Goal: Task Accomplishment & Management: Complete application form

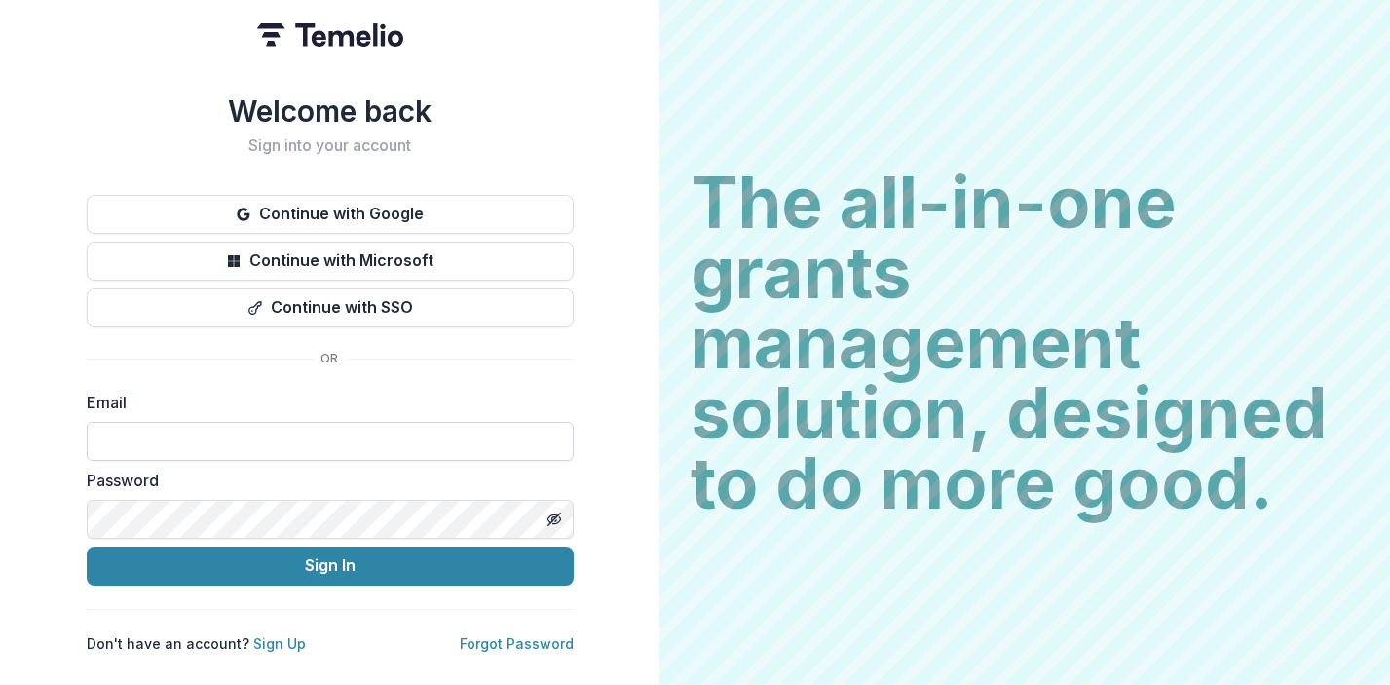
click at [242, 438] on input at bounding box center [330, 441] width 487 height 39
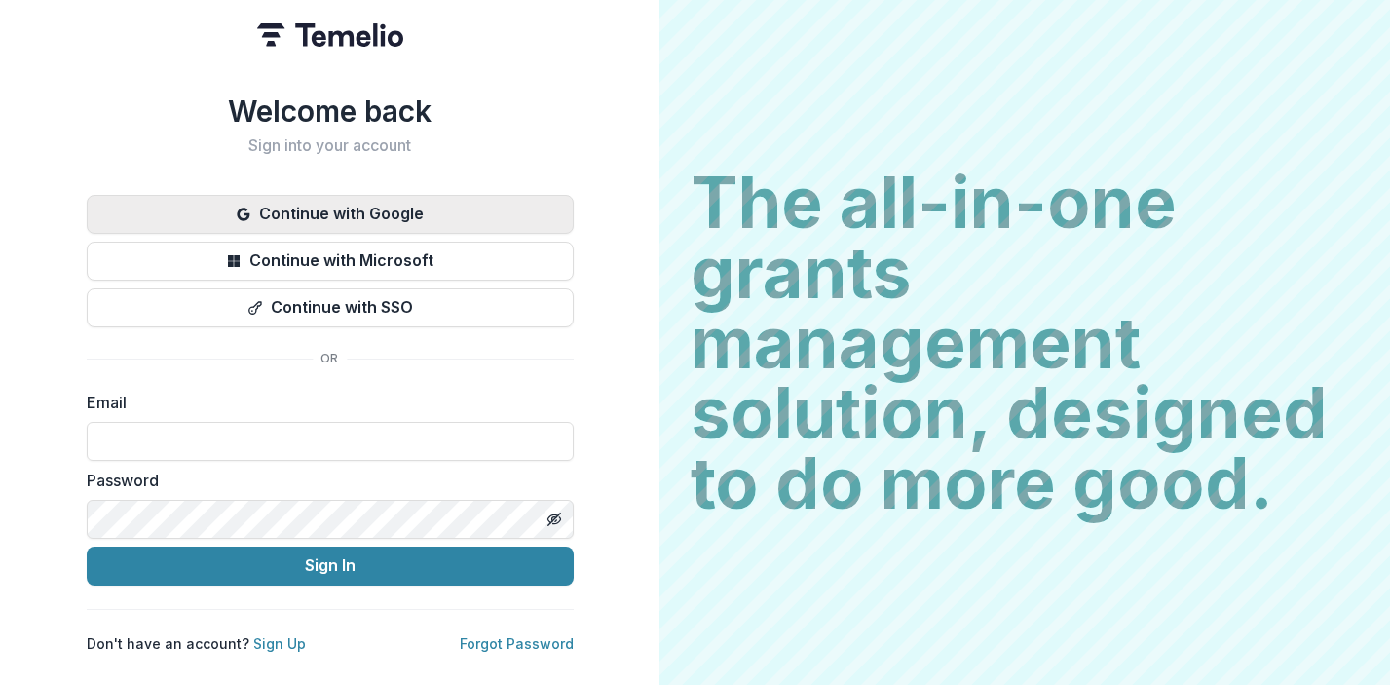
click at [333, 207] on button "Continue with Google" at bounding box center [330, 214] width 487 height 39
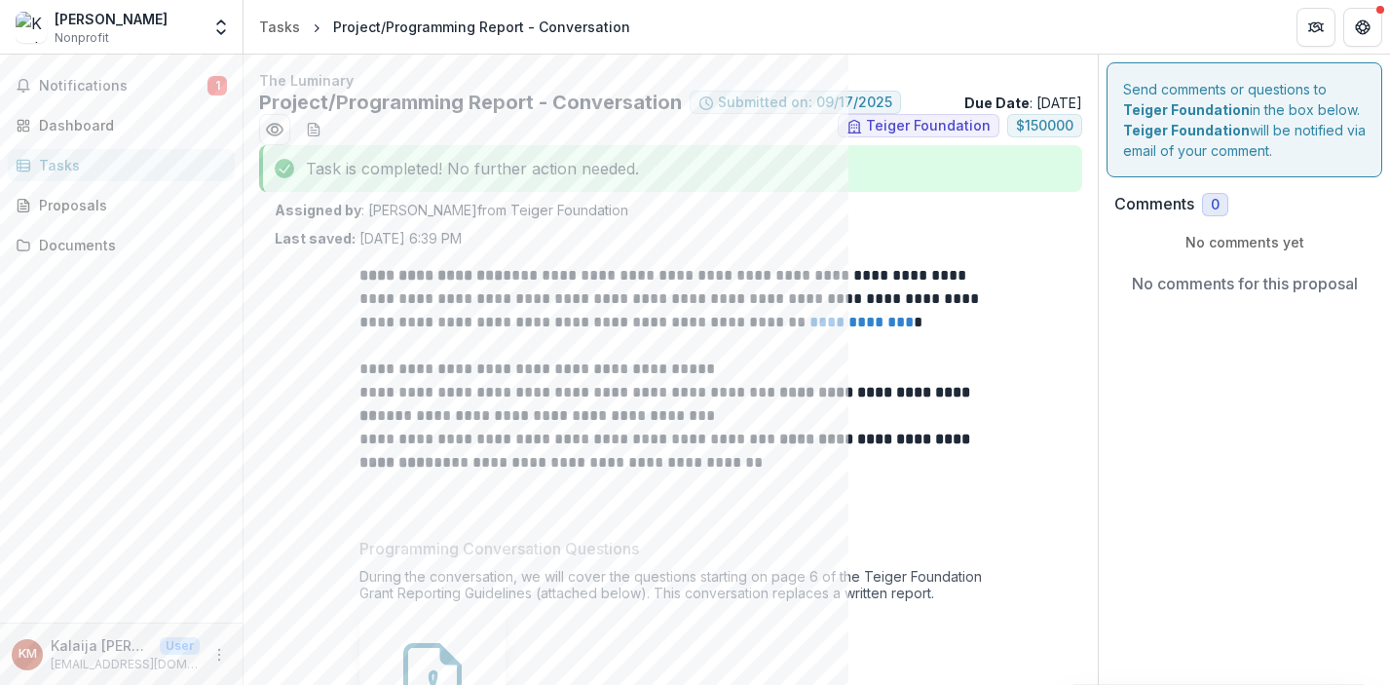
click at [171, 7] on div "[PERSON_NAME] Nonprofit Team Settings Settings" at bounding box center [122, 27] width 244 height 54
click at [207, 24] on div "[PERSON_NAME] Nonprofit Team Settings Settings" at bounding box center [121, 27] width 227 height 39
click at [219, 26] on icon "Open entity switcher" at bounding box center [220, 27] width 19 height 19
click at [288, 28] on div "Tasks" at bounding box center [279, 27] width 41 height 20
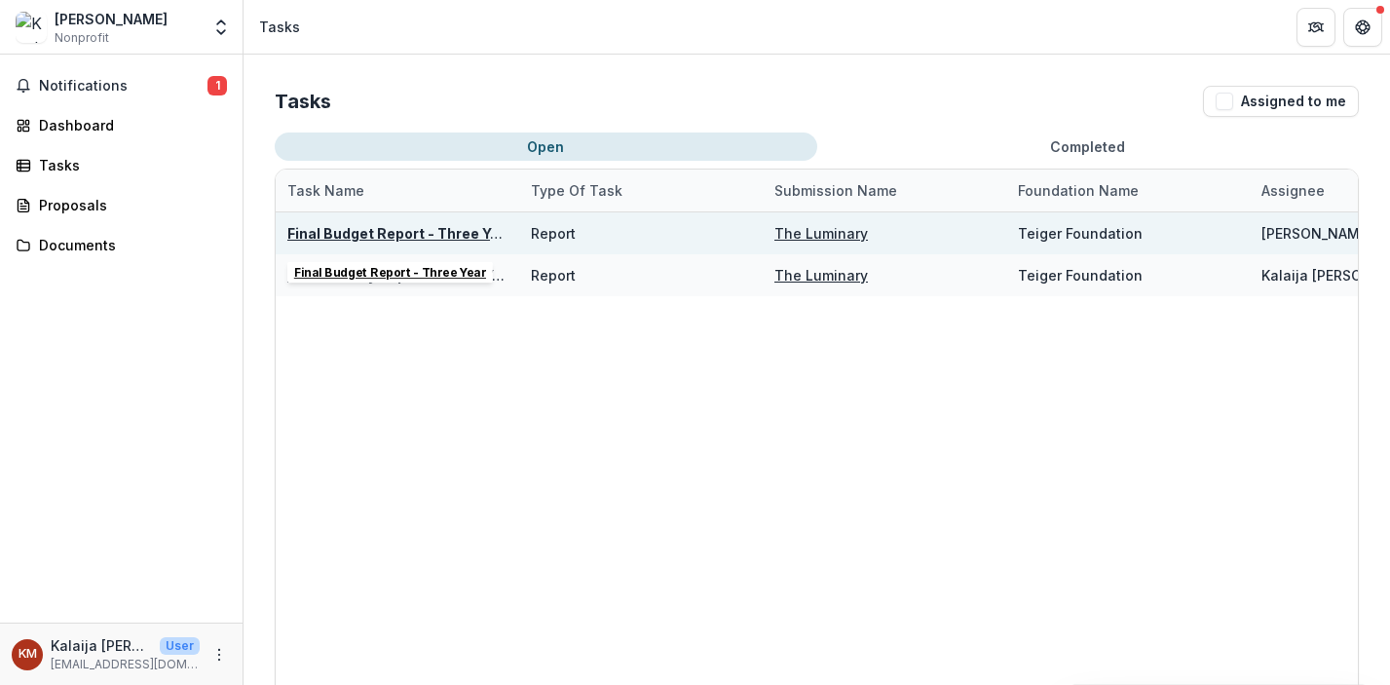
click at [446, 232] on u "Final Budget Report - Three Year" at bounding box center [400, 233] width 226 height 17
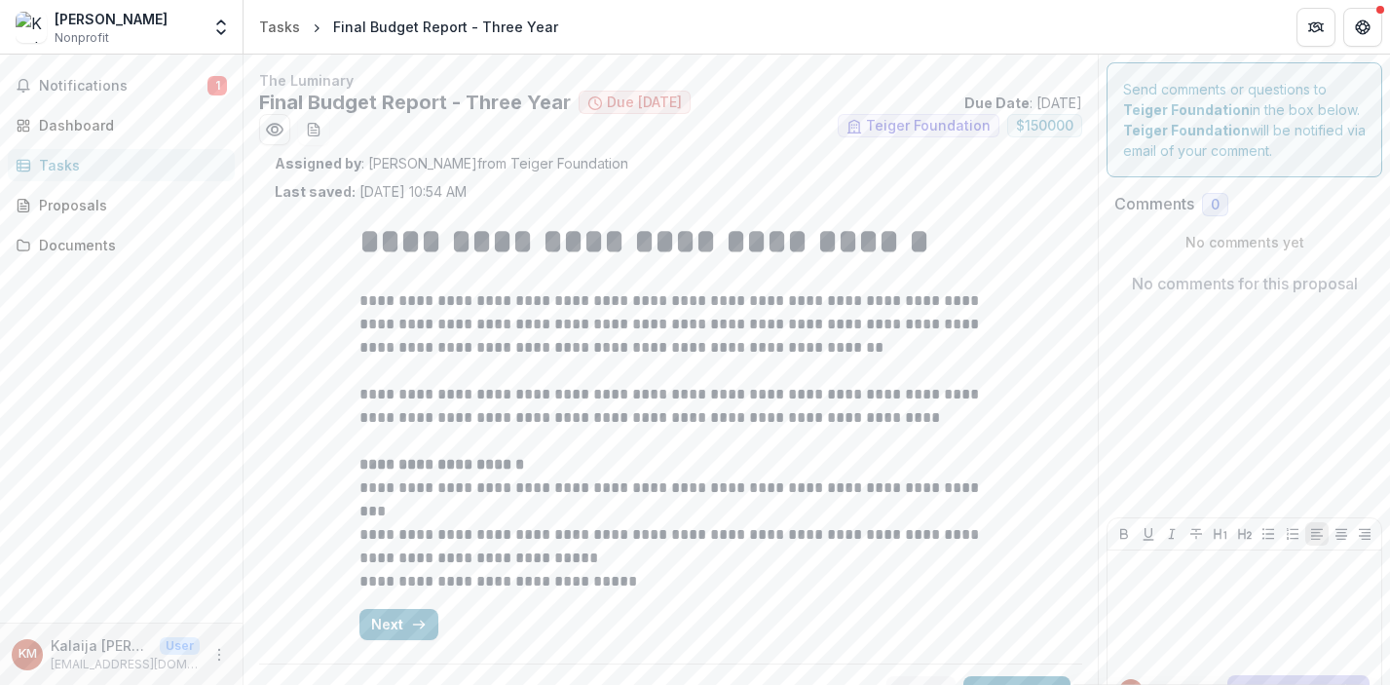
scroll to position [42, 0]
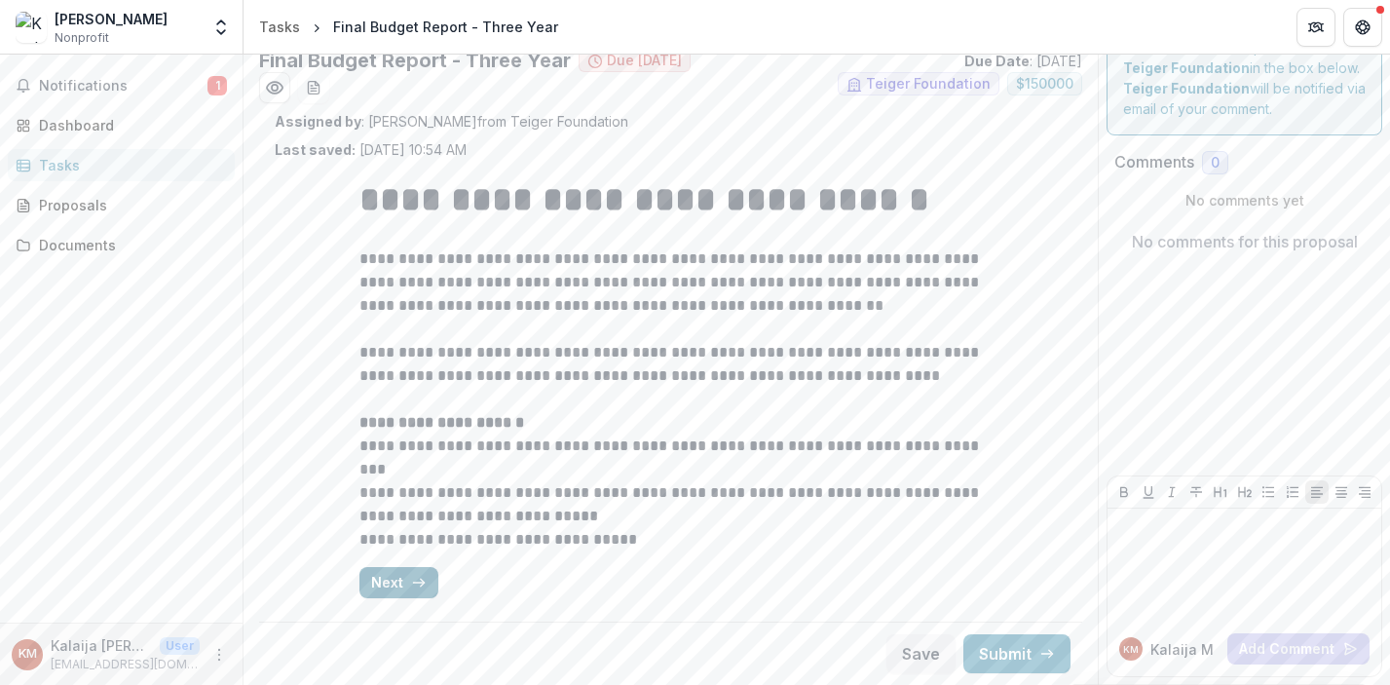
click at [399, 584] on button "Next" at bounding box center [398, 582] width 79 height 31
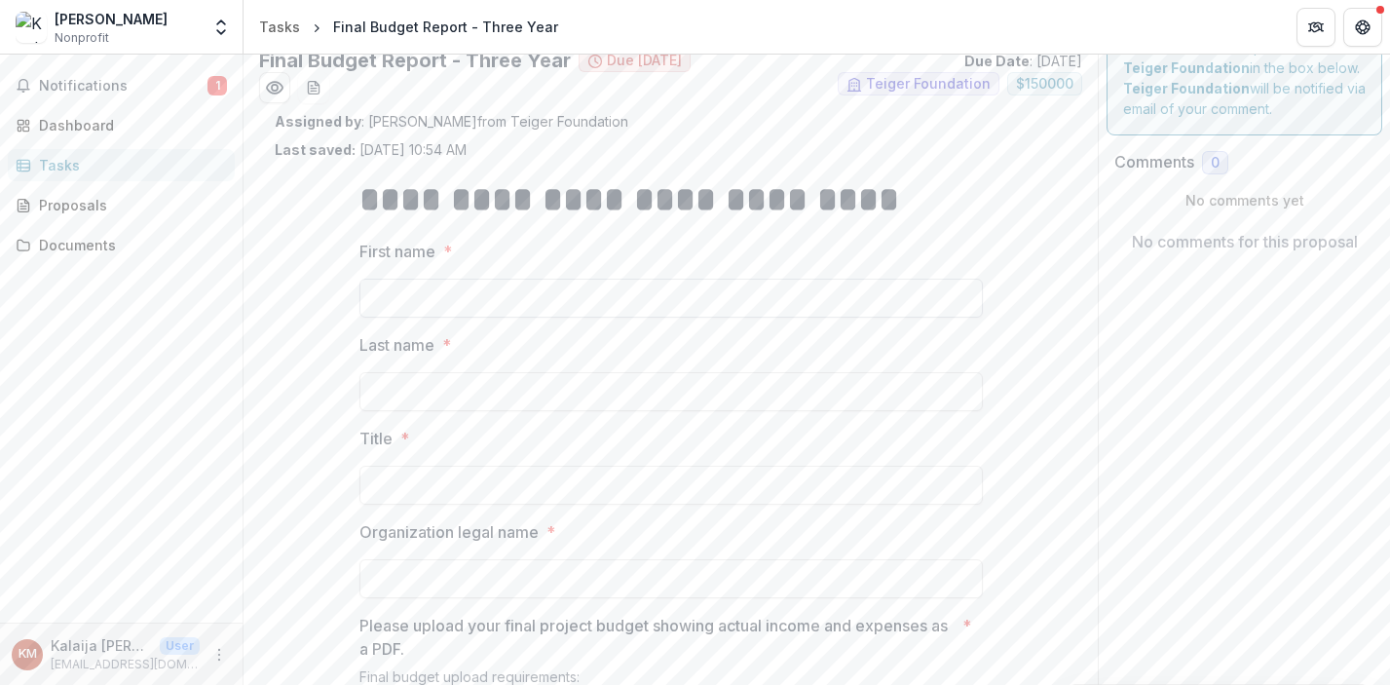
click at [454, 310] on input "First name *" at bounding box center [670, 298] width 623 height 39
type input "*******"
type input "**********"
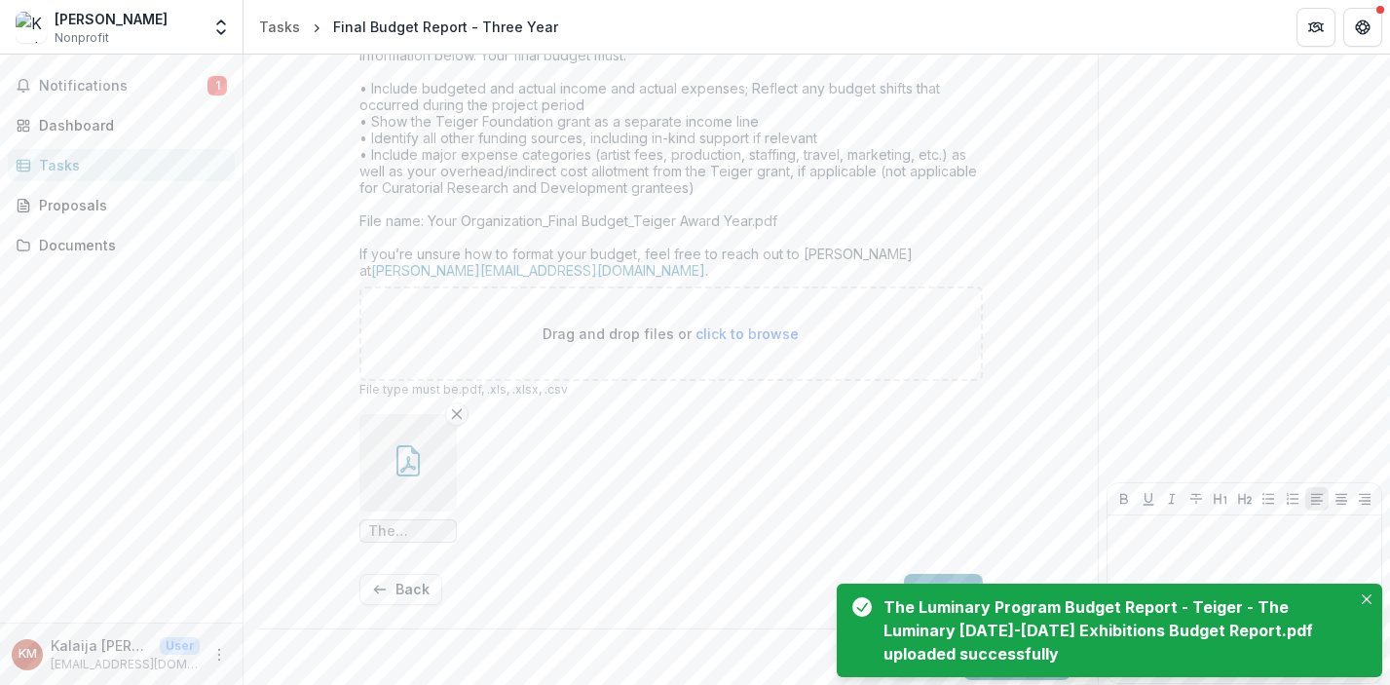
scroll to position [736, 0]
click at [929, 575] on button "Next" at bounding box center [943, 582] width 79 height 31
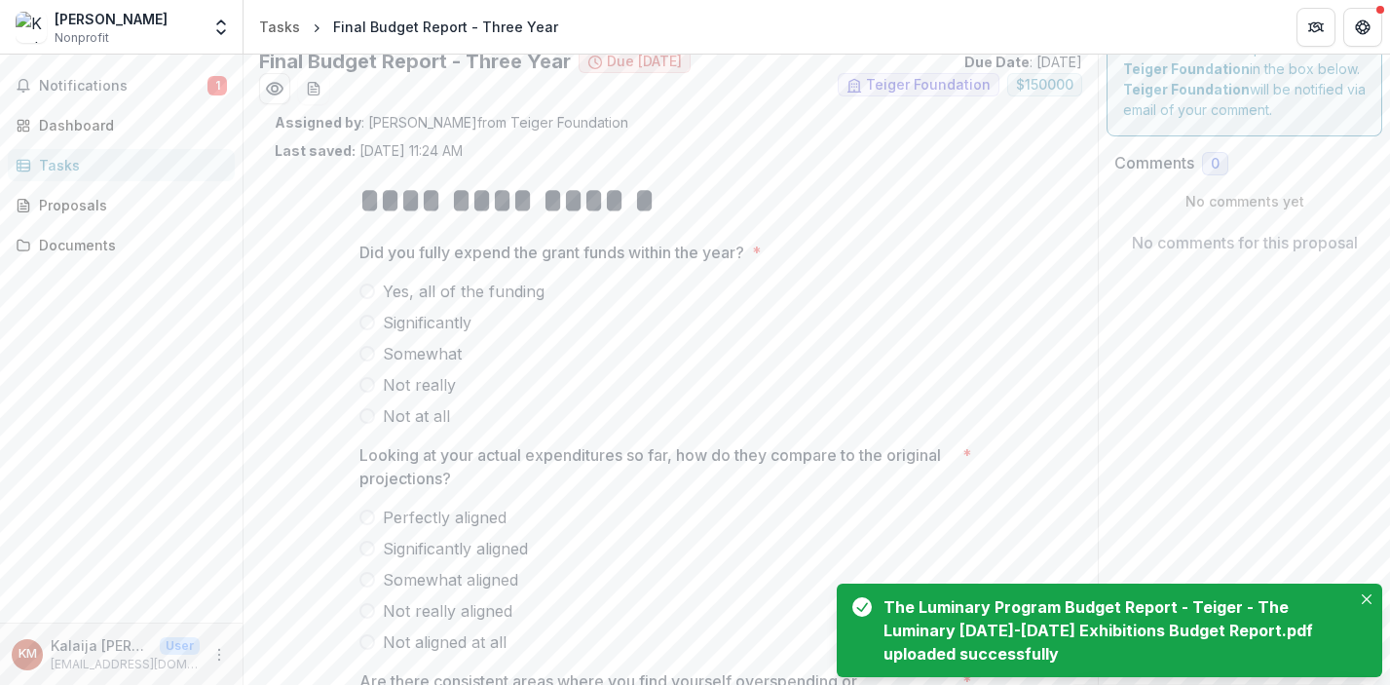
scroll to position [0, 0]
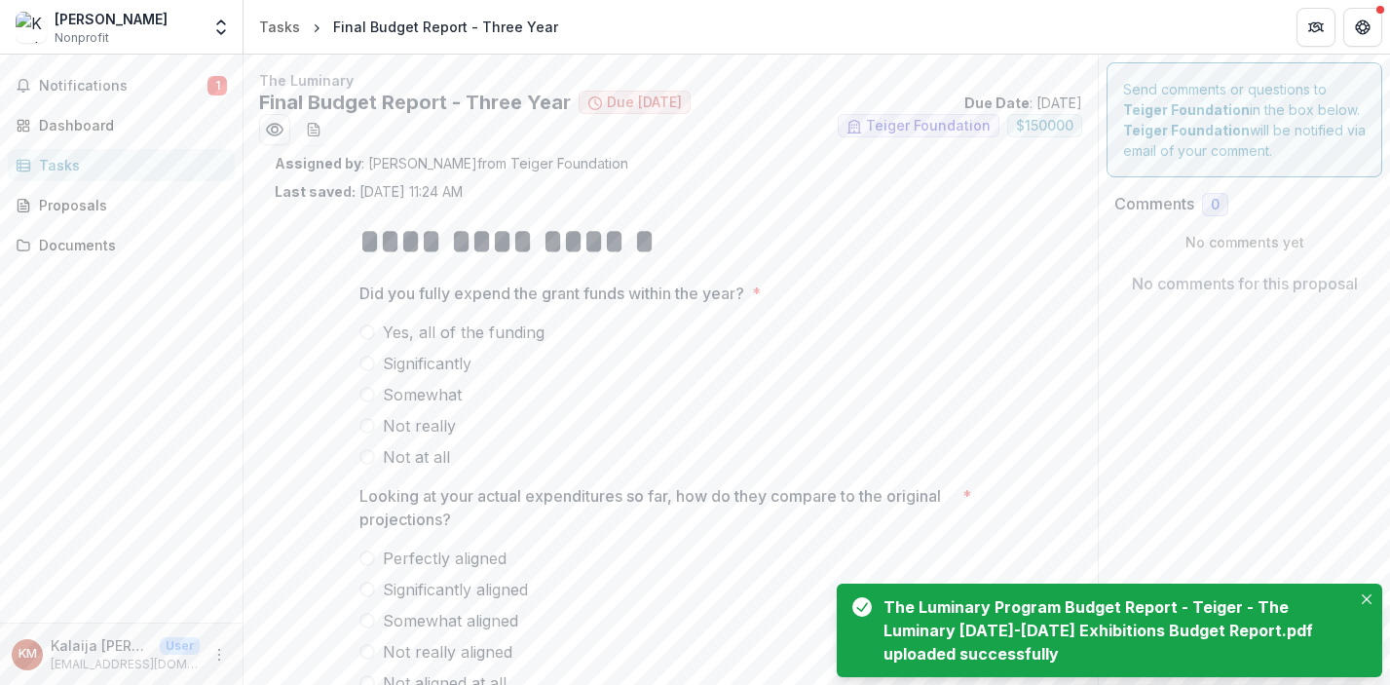
click at [369, 336] on span at bounding box center [367, 332] width 16 height 16
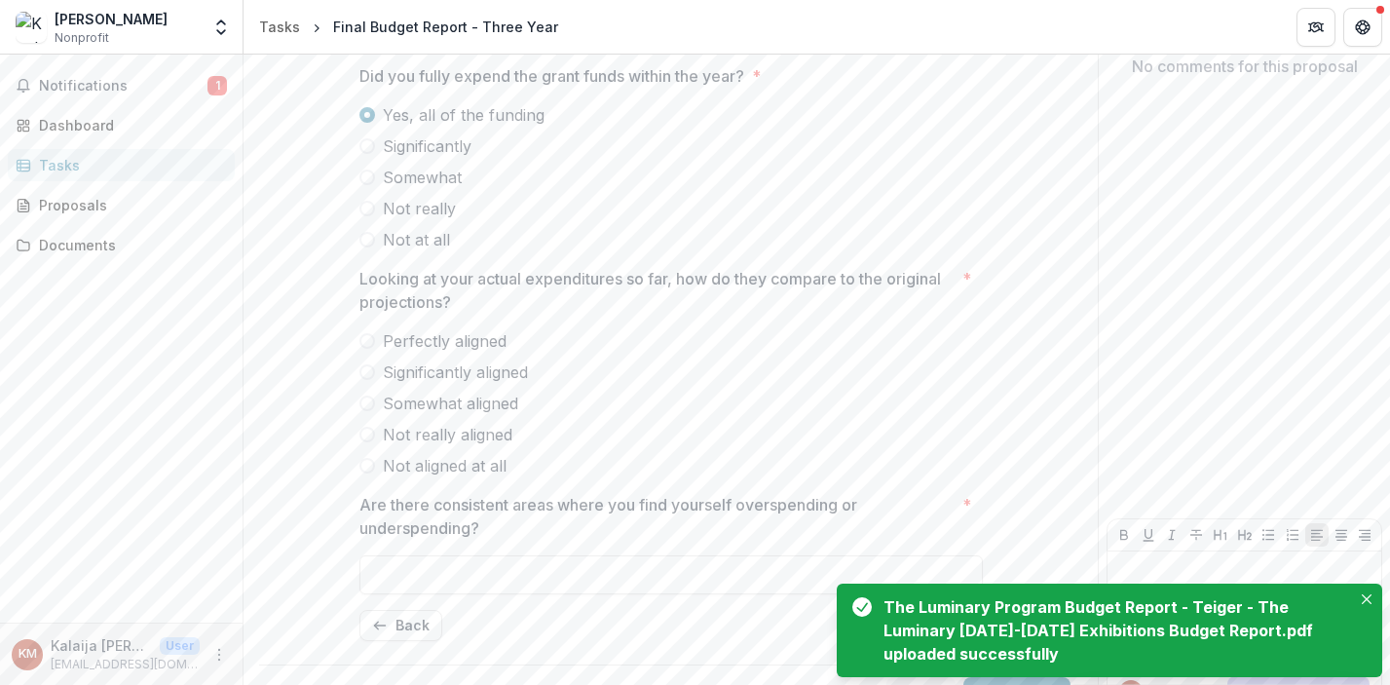
scroll to position [218, 0]
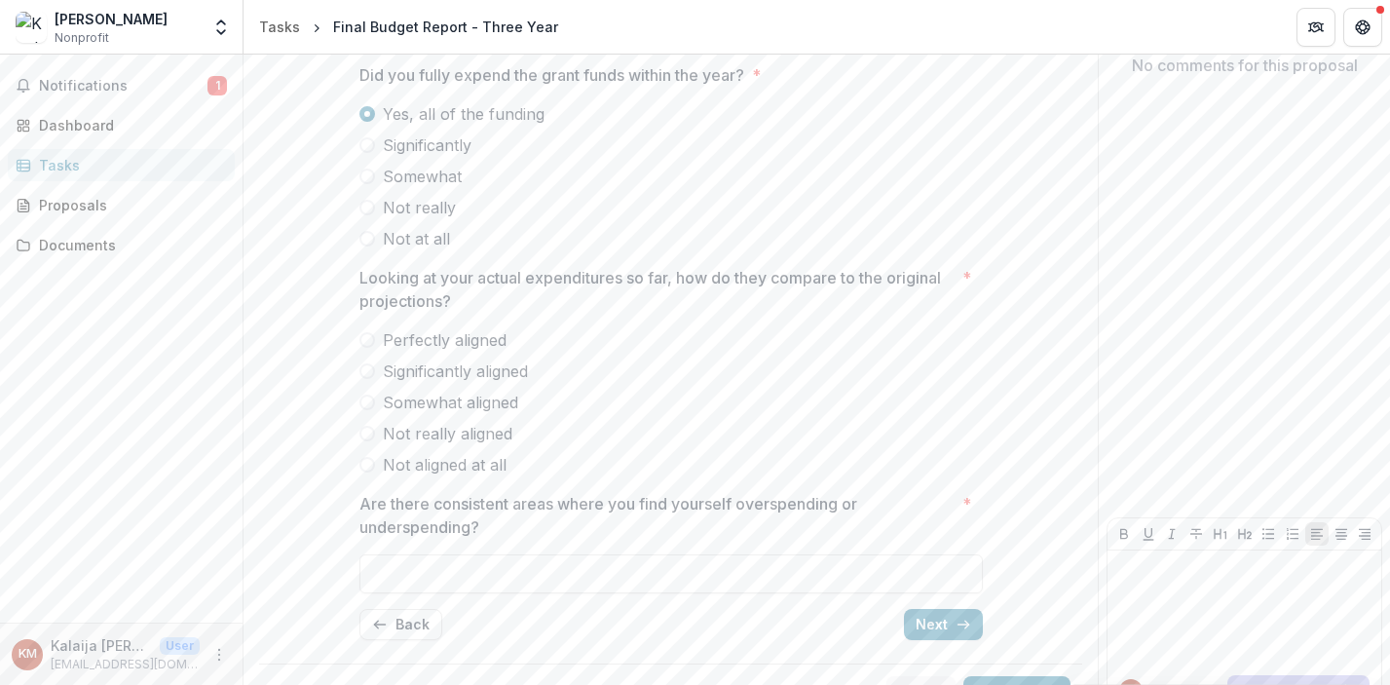
click at [365, 370] on span at bounding box center [367, 371] width 16 height 16
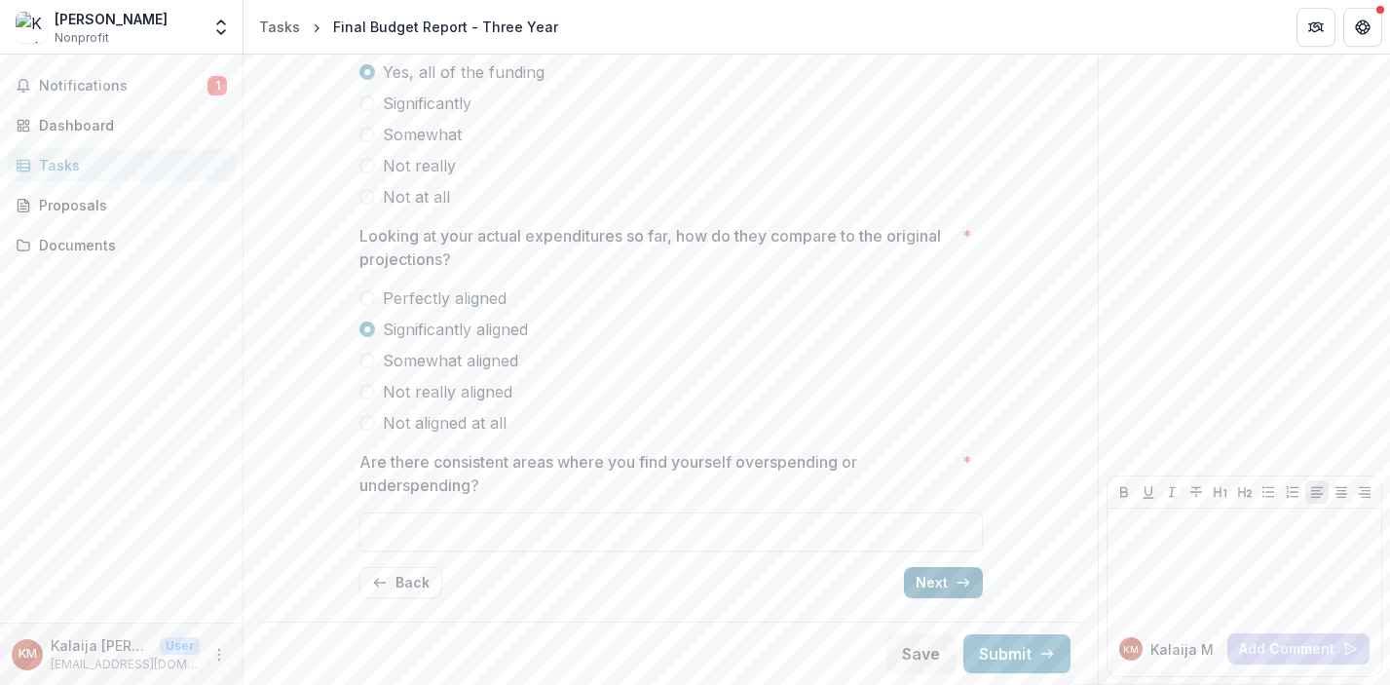
click at [927, 589] on button "Next" at bounding box center [943, 582] width 79 height 31
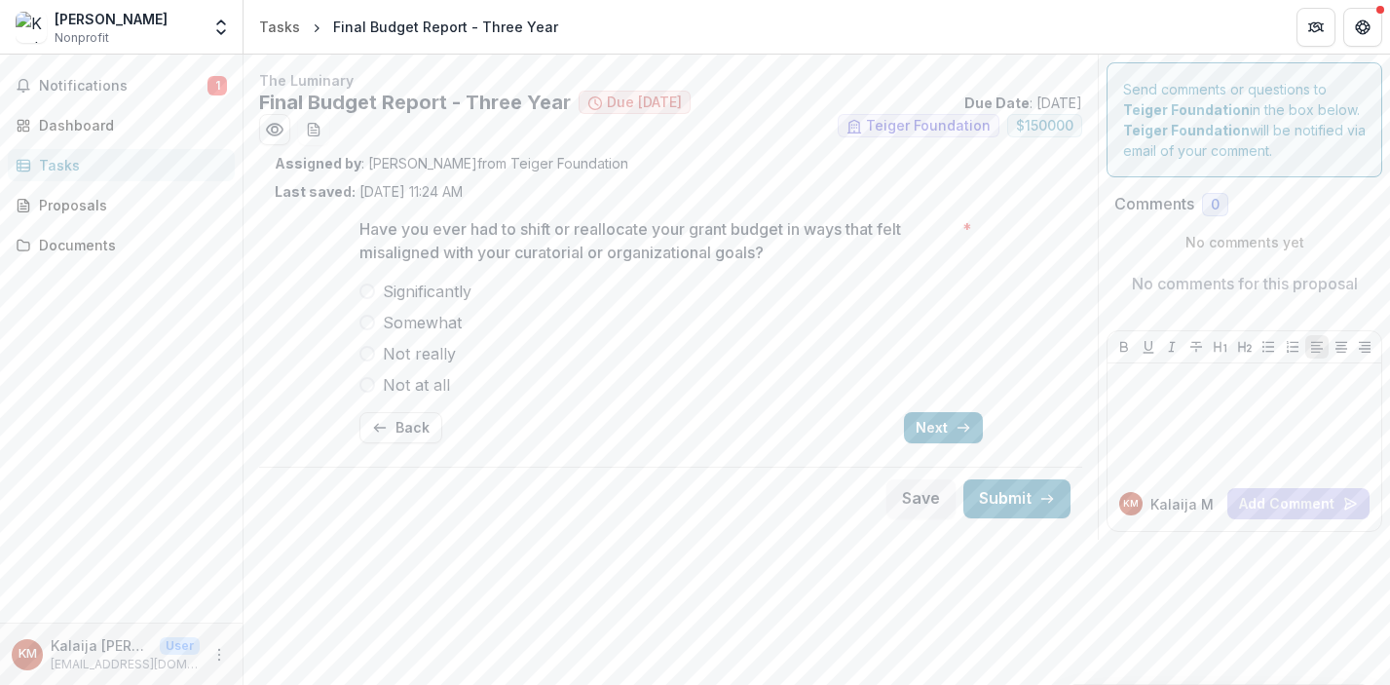
click at [365, 359] on span at bounding box center [367, 354] width 16 height 16
click at [417, 382] on span "Not at all" at bounding box center [416, 384] width 67 height 23
click at [950, 433] on button "Next" at bounding box center [943, 427] width 79 height 31
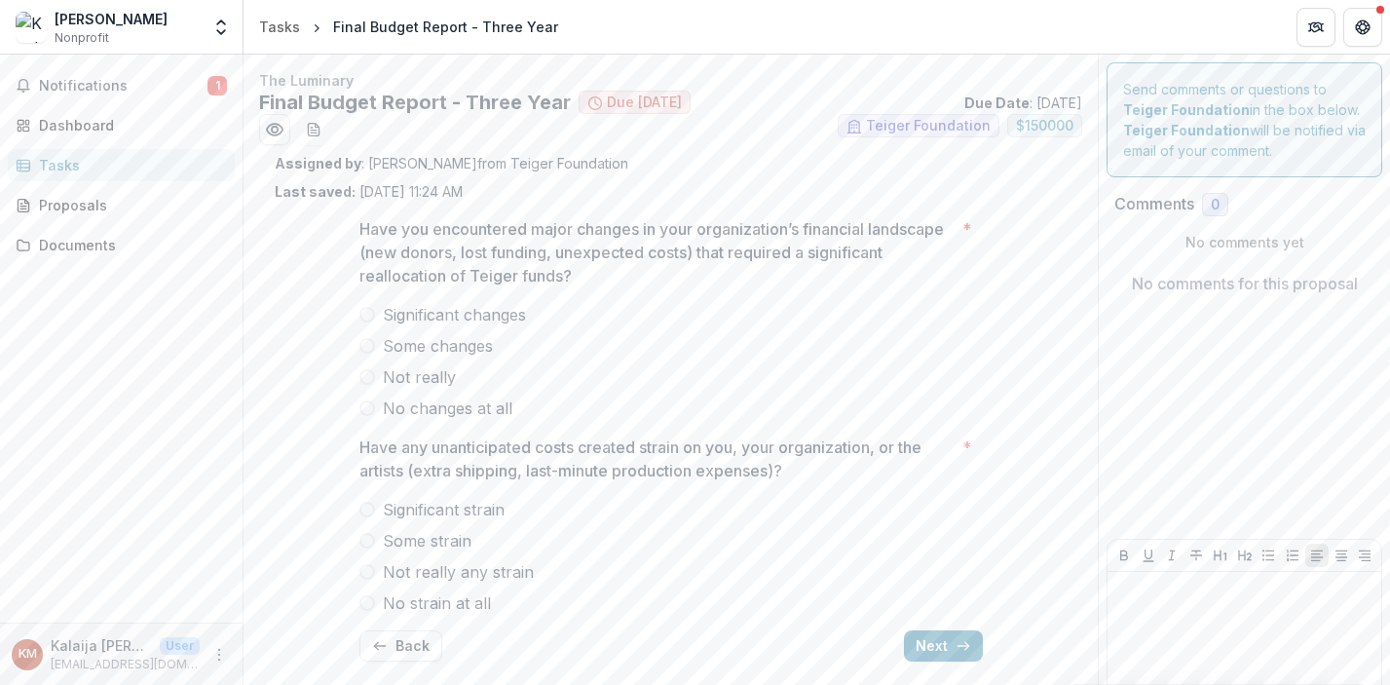
click at [363, 381] on span at bounding box center [367, 377] width 16 height 16
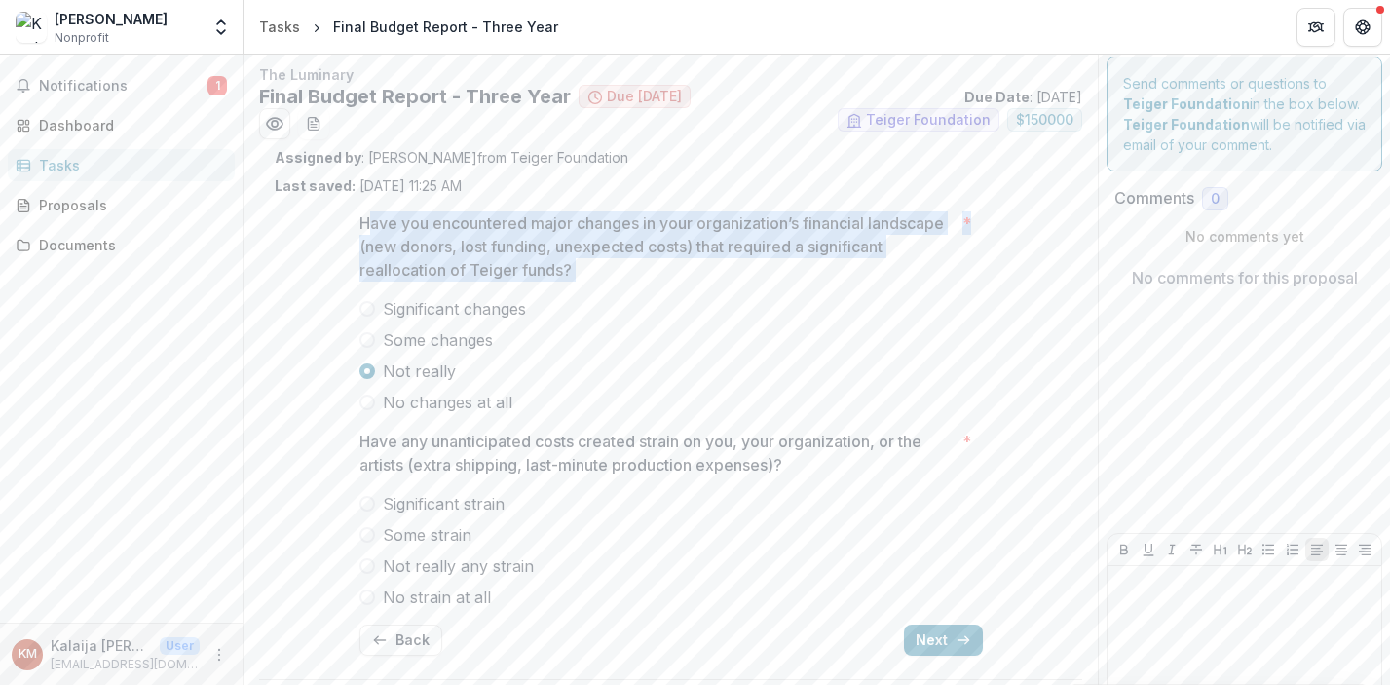
drag, startPoint x: 364, startPoint y: 222, endPoint x: 557, endPoint y: 292, distance: 205.2
click at [557, 292] on div "Have you encountered major changes in your organization’s financial landscape (…" at bounding box center [670, 312] width 623 height 203
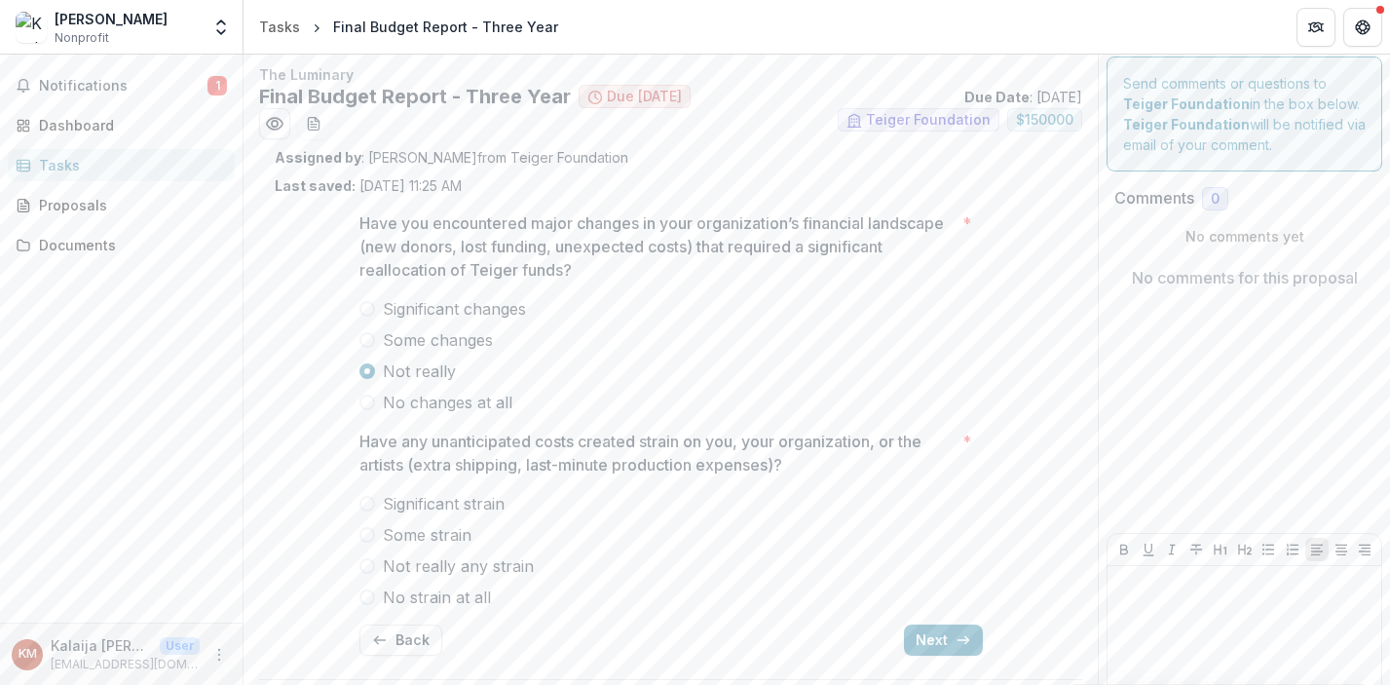
click at [550, 259] on p "Have you encountered major changes in your organization’s financial landscape (…" at bounding box center [656, 246] width 595 height 70
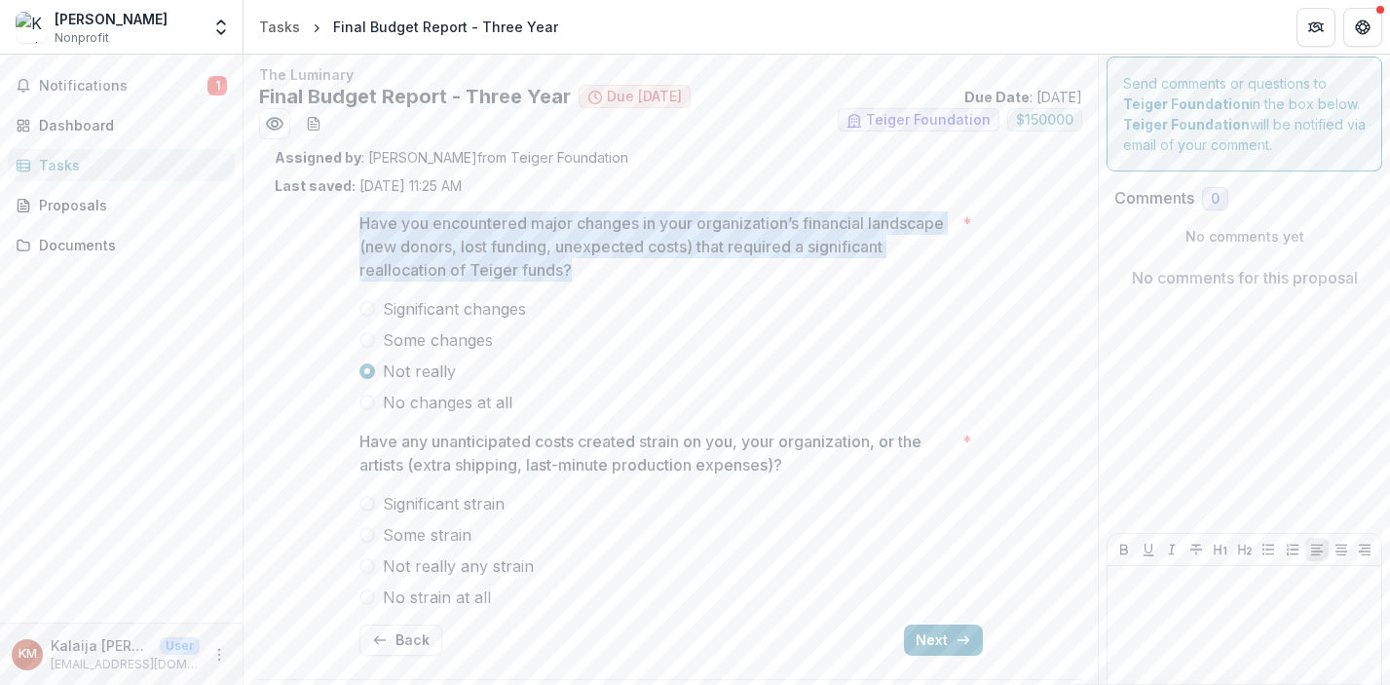
drag, startPoint x: 347, startPoint y: 211, endPoint x: 598, endPoint y: 269, distance: 257.8
click at [598, 269] on div "Have you encountered major changes in your organization’s financial landscape (…" at bounding box center [671, 433] width 655 height 475
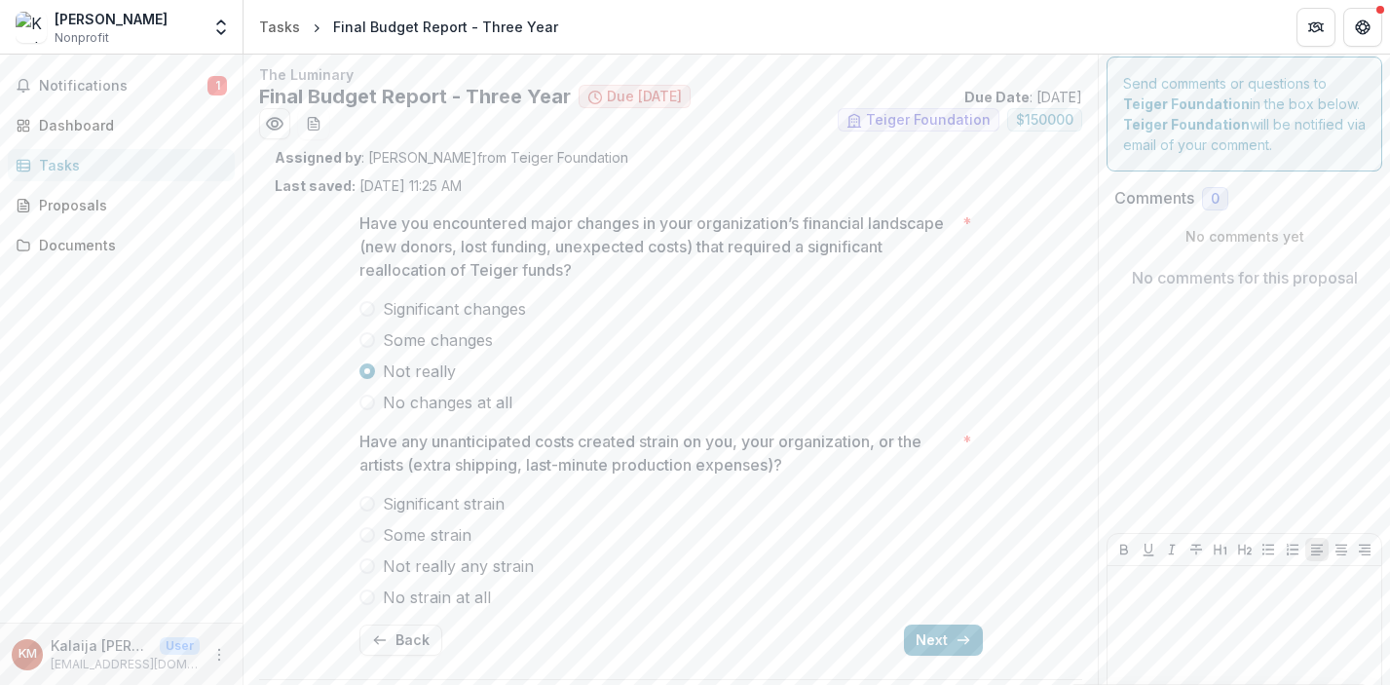
click at [575, 277] on p "Have you encountered major changes in your organization’s financial landscape (…" at bounding box center [656, 246] width 595 height 70
click at [386, 344] on span "Some changes" at bounding box center [438, 339] width 110 height 23
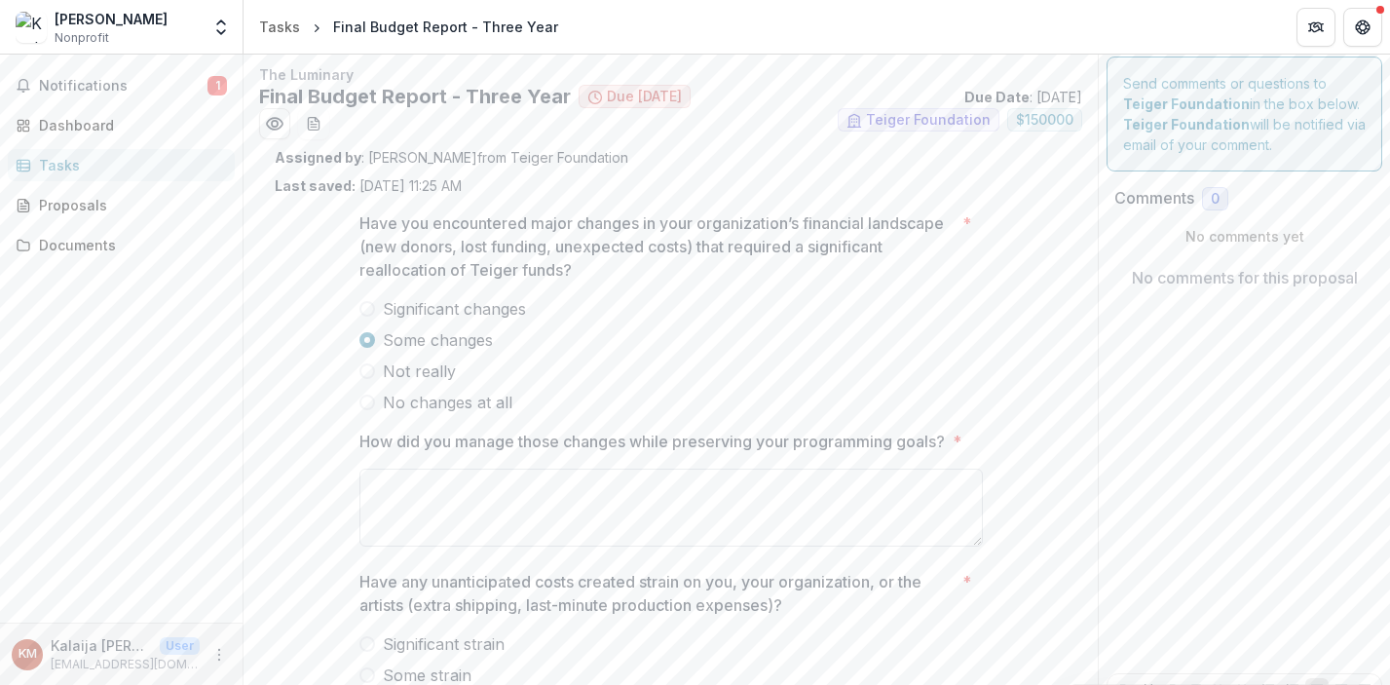
click at [490, 508] on textarea "How did you manage those changes while preserving your programming goals? *" at bounding box center [670, 508] width 623 height 78
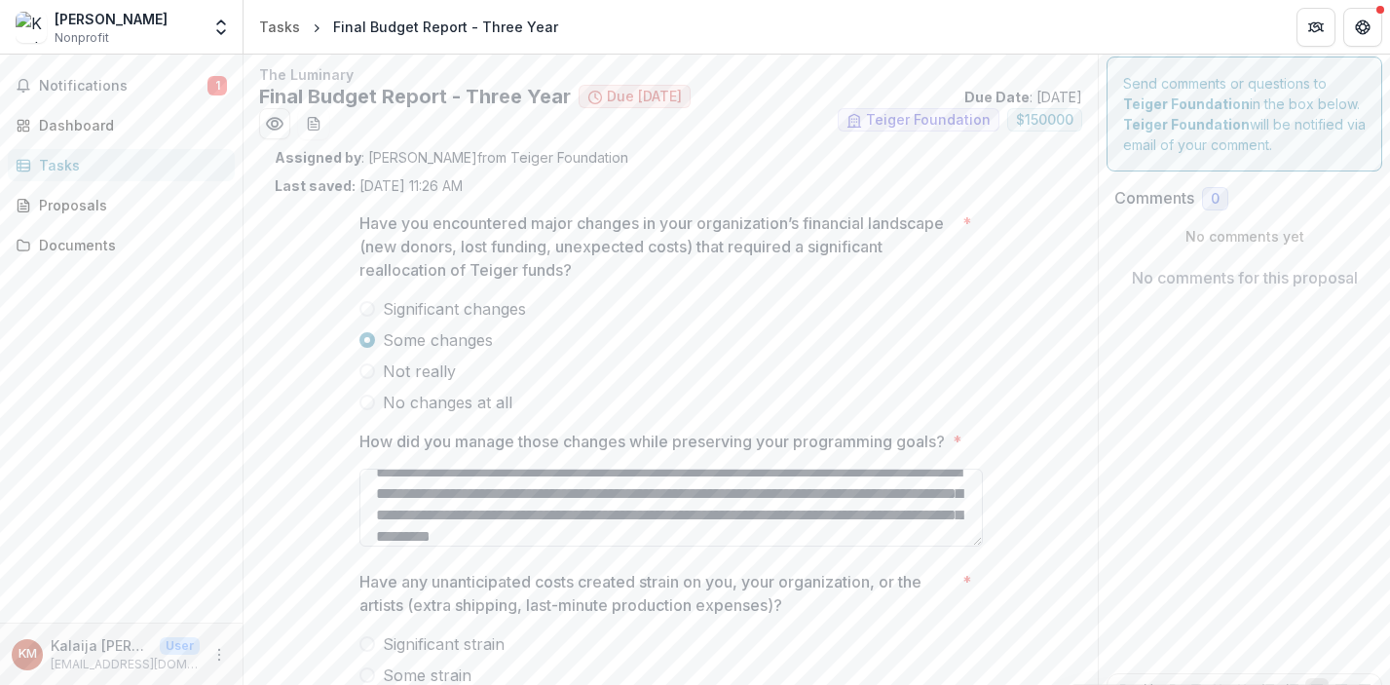
scroll to position [37, 0]
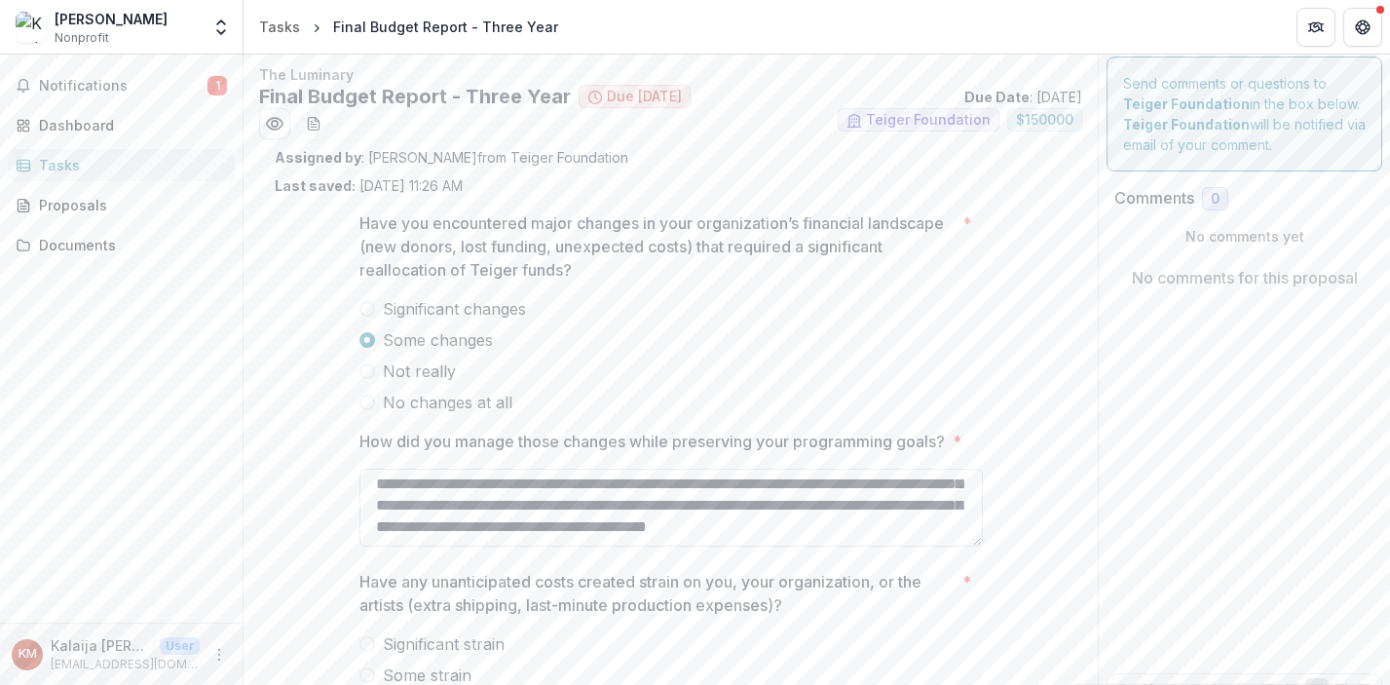
type textarea "**********"
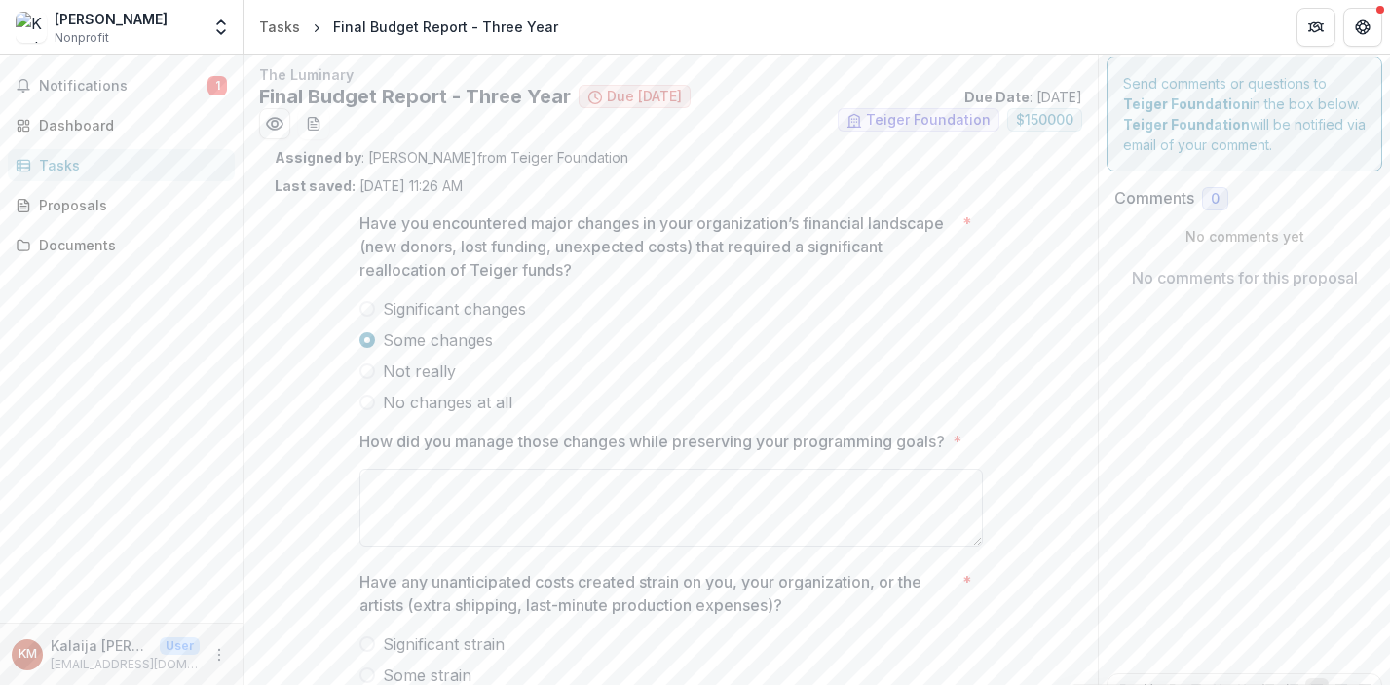
scroll to position [0, 0]
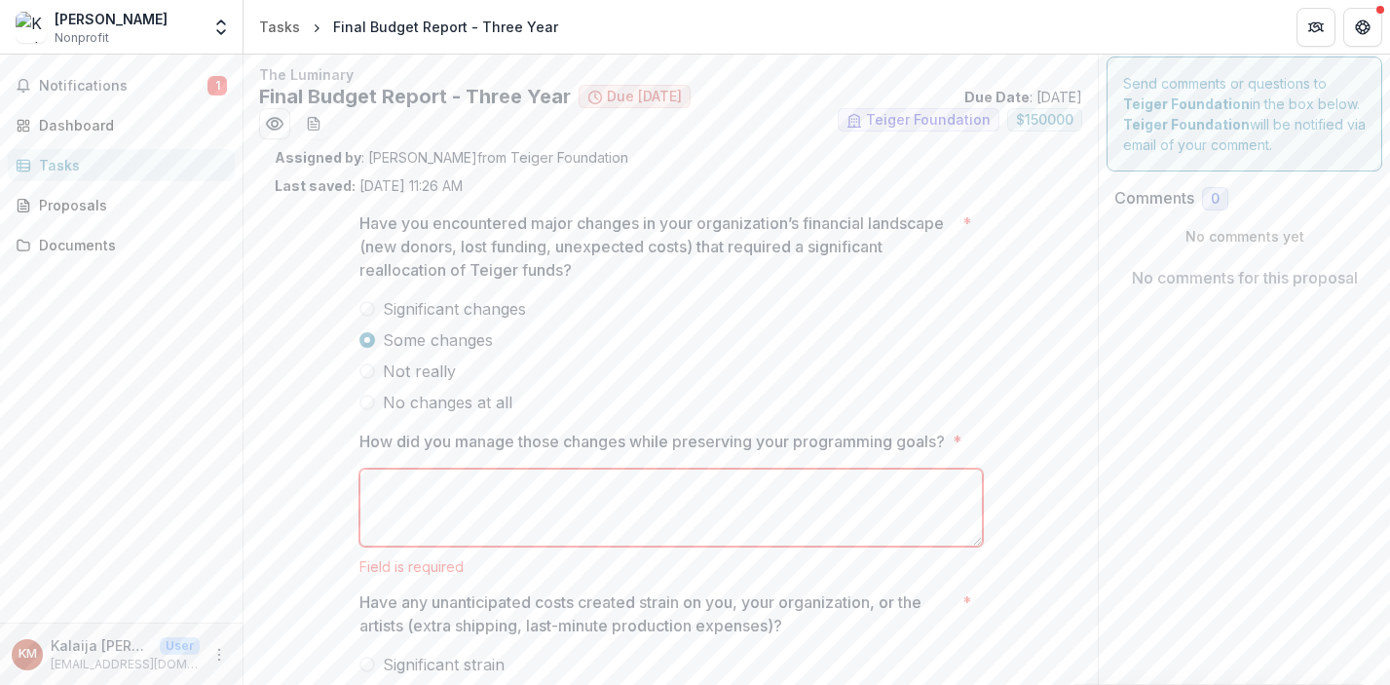
paste textarea "**********"
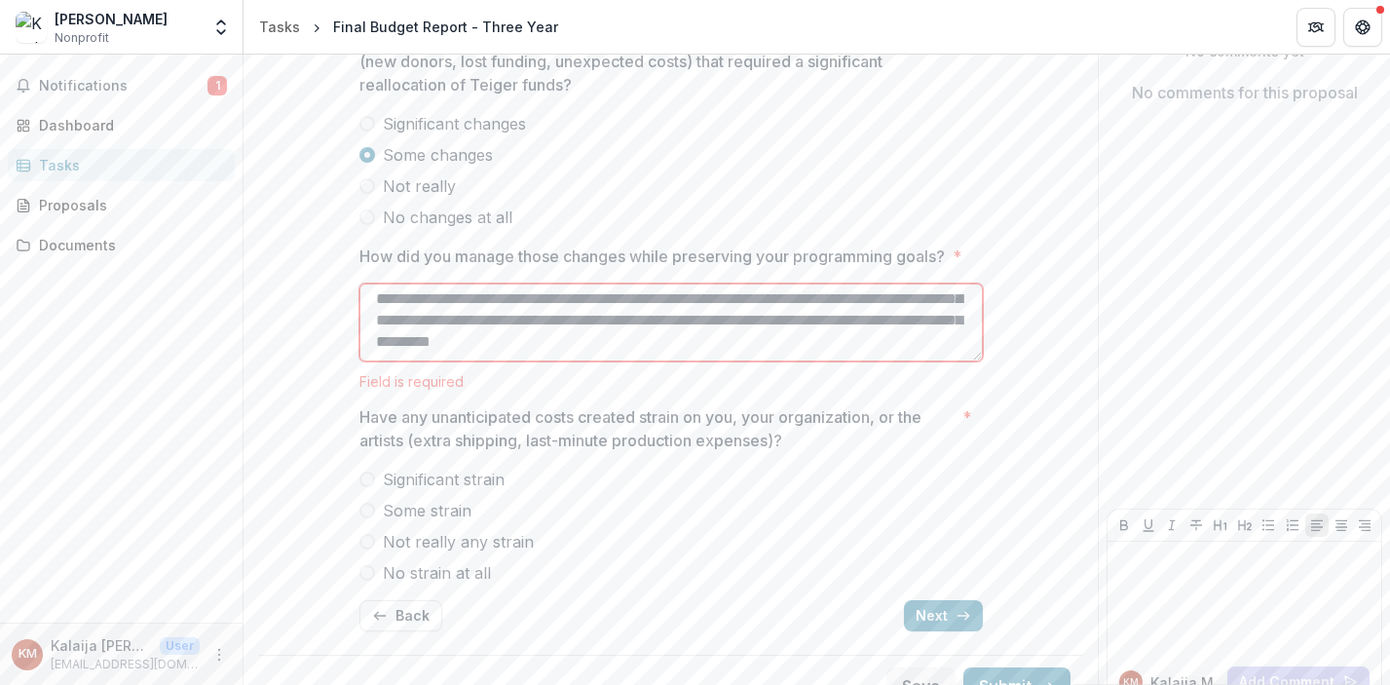
scroll to position [194, 0]
click at [628, 298] on textarea "**********" at bounding box center [670, 320] width 623 height 78
type textarea "**********"
click at [544, 413] on p "Have any unanticipated costs created strain on you, your organization, or the a…" at bounding box center [656, 425] width 595 height 47
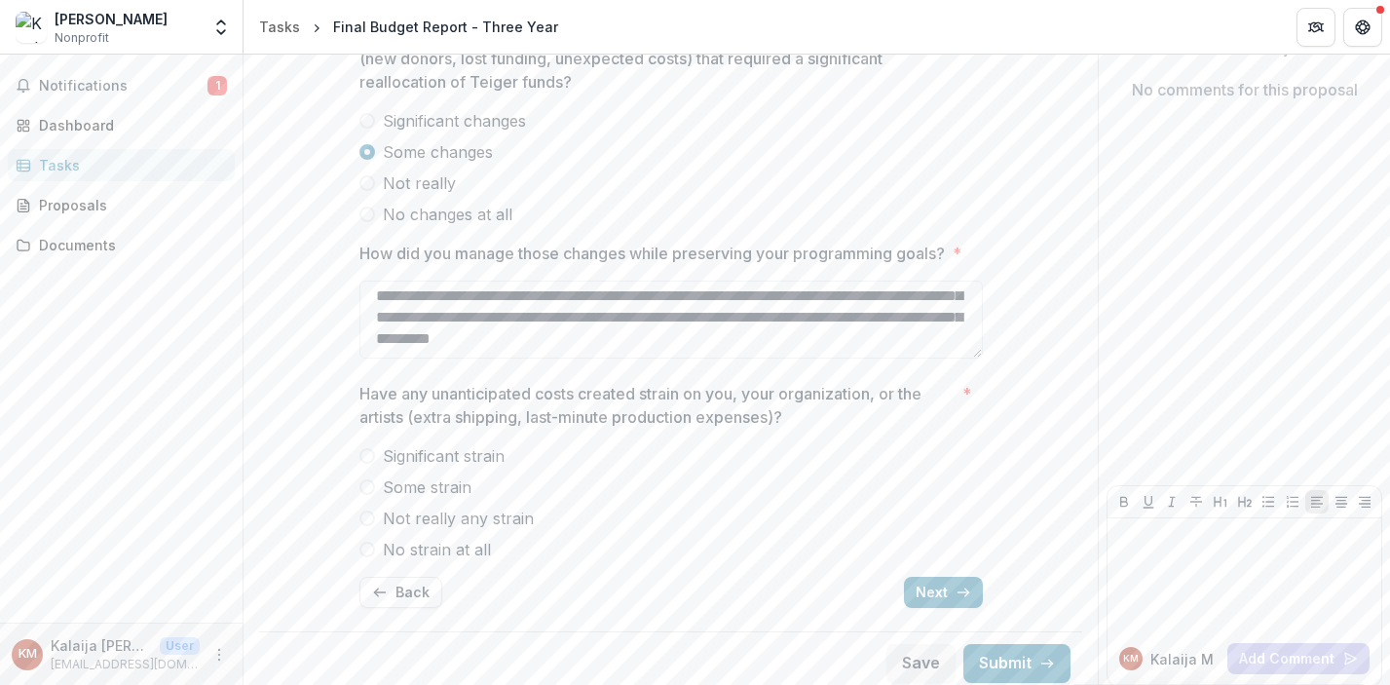
click at [375, 491] on label "Some strain" at bounding box center [670, 486] width 623 height 23
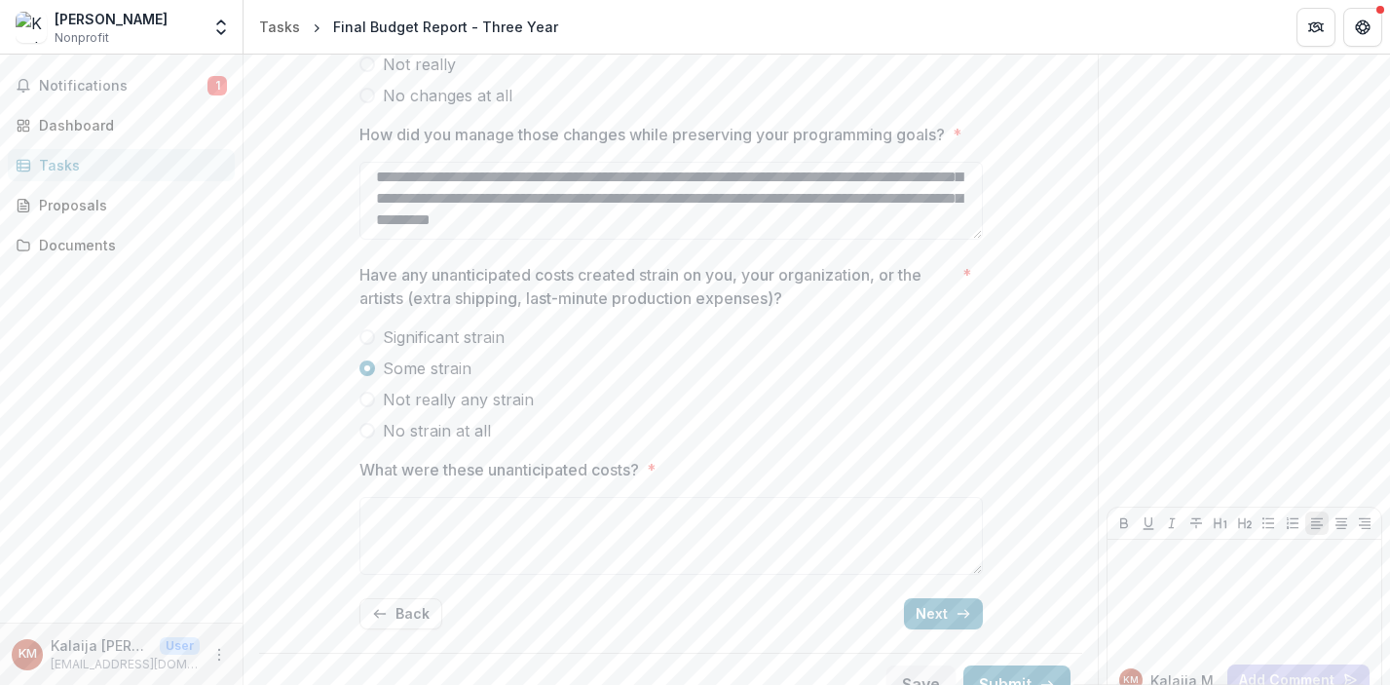
scroll to position [340, 0]
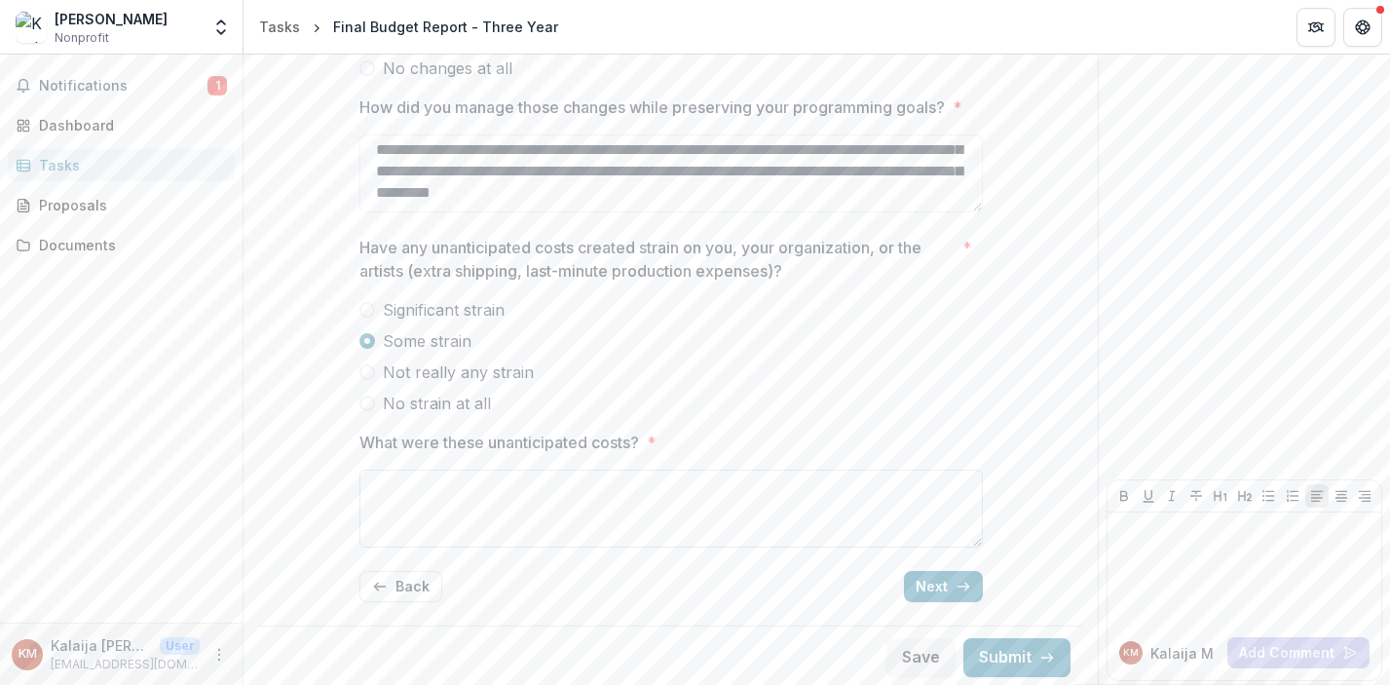
click at [653, 518] on textarea "What were these unanticipated costs? *" at bounding box center [670, 509] width 623 height 78
type textarea "*"
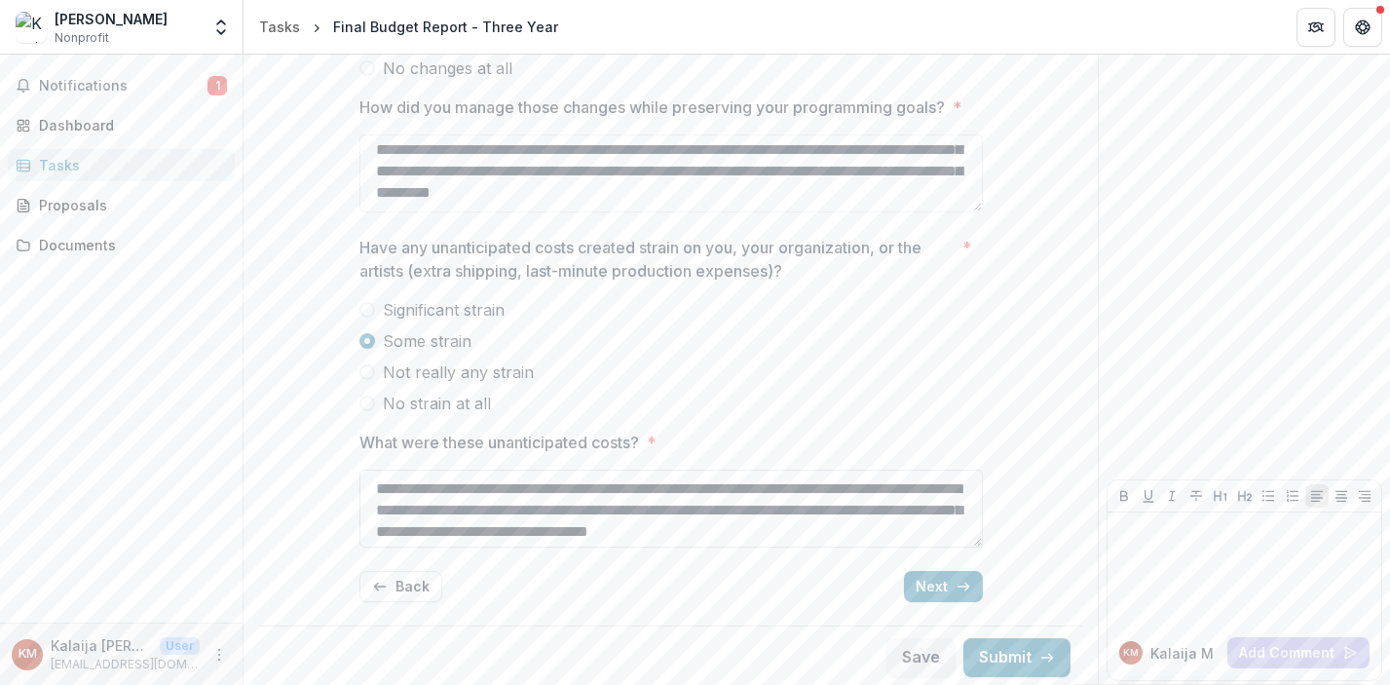
scroll to position [16, 0]
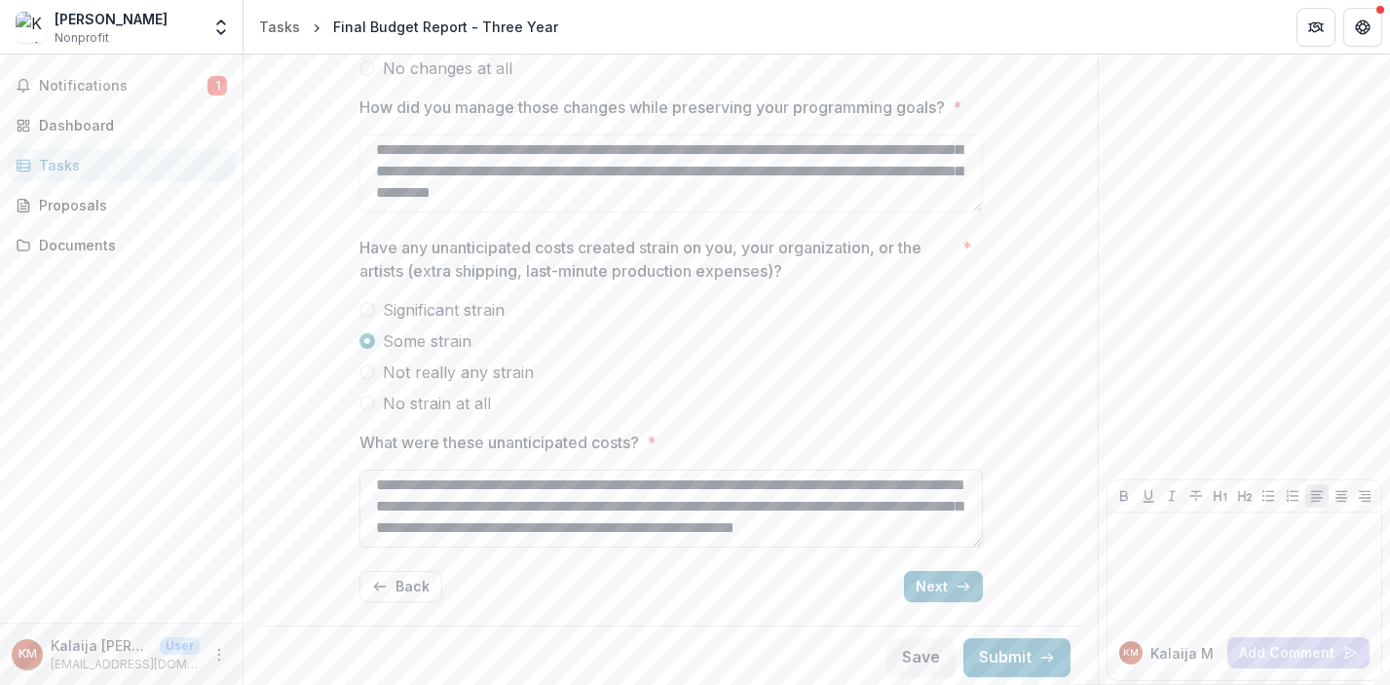
type textarea "**********"
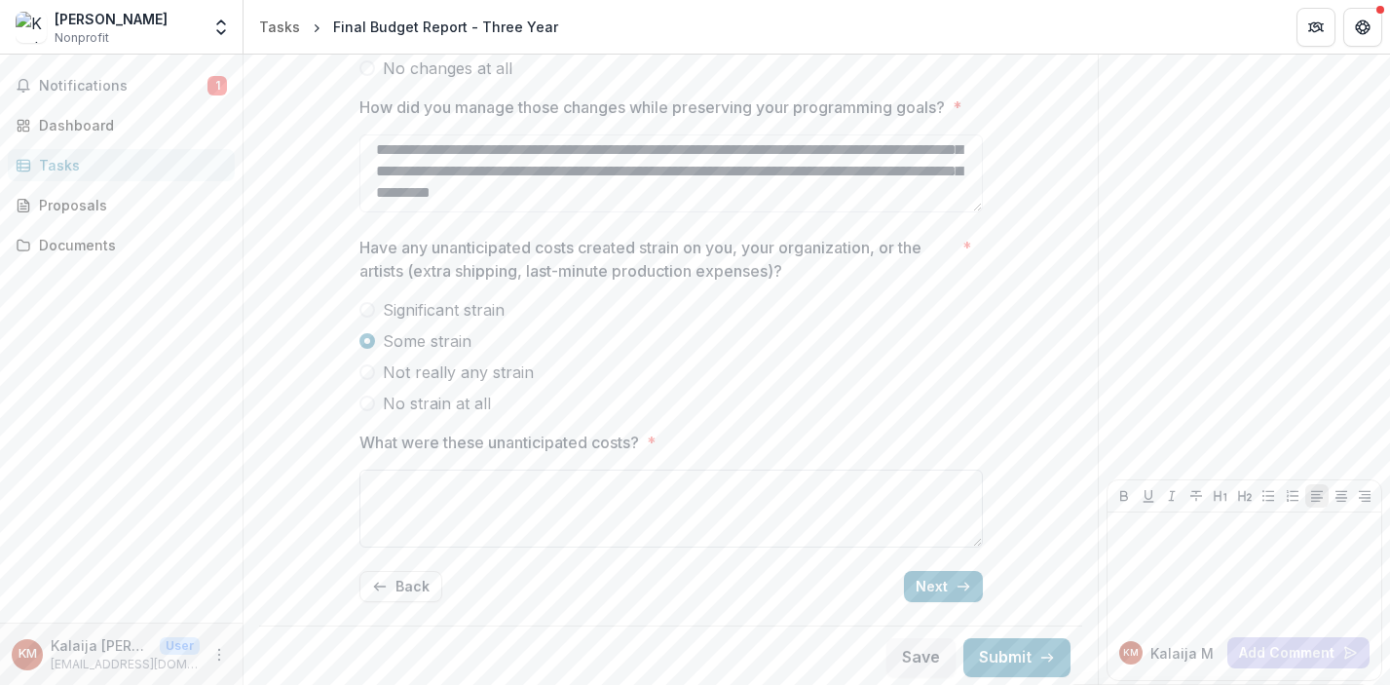
scroll to position [0, 0]
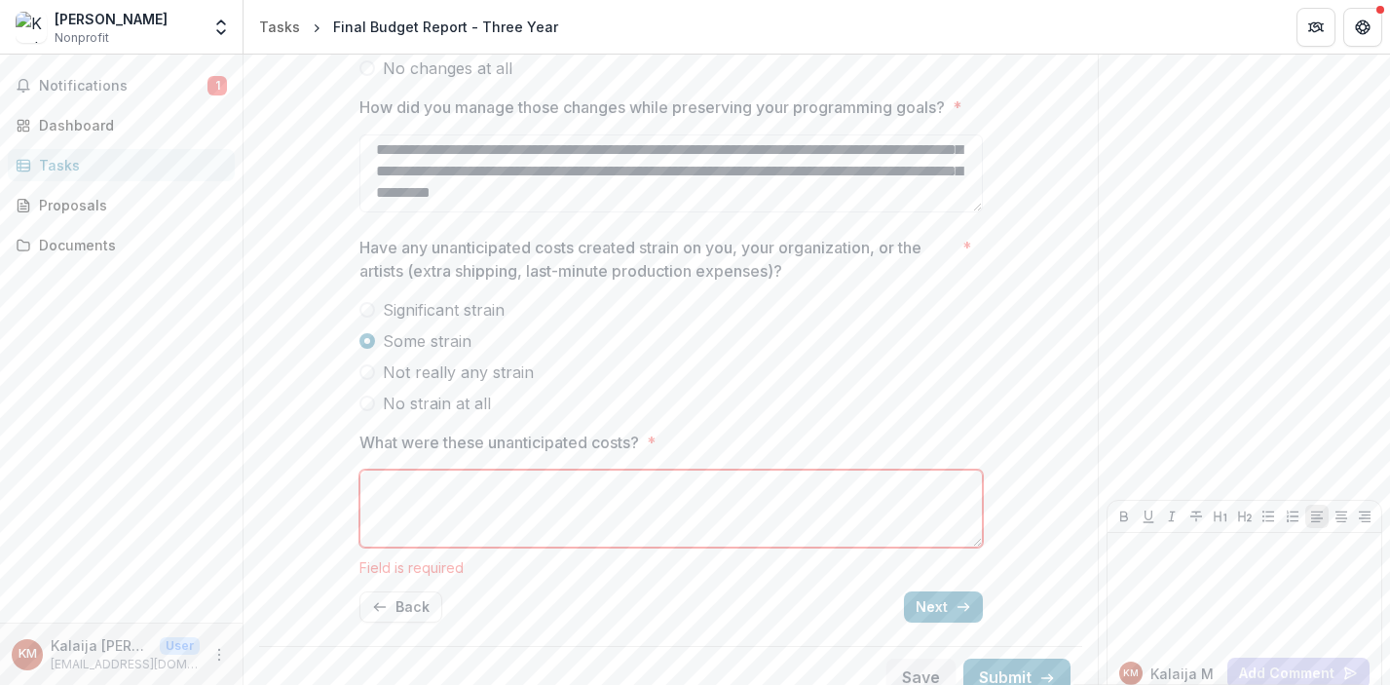
paste textarea "**********"
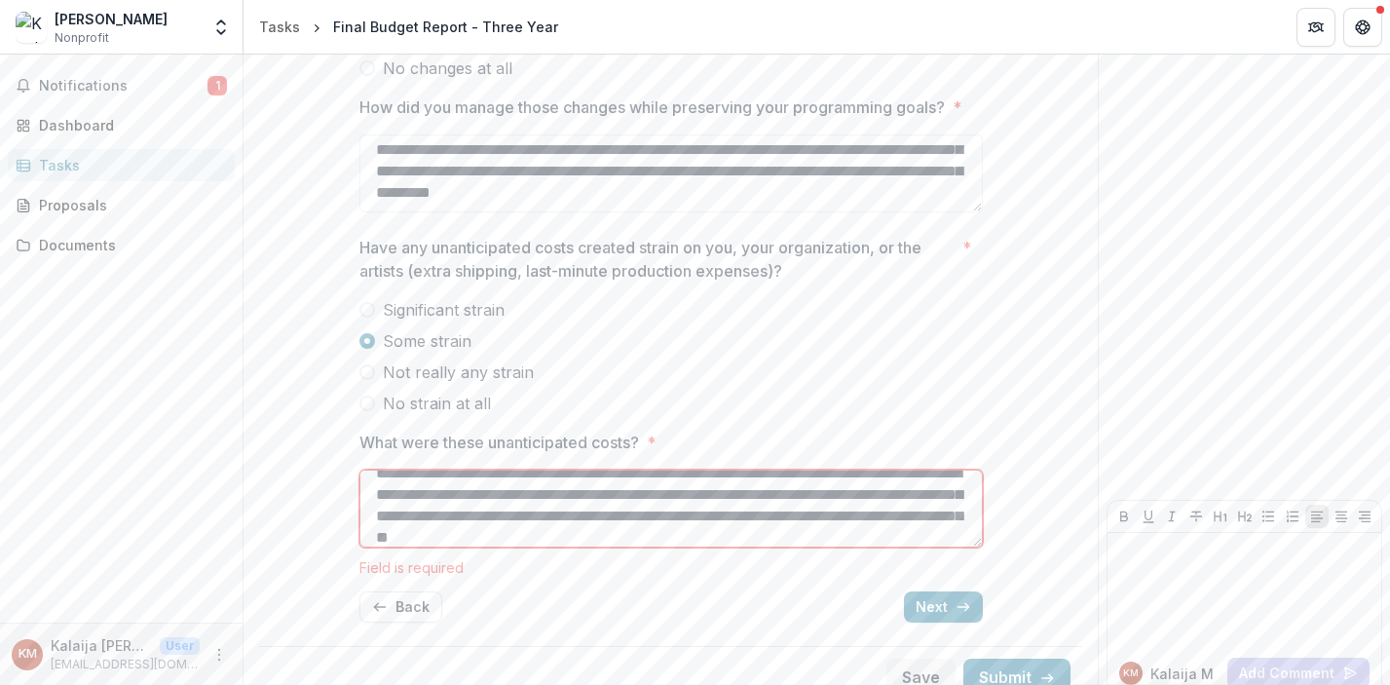
scroll to position [25, 0]
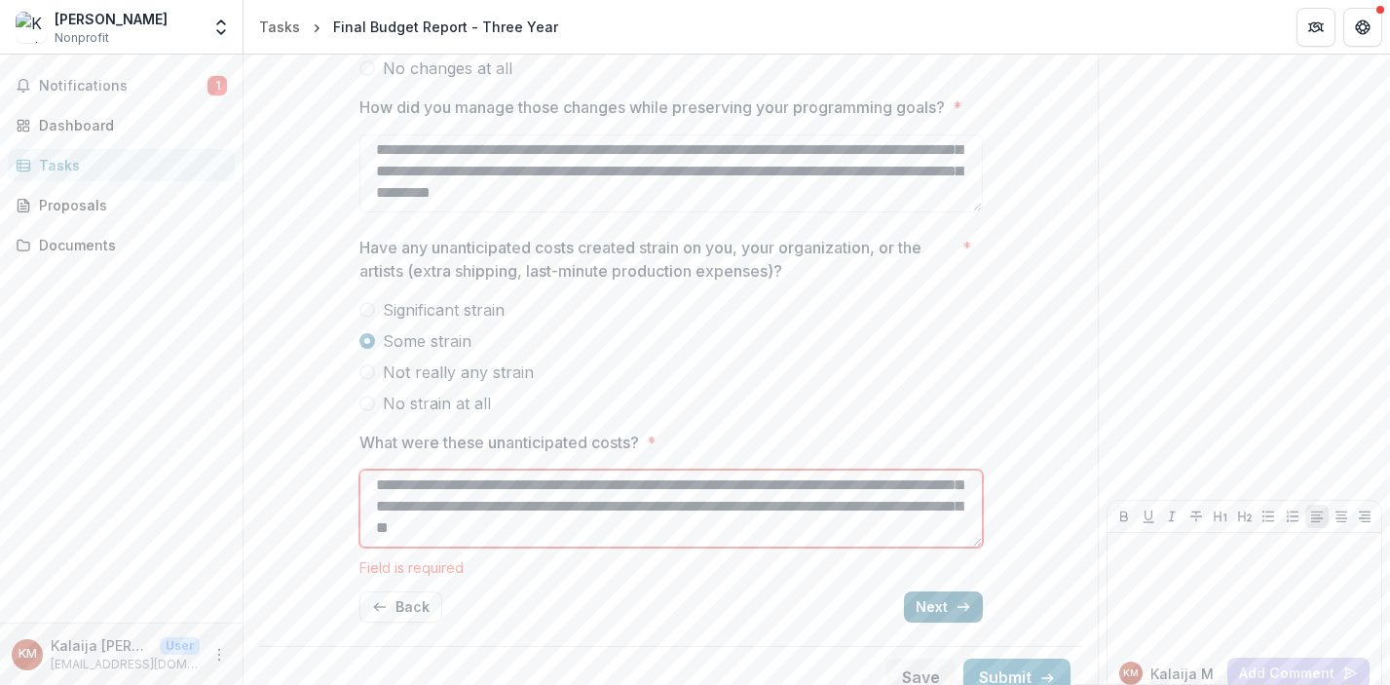
type textarea "**********"
click at [936, 613] on div "**********" at bounding box center [670, 250] width 623 height 776
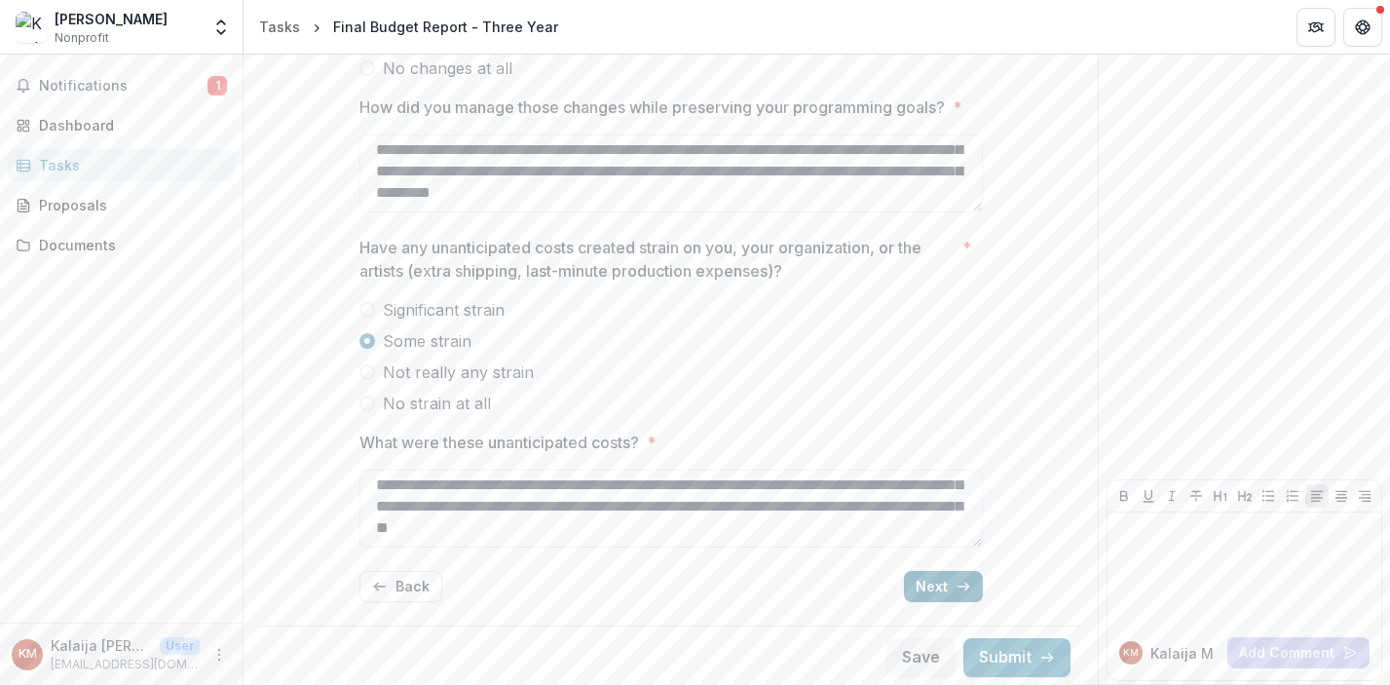
click at [935, 590] on button "Next" at bounding box center [943, 586] width 79 height 31
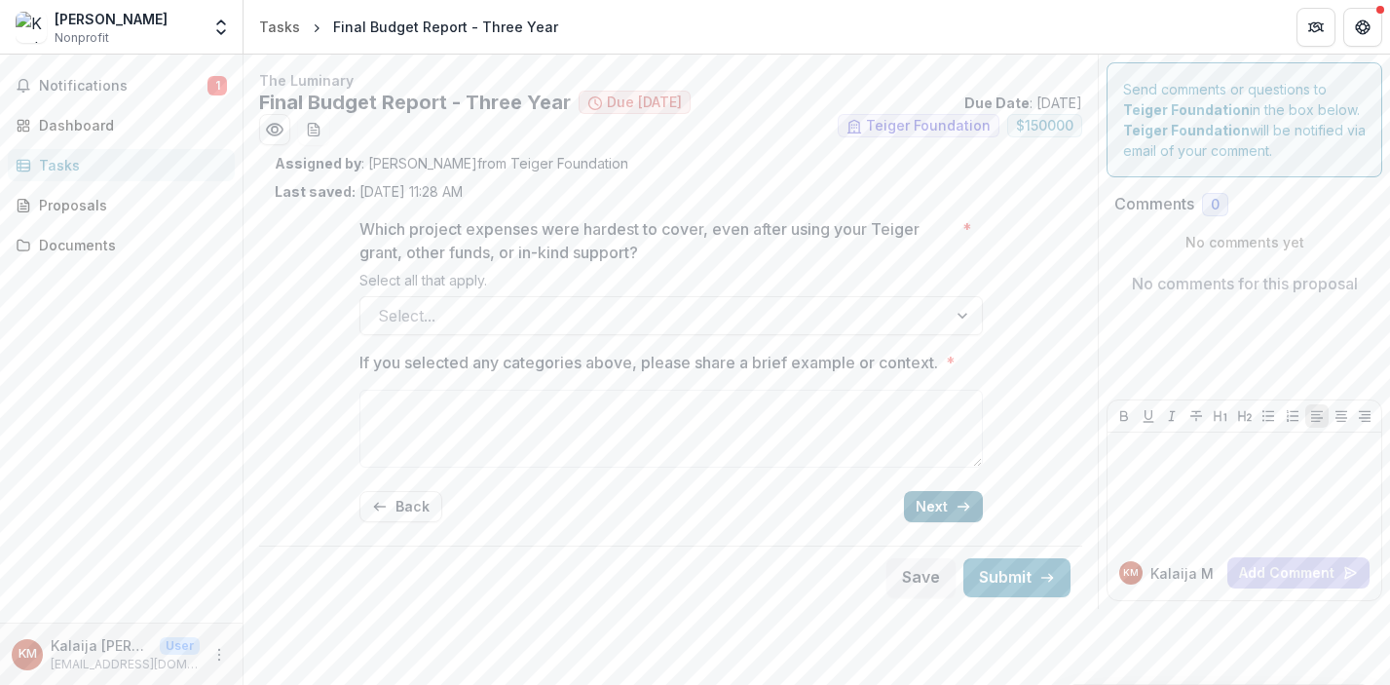
scroll to position [0, 0]
click at [639, 320] on div at bounding box center [653, 315] width 551 height 27
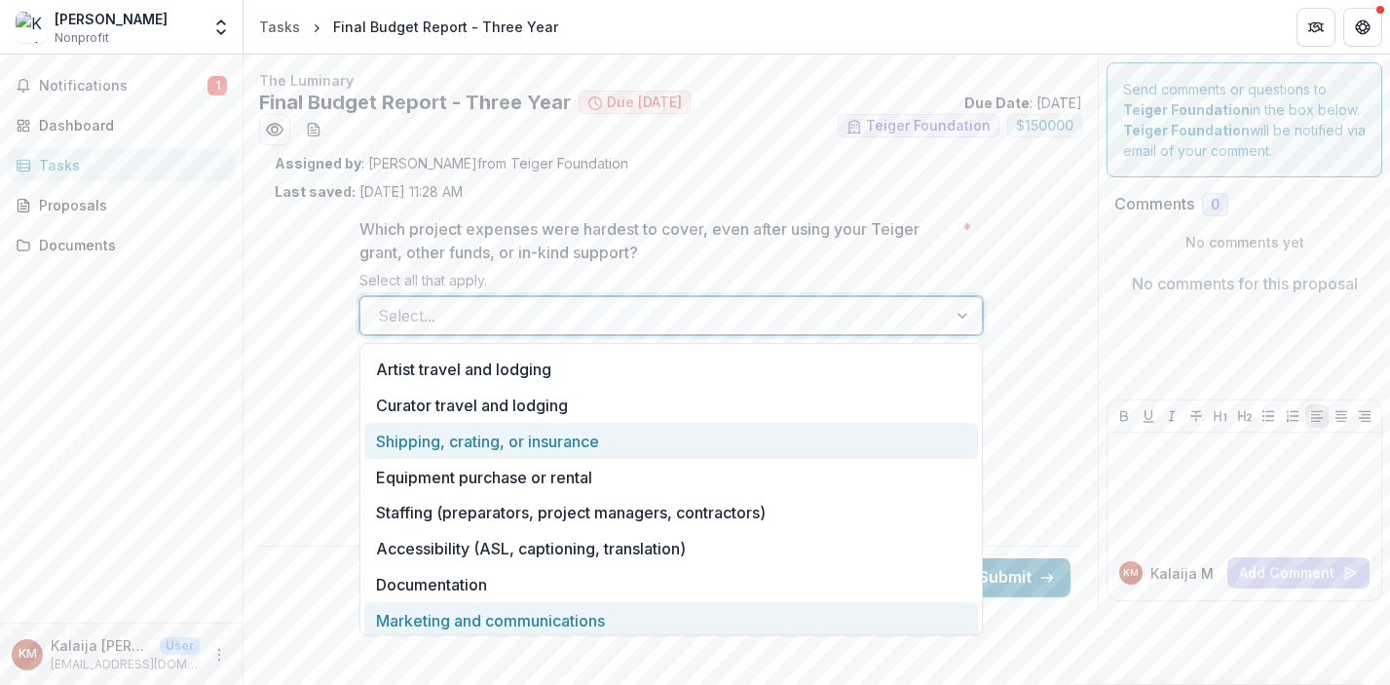
scroll to position [28, 0]
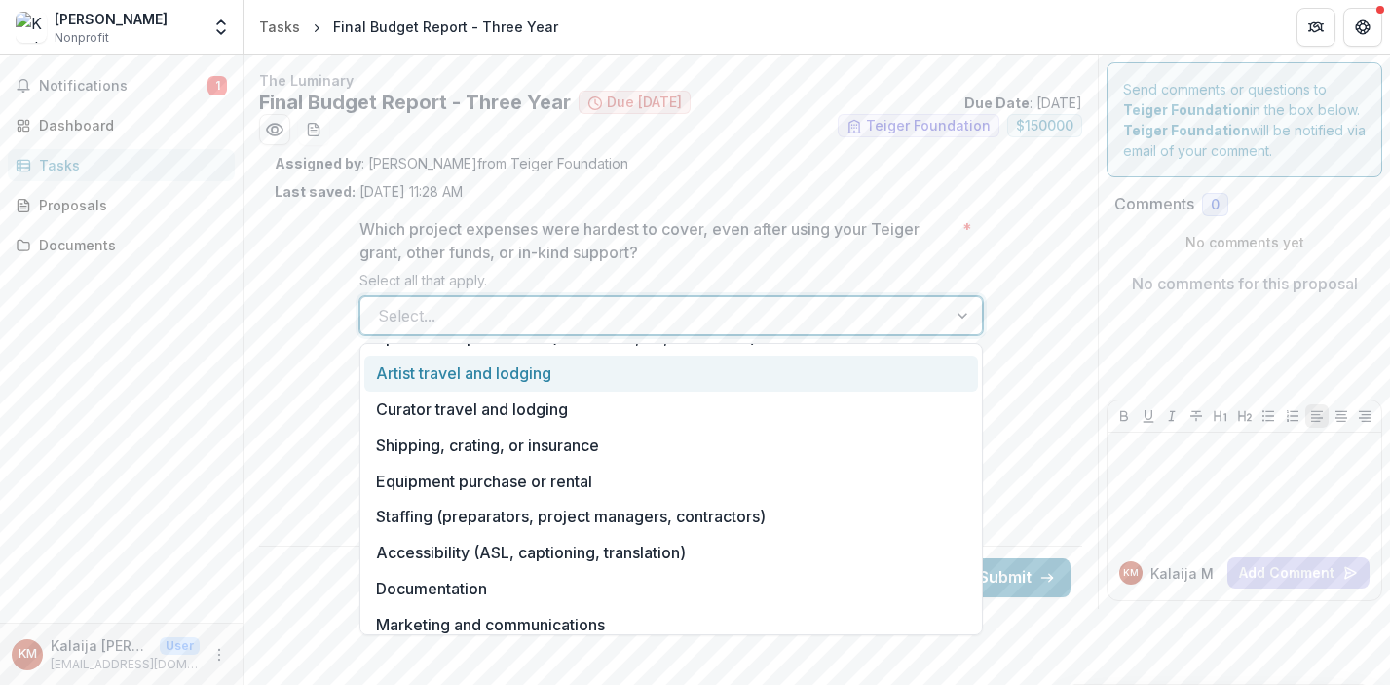
click at [551, 381] on div "Artist travel and lodging" at bounding box center [671, 374] width 614 height 36
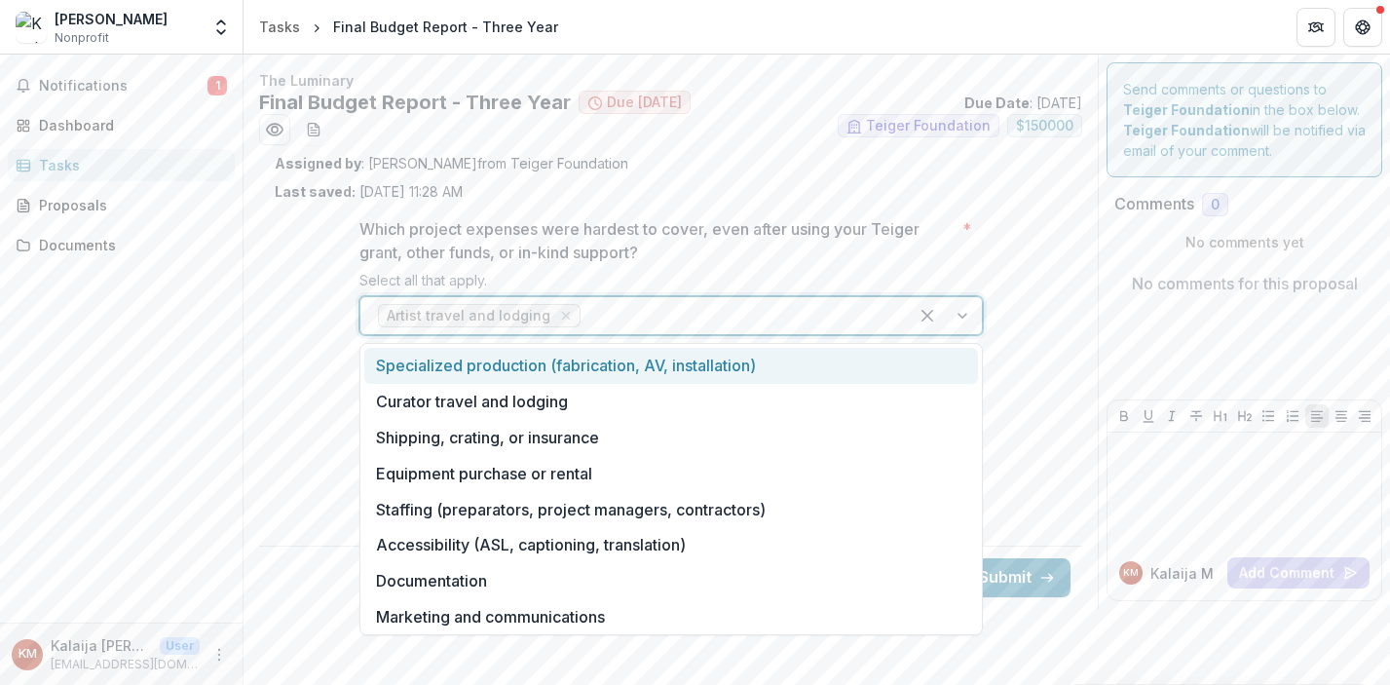
click at [638, 320] on div at bounding box center [737, 315] width 306 height 27
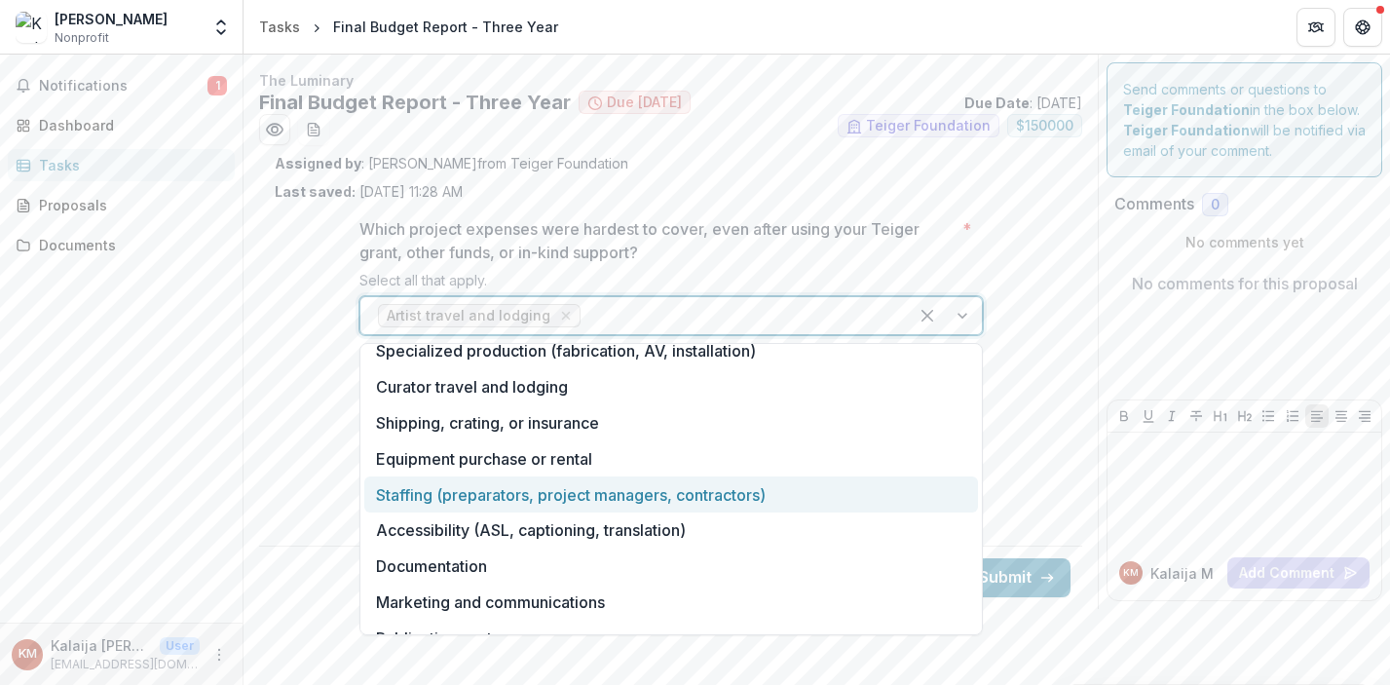
scroll to position [0, 0]
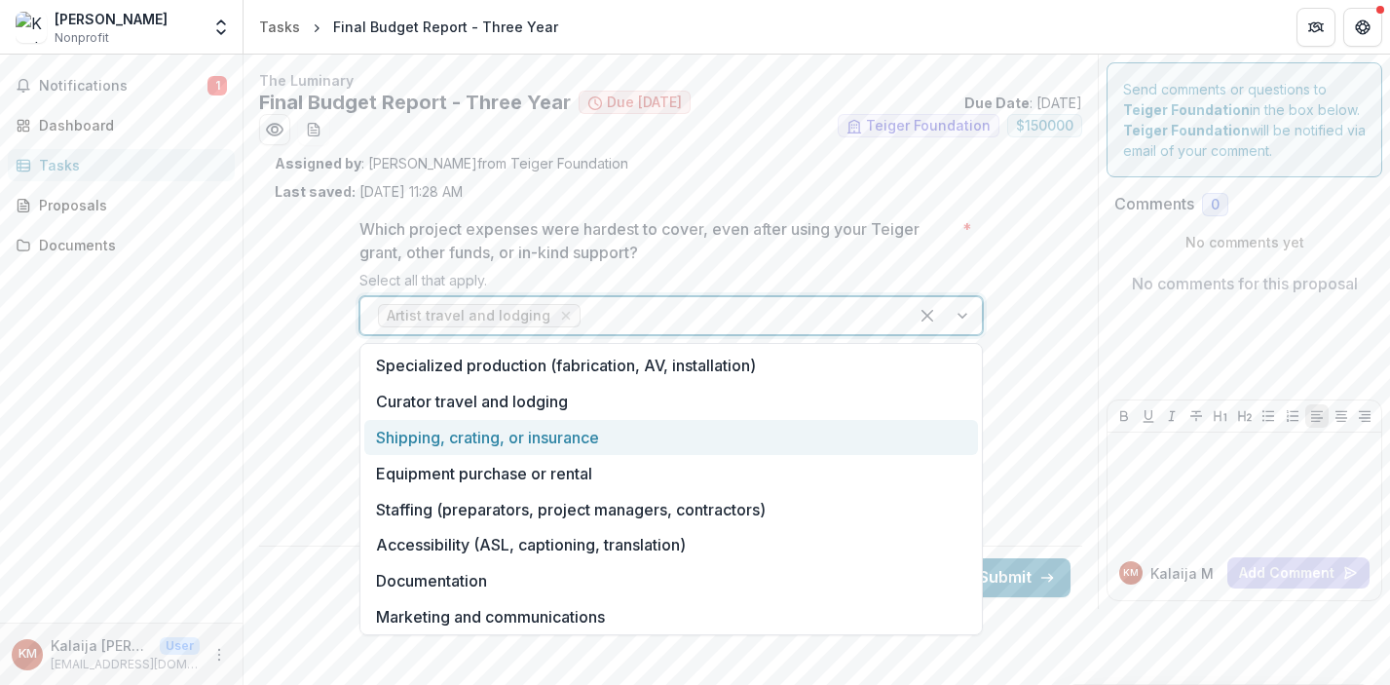
click at [530, 441] on div "Shipping, crating, or insurance" at bounding box center [671, 438] width 614 height 36
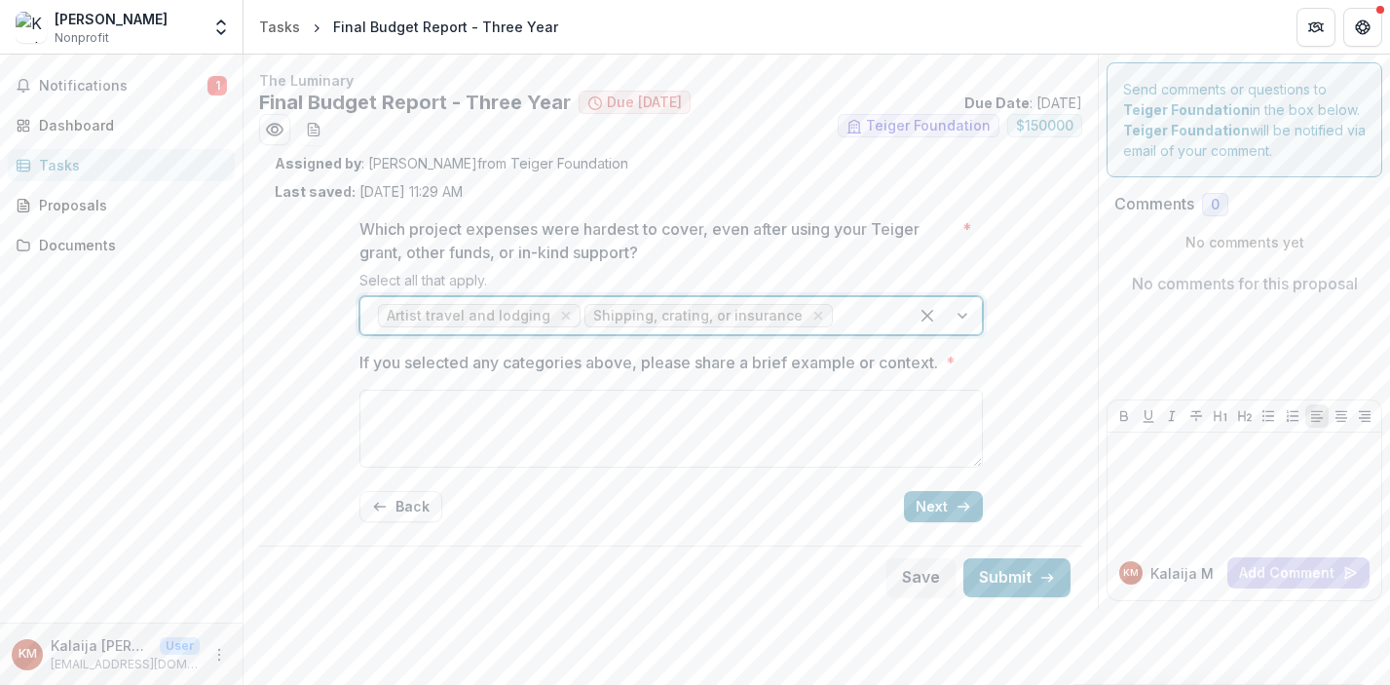
click at [890, 433] on textarea "If you selected any categories above, please share a brief example or context. *" at bounding box center [670, 429] width 623 height 78
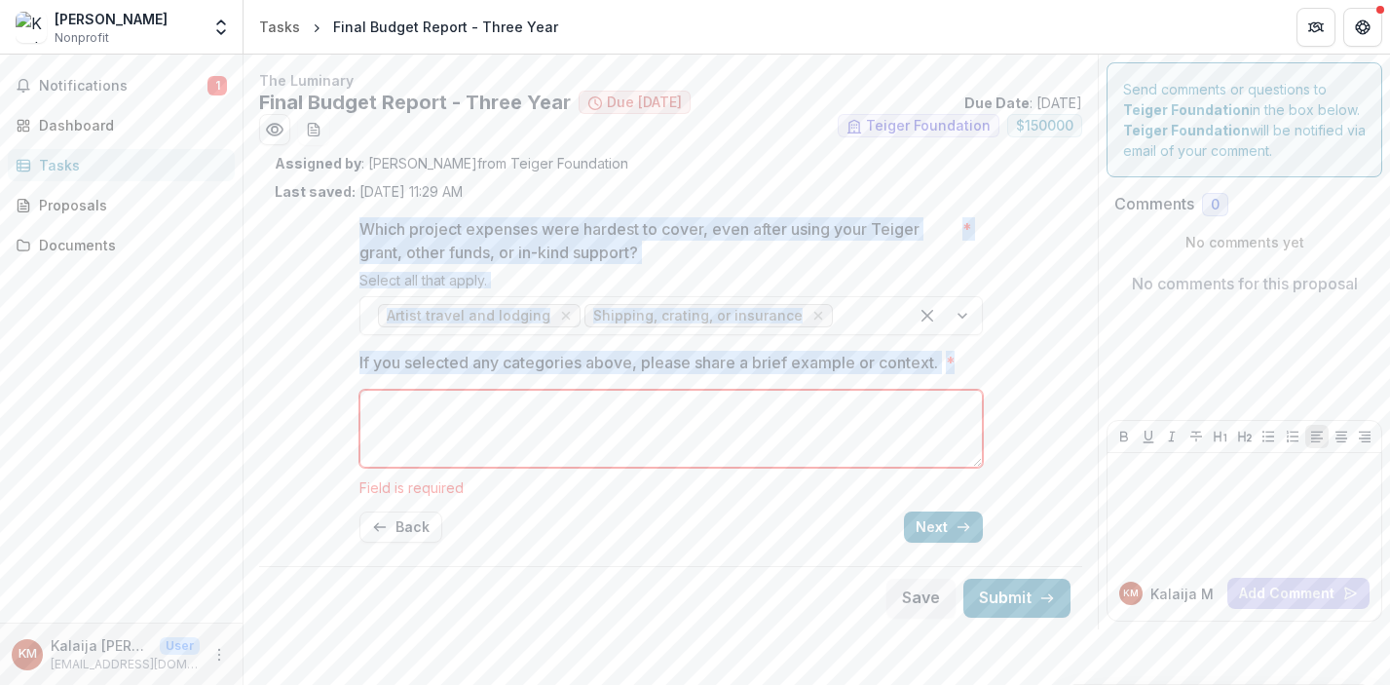
drag, startPoint x: 328, startPoint y: 210, endPoint x: 927, endPoint y: 459, distance: 648.6
click at [927, 460] on div "Which project expenses were hardest to cover, even after using your Teiger gran…" at bounding box center [671, 380] width 792 height 357
copy div "Which project expenses were hardest to cover, even after using your Teiger gran…"
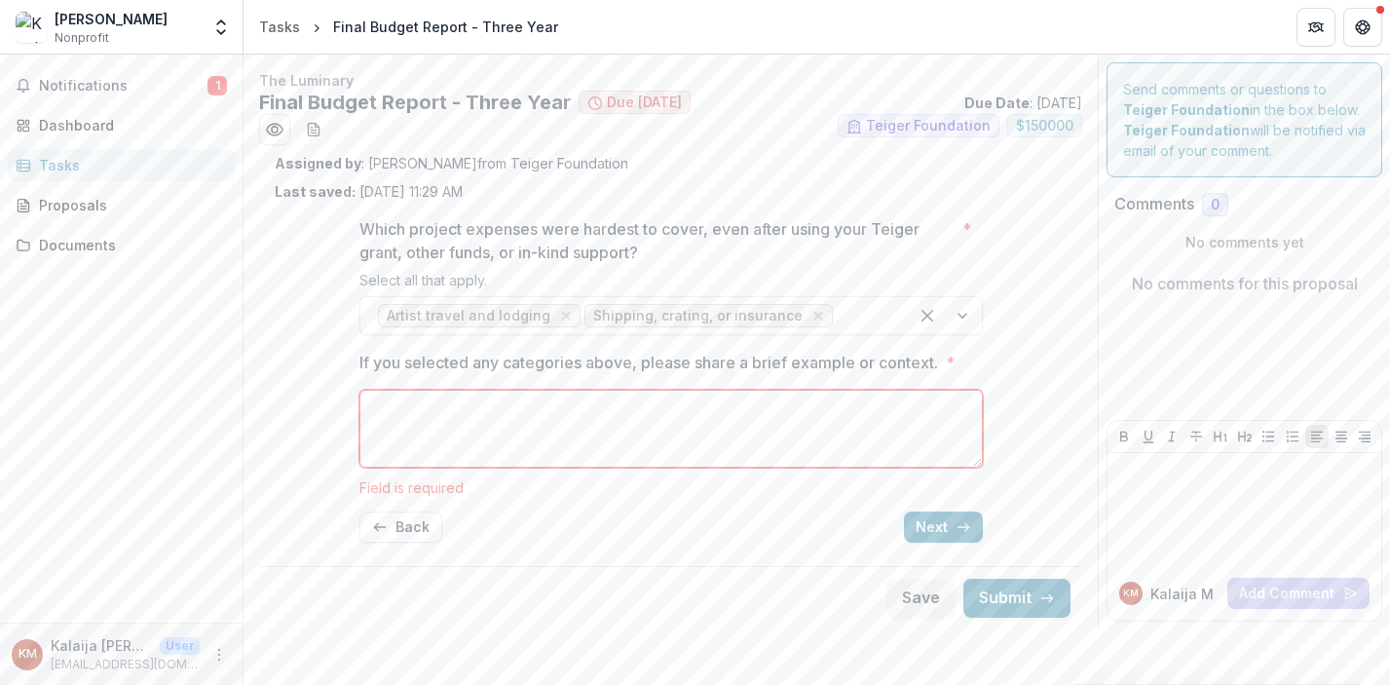
click at [523, 425] on textarea "If you selected any categories above, please share a brief example or context. *" at bounding box center [670, 429] width 623 height 78
paste textarea "**********"
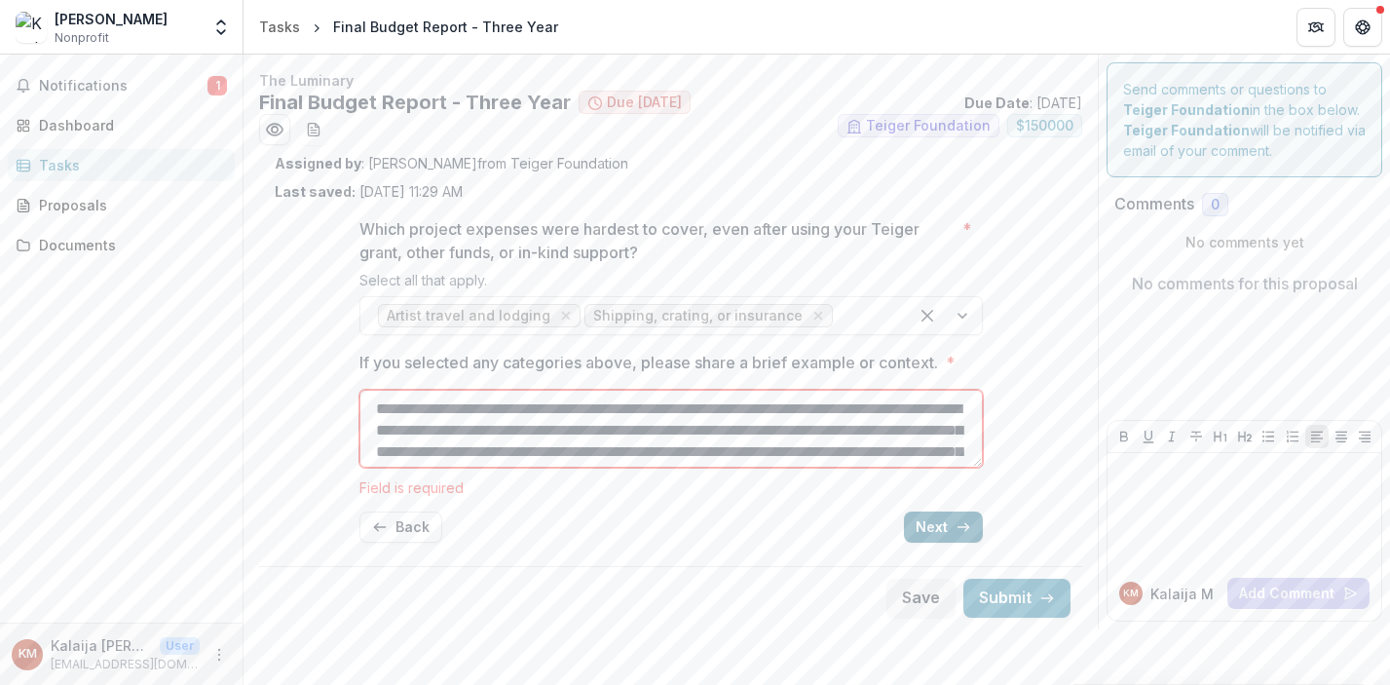
type textarea "**********"
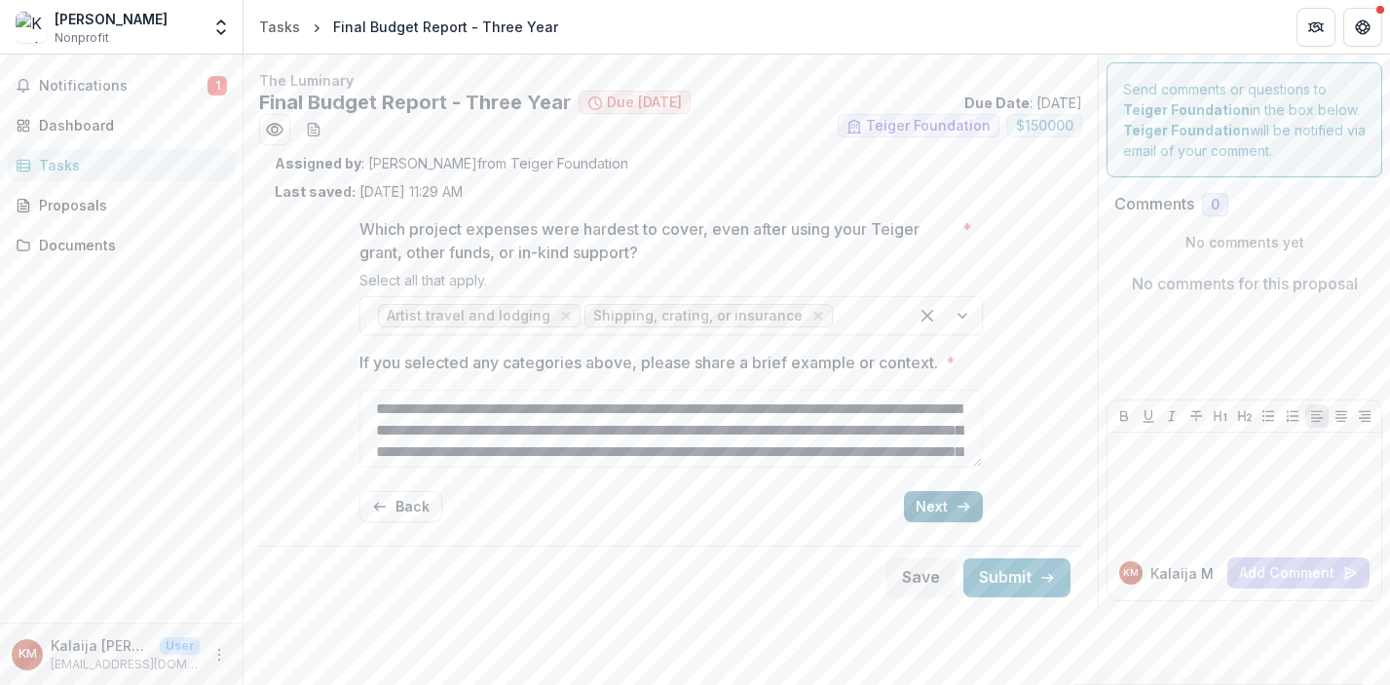
click at [960, 520] on button "Next" at bounding box center [943, 506] width 79 height 31
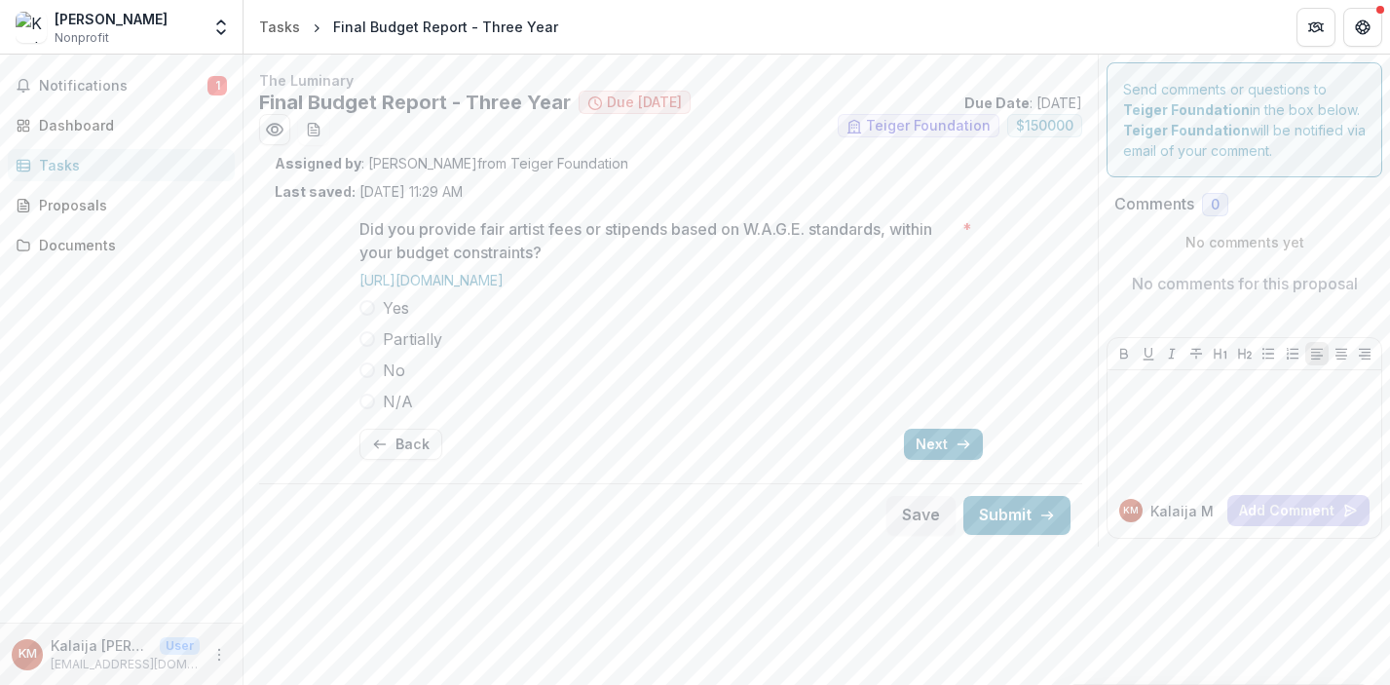
click at [377, 303] on label "Yes" at bounding box center [670, 307] width 623 height 23
click at [927, 452] on button "Next" at bounding box center [943, 444] width 79 height 31
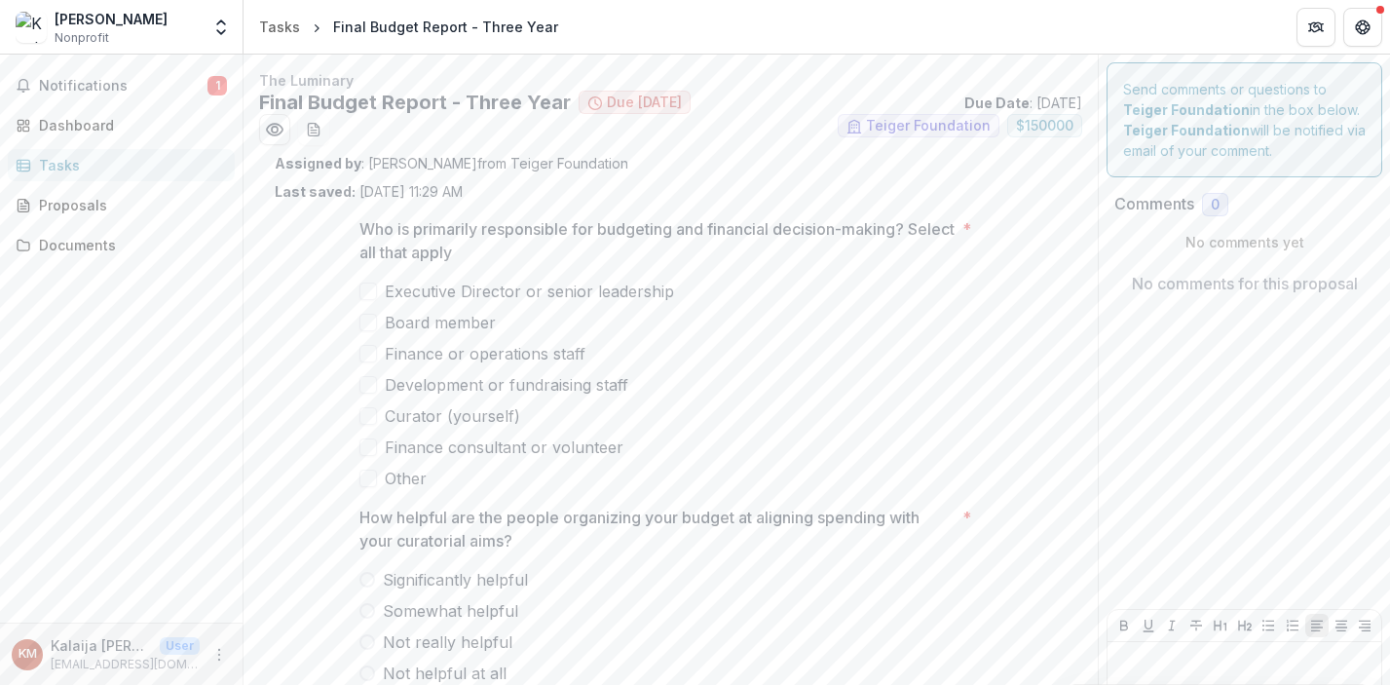
click at [367, 293] on span at bounding box center [368, 292] width 18 height 18
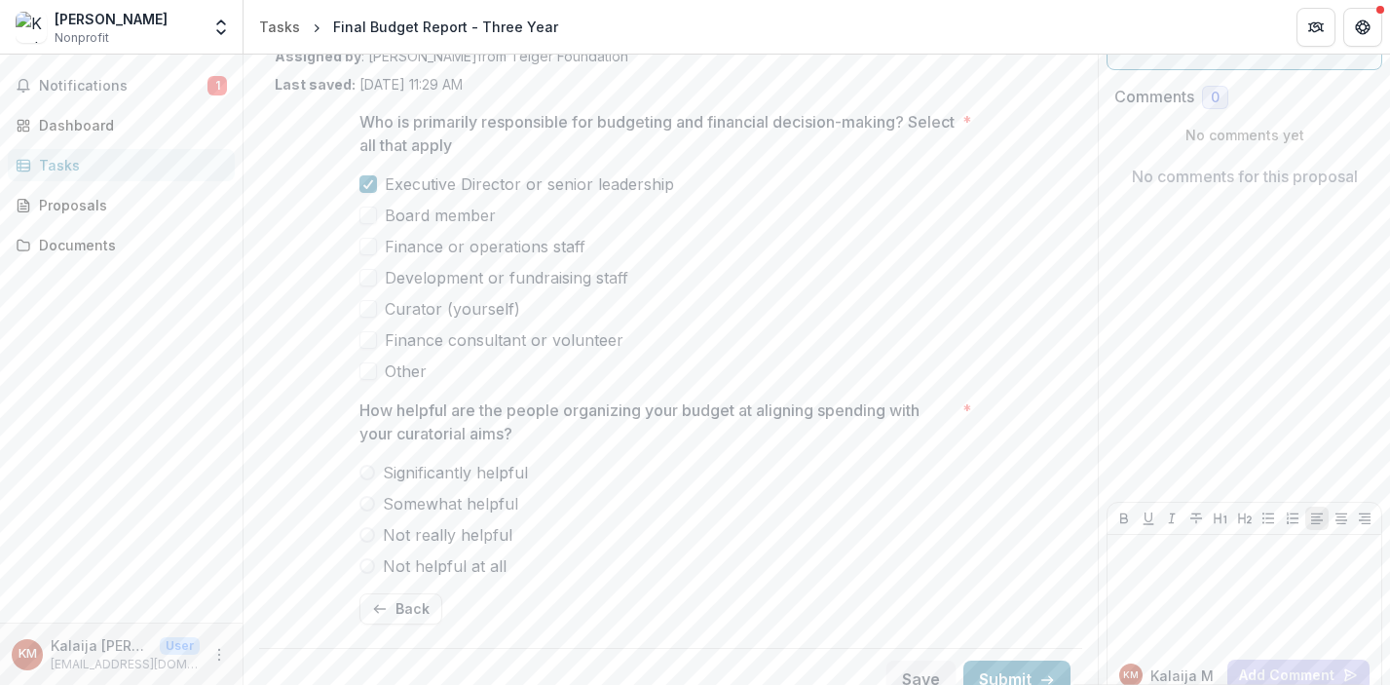
scroll to position [133, 0]
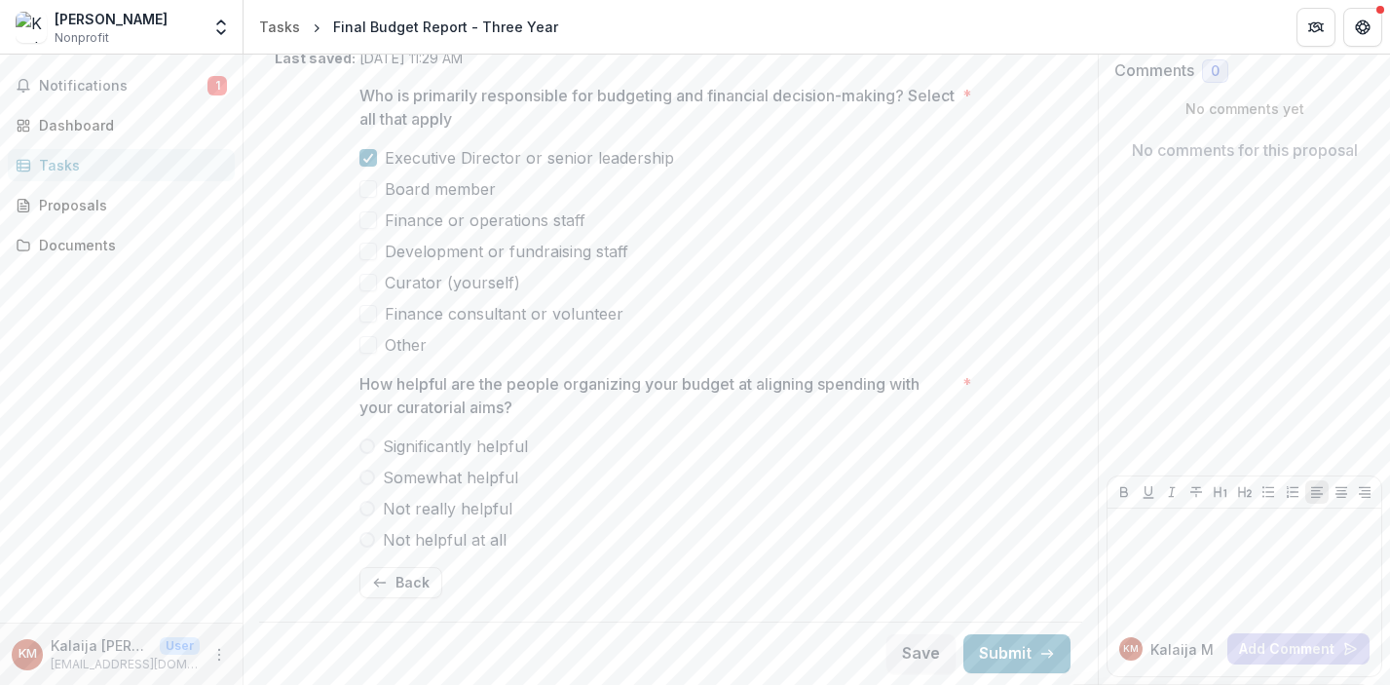
click at [367, 448] on span at bounding box center [367, 446] width 16 height 16
click at [423, 292] on span "Curator (yourself)" at bounding box center [452, 282] width 135 height 23
click at [1019, 652] on button "Submit" at bounding box center [1016, 653] width 107 height 39
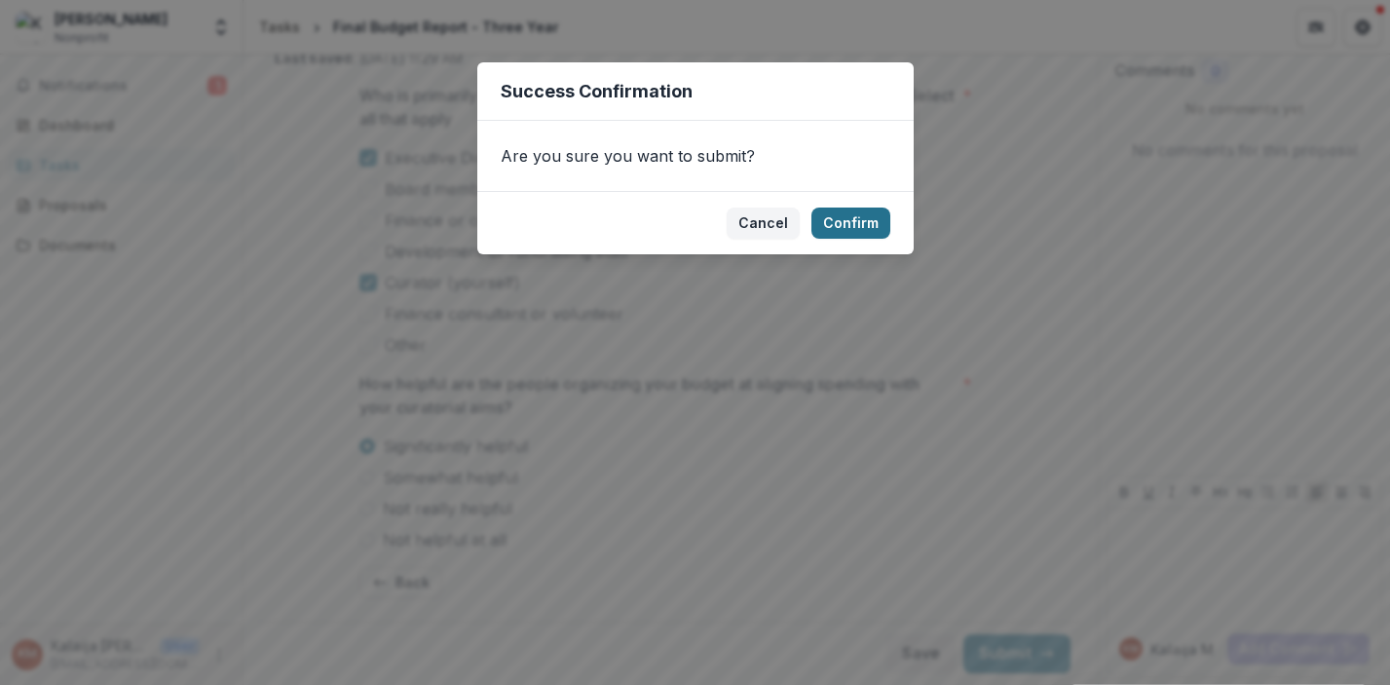
click at [839, 228] on button "Confirm" at bounding box center [850, 222] width 79 height 31
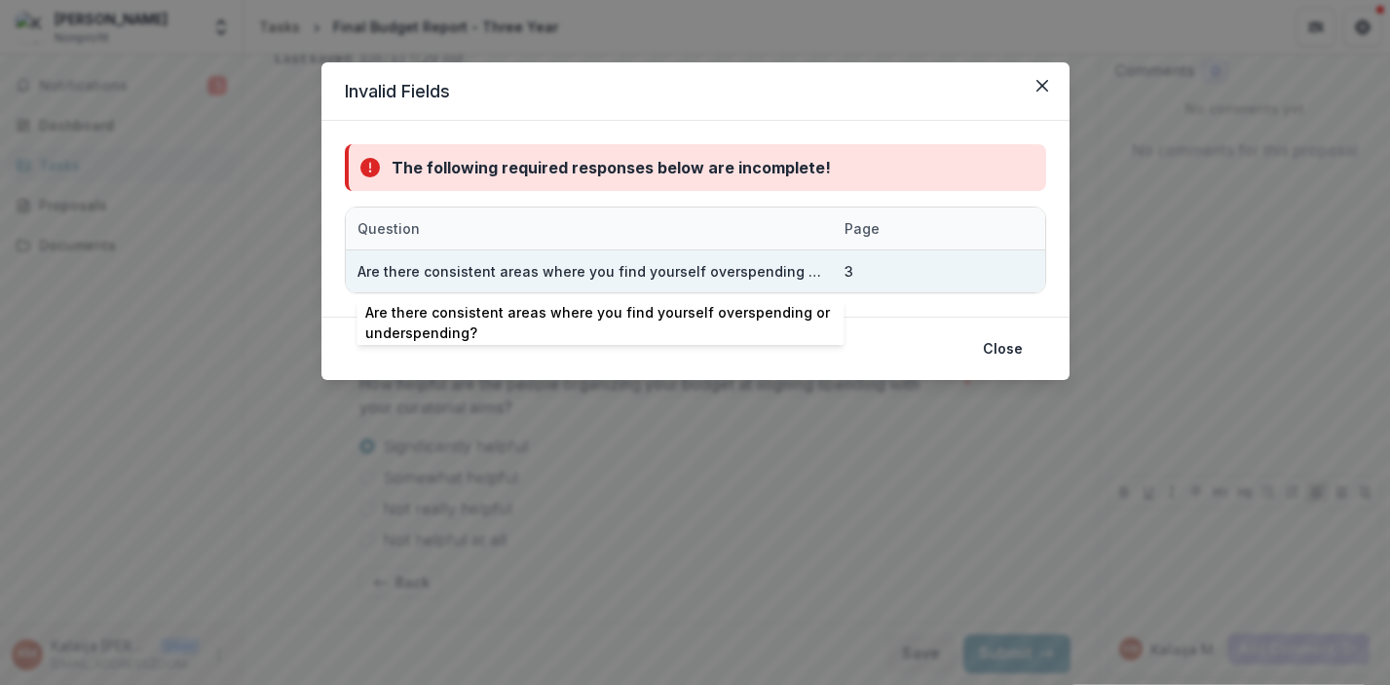
click at [705, 277] on div "Are there consistent areas where you find yourself overspending or underspendin…" at bounding box center [590, 271] width 464 height 20
click at [845, 272] on div "3" at bounding box center [849, 271] width 9 height 20
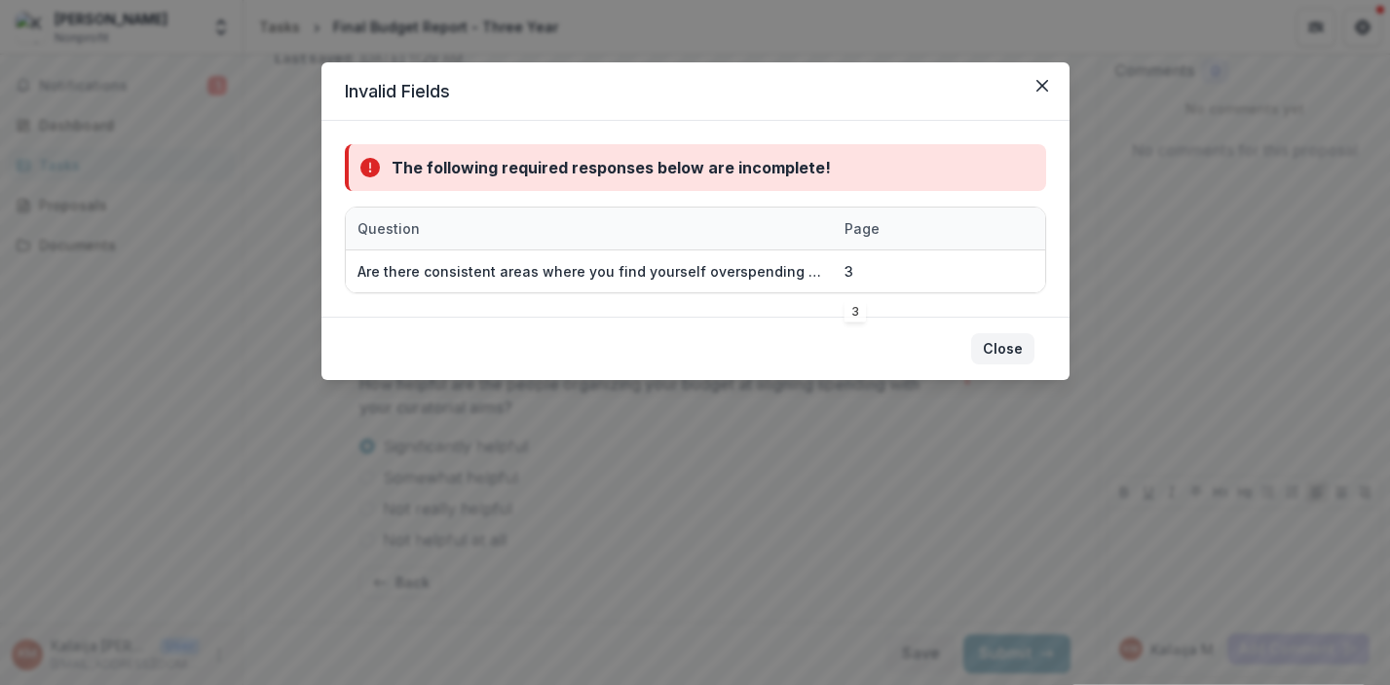
click at [986, 338] on button "Close" at bounding box center [1002, 348] width 63 height 31
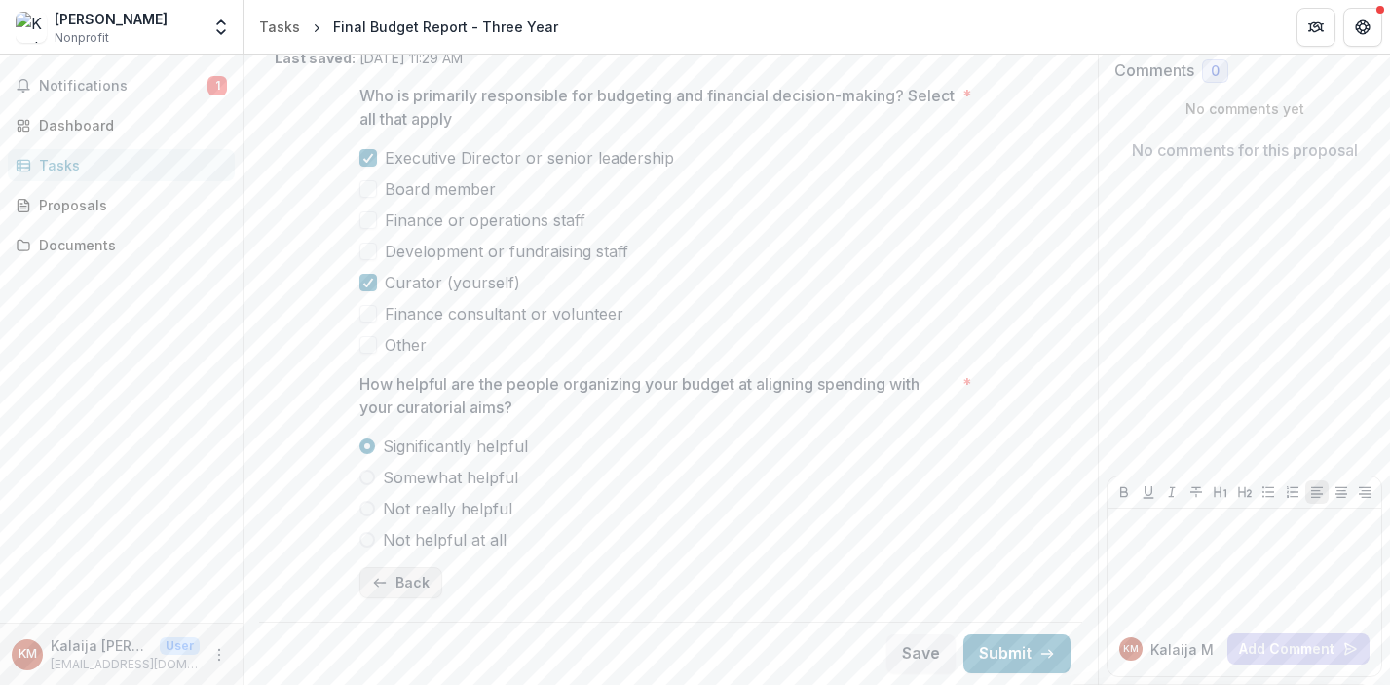
click at [377, 583] on line "button" at bounding box center [379, 583] width 11 height 0
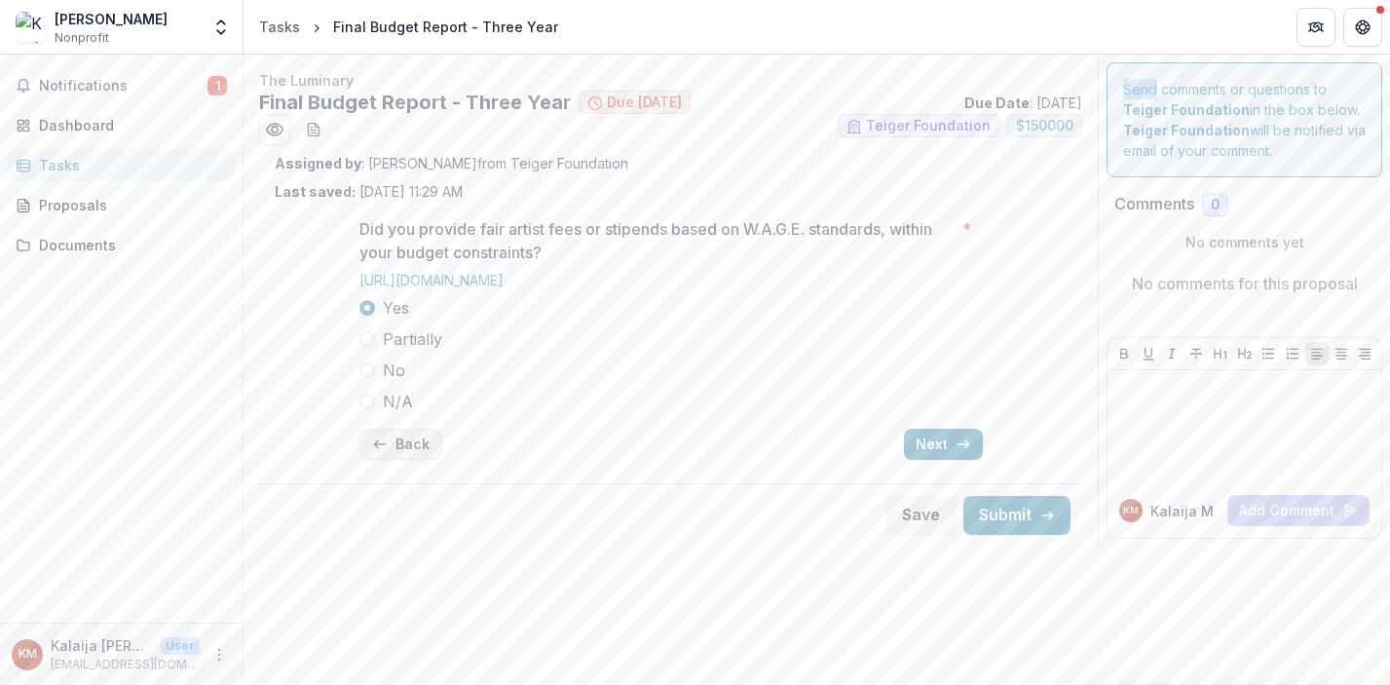
click at [377, 582] on div "The Luminary Final Budget Report - Three Year Due [DATE] Due Date : [DATE] Teig…" at bounding box center [817, 370] width 1147 height 630
click at [398, 458] on button "Back" at bounding box center [400, 444] width 83 height 31
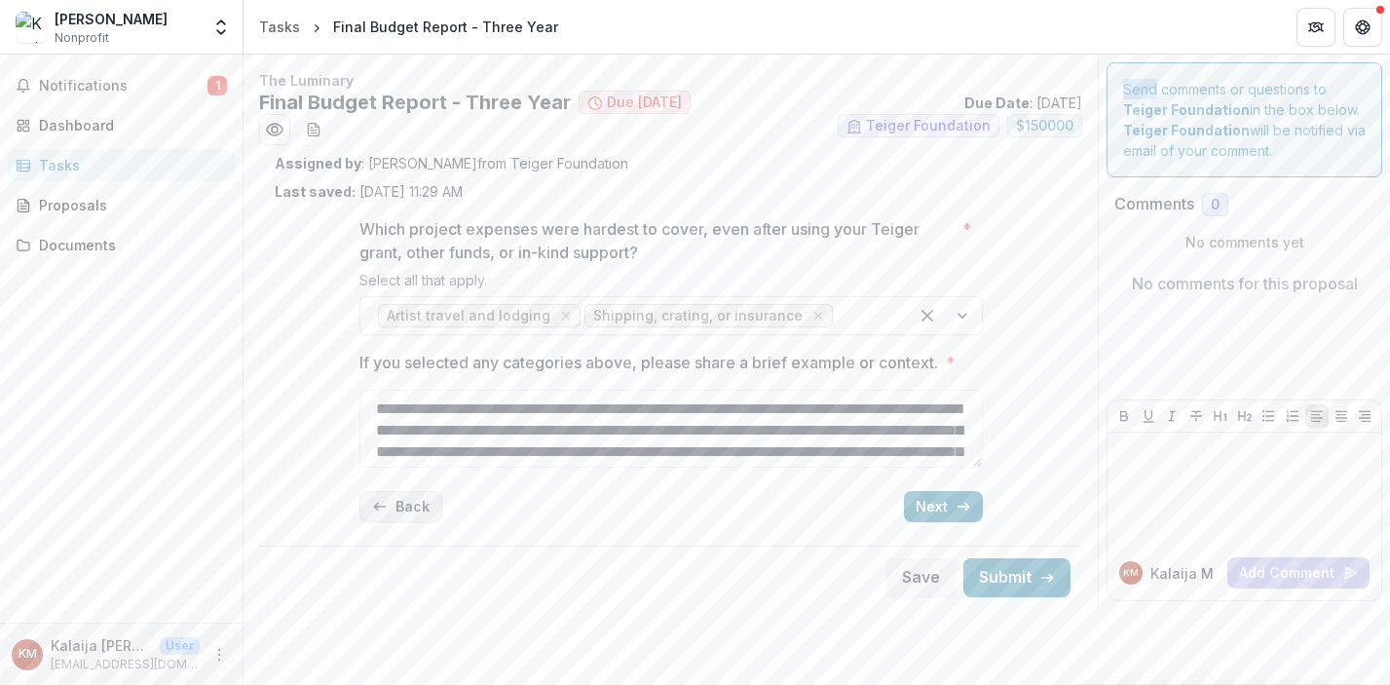
click at [393, 513] on button "Back" at bounding box center [400, 506] width 83 height 31
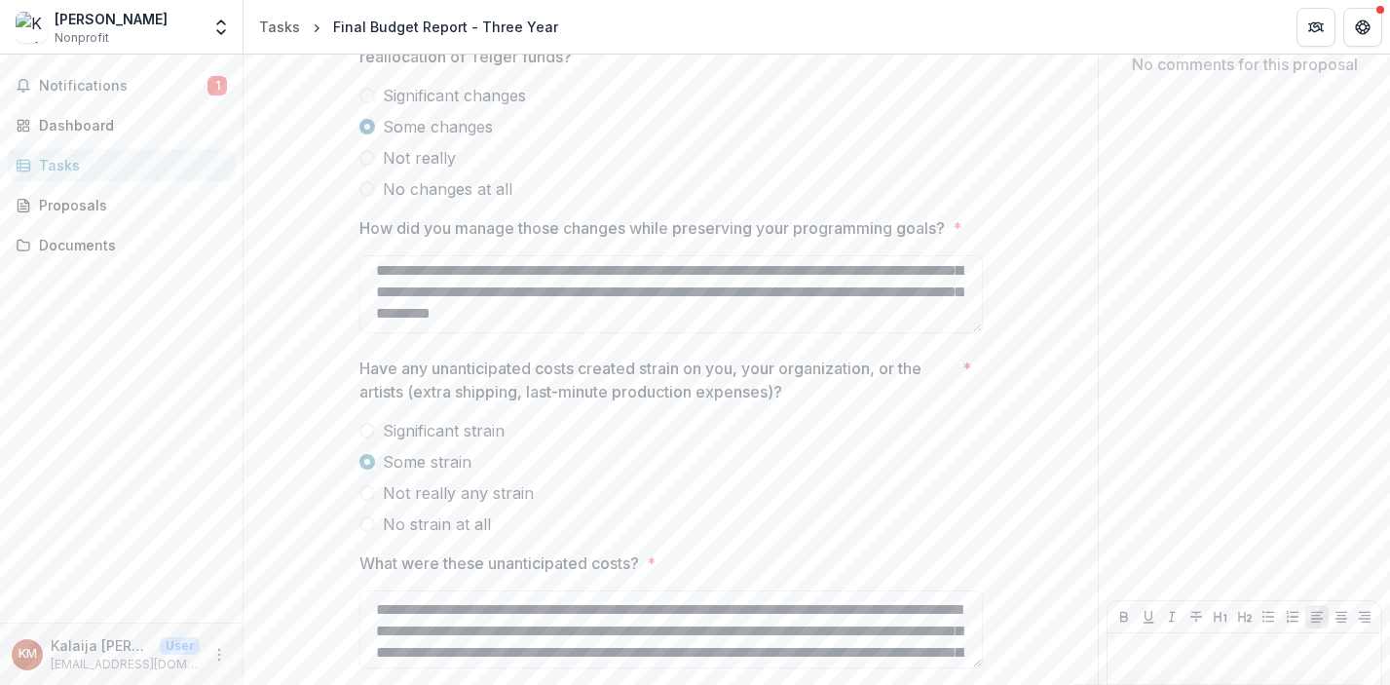
scroll to position [344, 0]
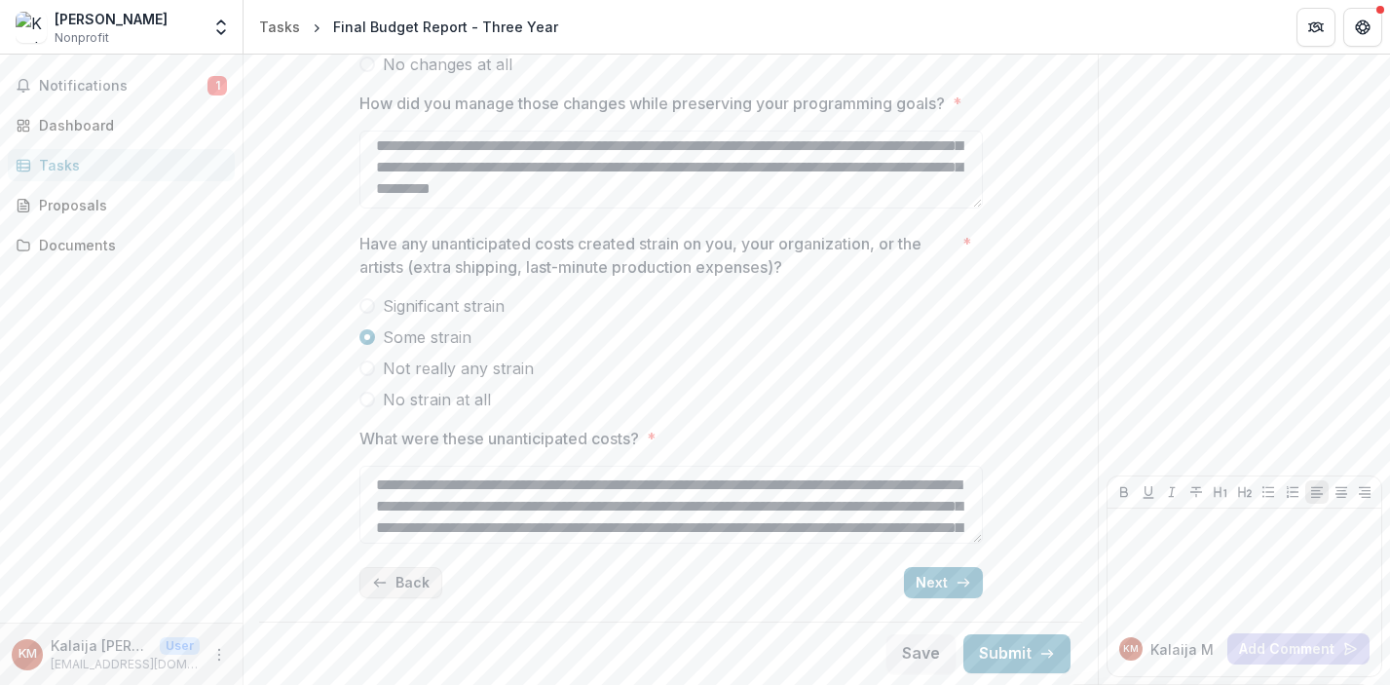
click at [401, 581] on button "Back" at bounding box center [400, 582] width 83 height 31
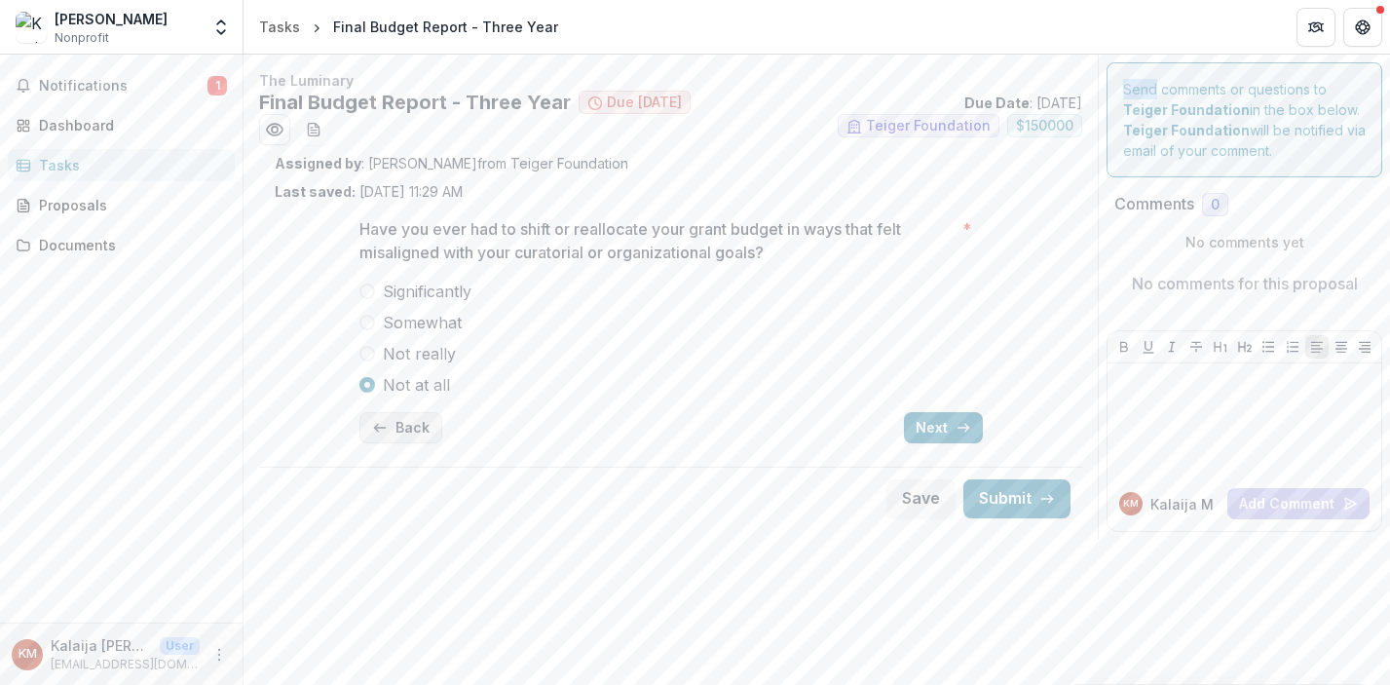
scroll to position [0, 0]
click at [991, 501] on button "Submit" at bounding box center [1016, 498] width 107 height 39
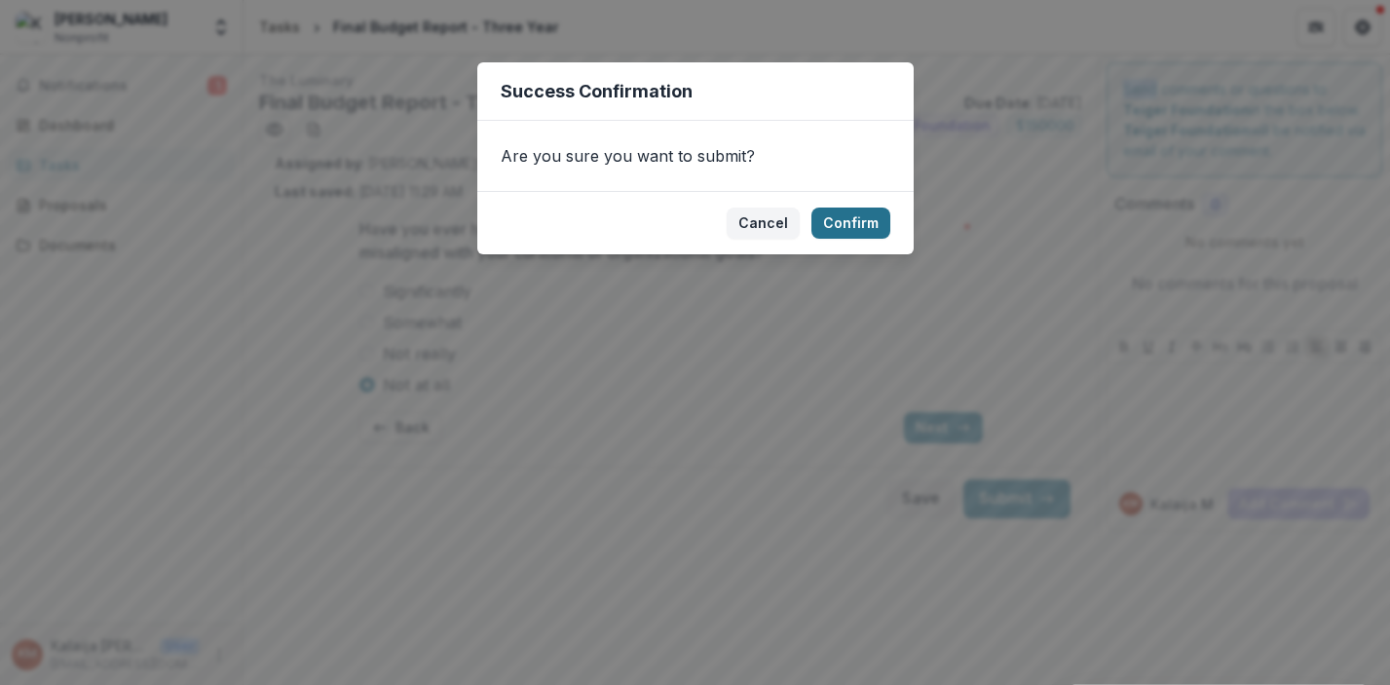
click at [854, 222] on button "Confirm" at bounding box center [850, 222] width 79 height 31
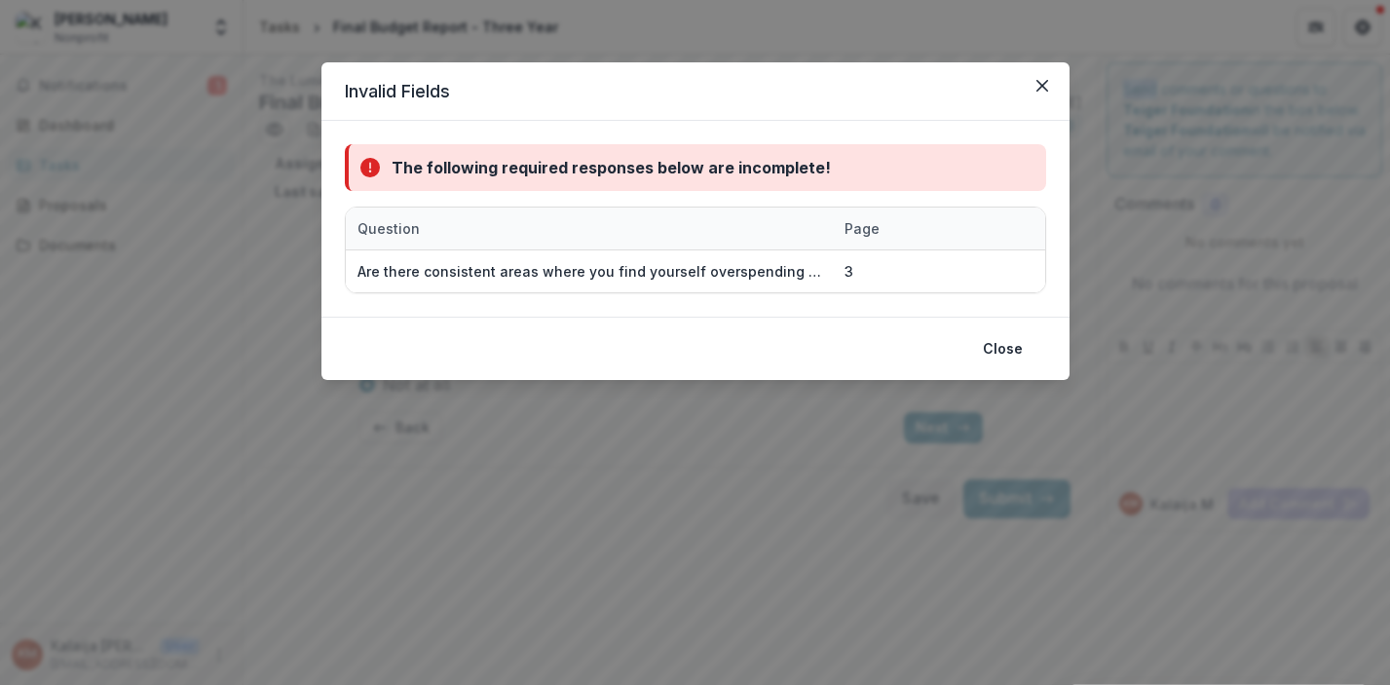
click at [1057, 78] on header "Invalid Fields" at bounding box center [695, 91] width 748 height 58
click at [1038, 84] on icon "Close" at bounding box center [1042, 86] width 12 height 12
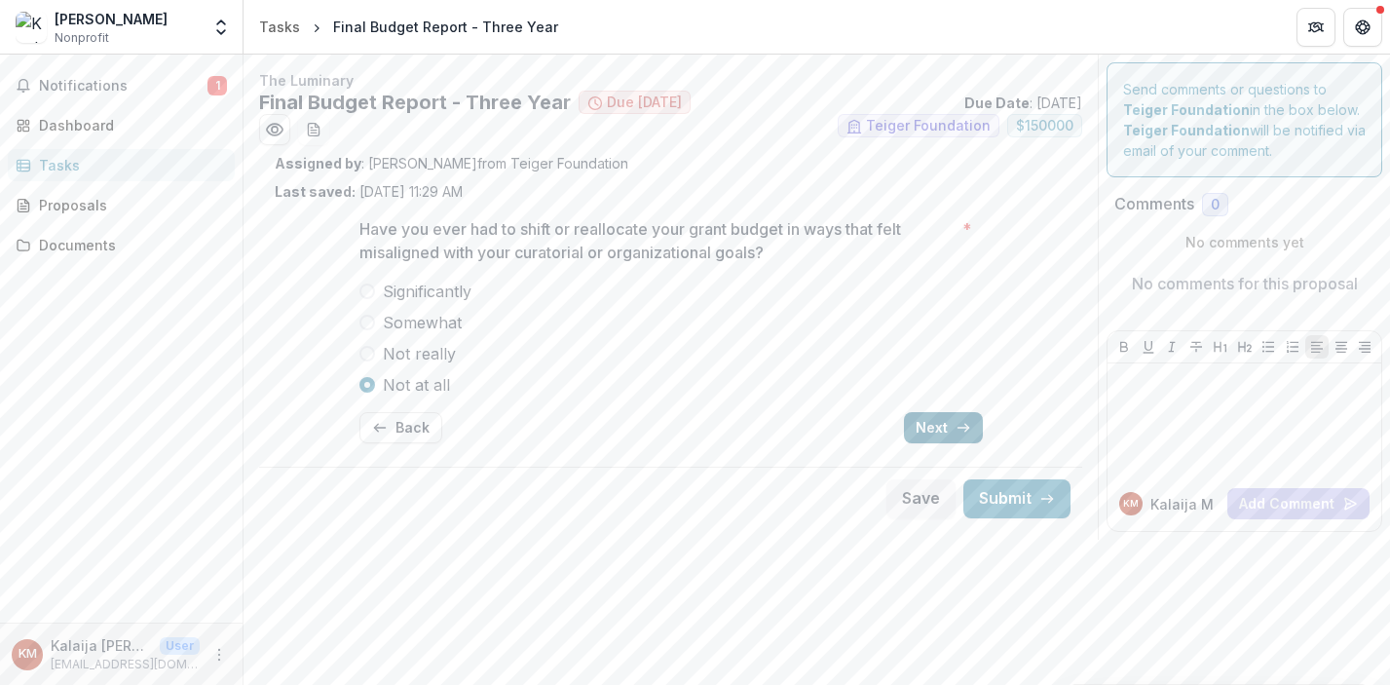
click at [956, 431] on icon "button" at bounding box center [964, 428] width 16 height 16
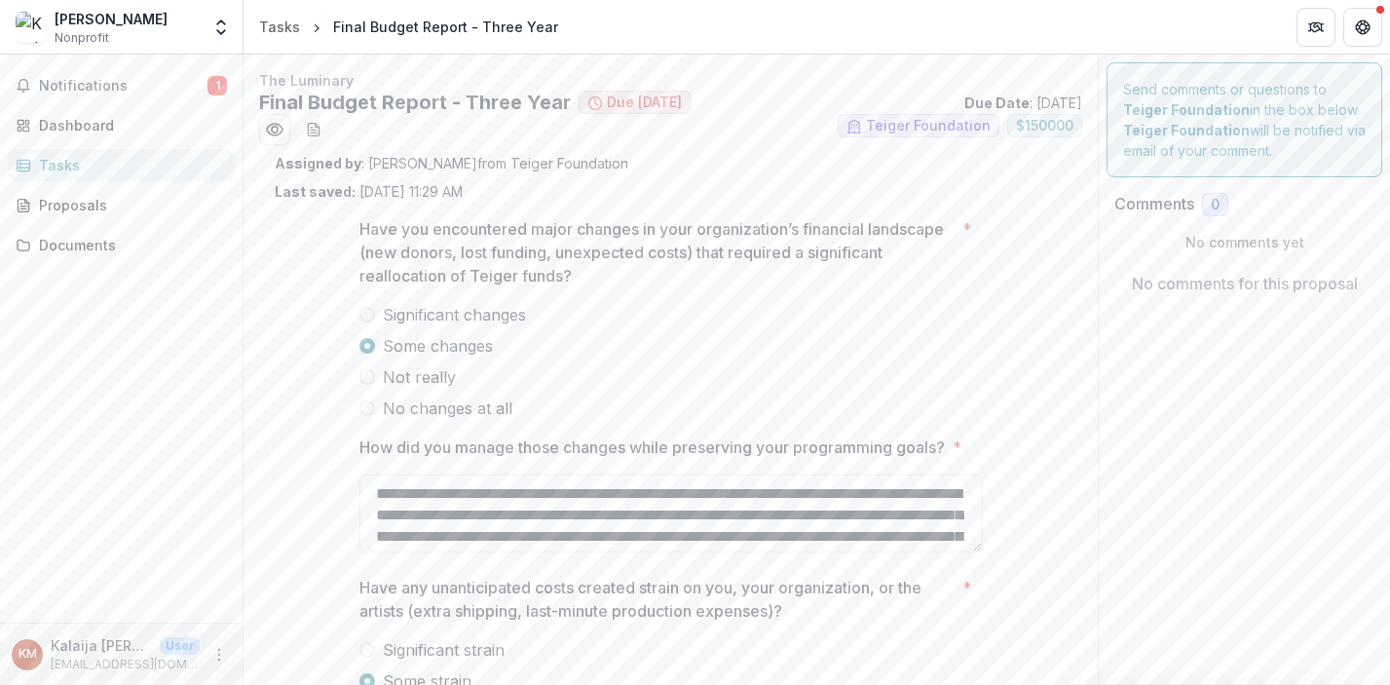
scroll to position [344, 0]
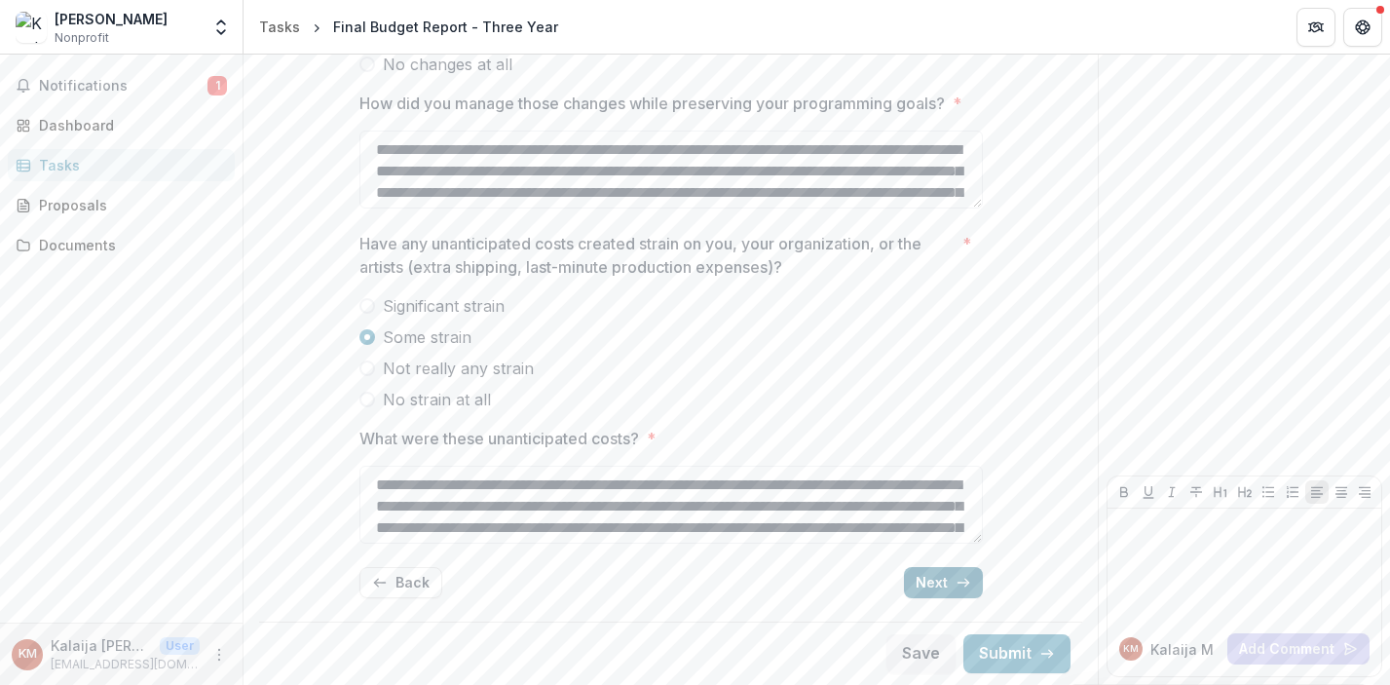
click at [930, 597] on button "Next" at bounding box center [943, 582] width 79 height 31
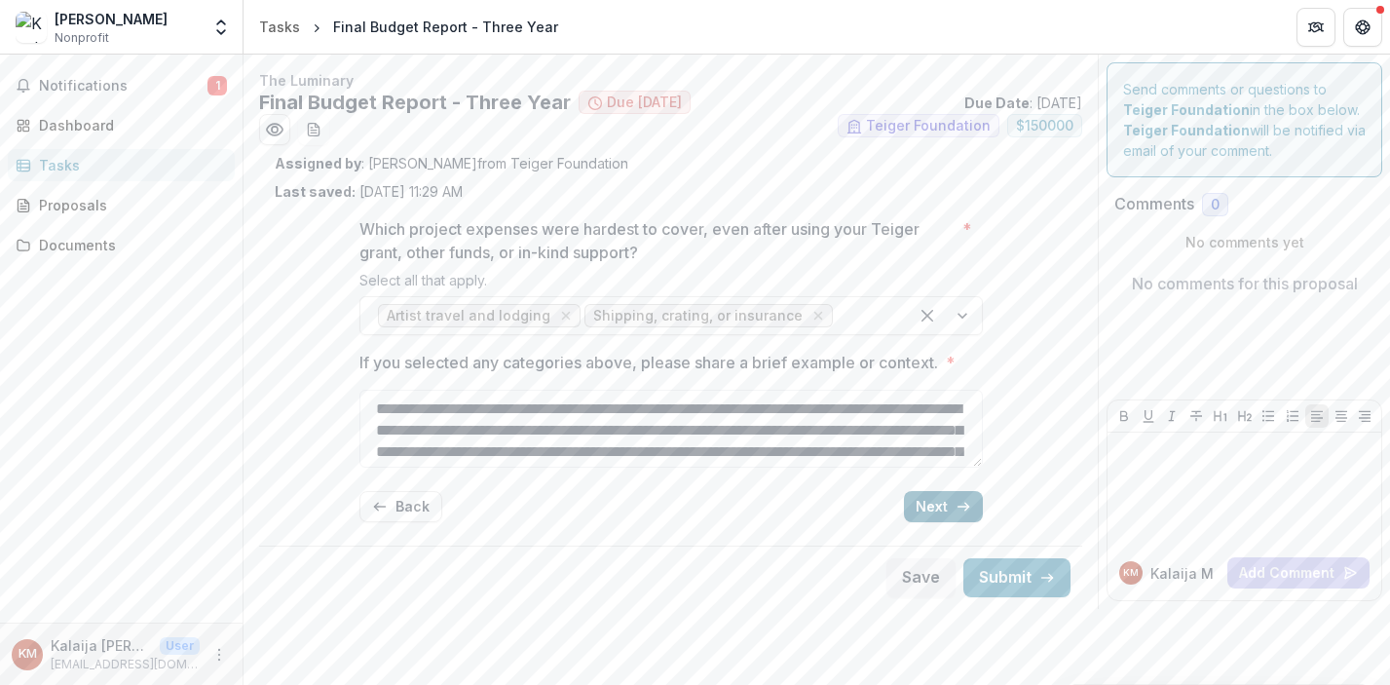
scroll to position [0, 0]
click at [936, 507] on button "Next" at bounding box center [943, 506] width 79 height 31
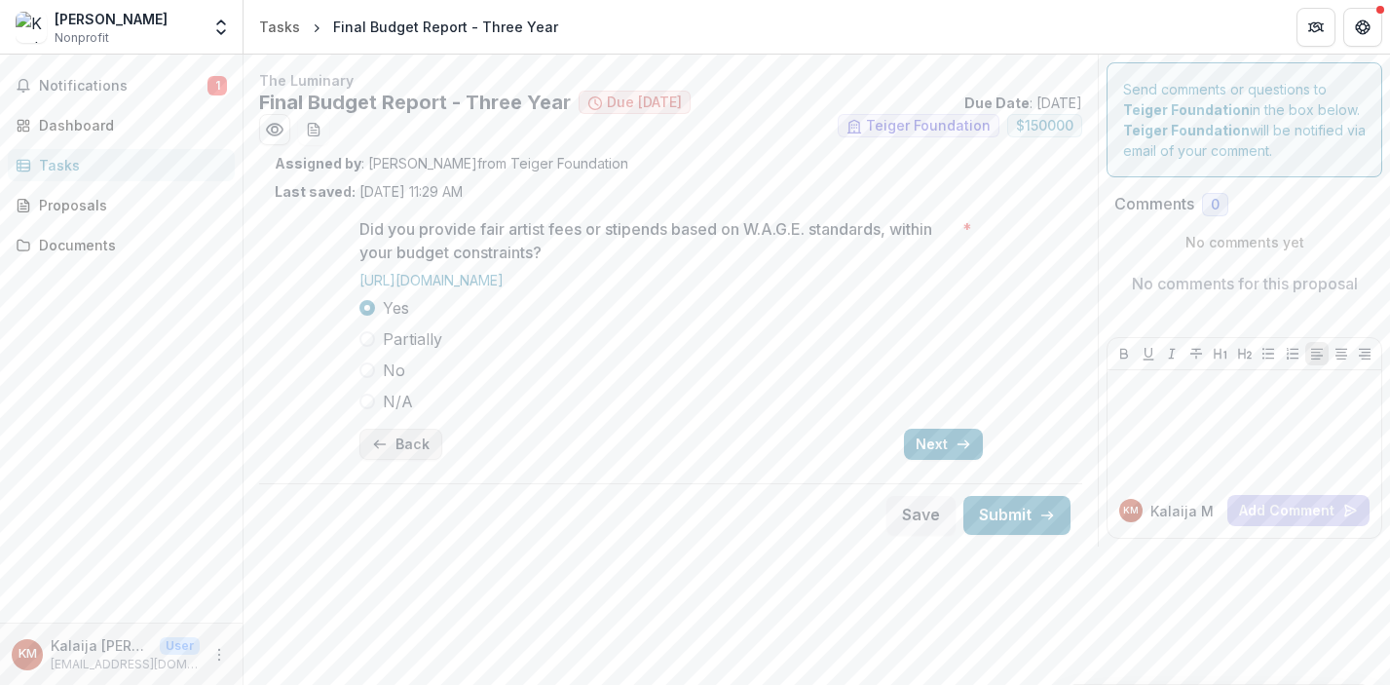
click at [407, 446] on button "Back" at bounding box center [400, 444] width 83 height 31
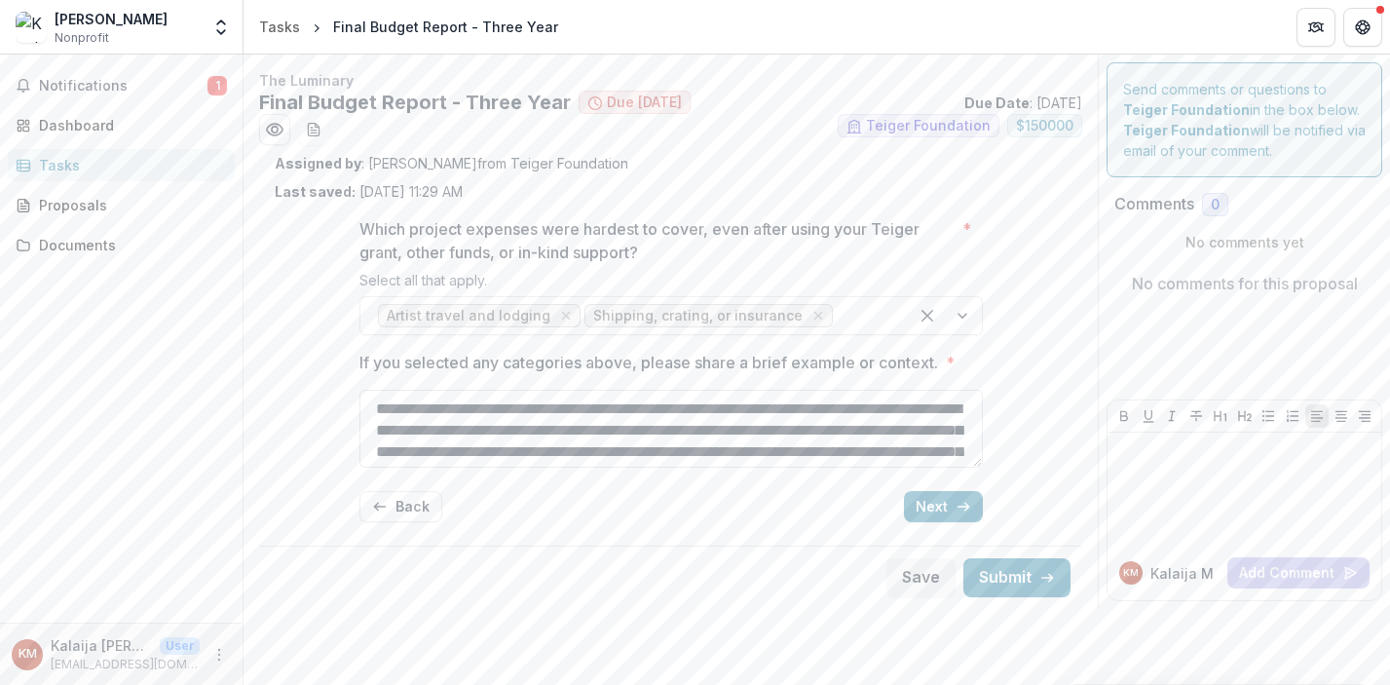
scroll to position [68, 0]
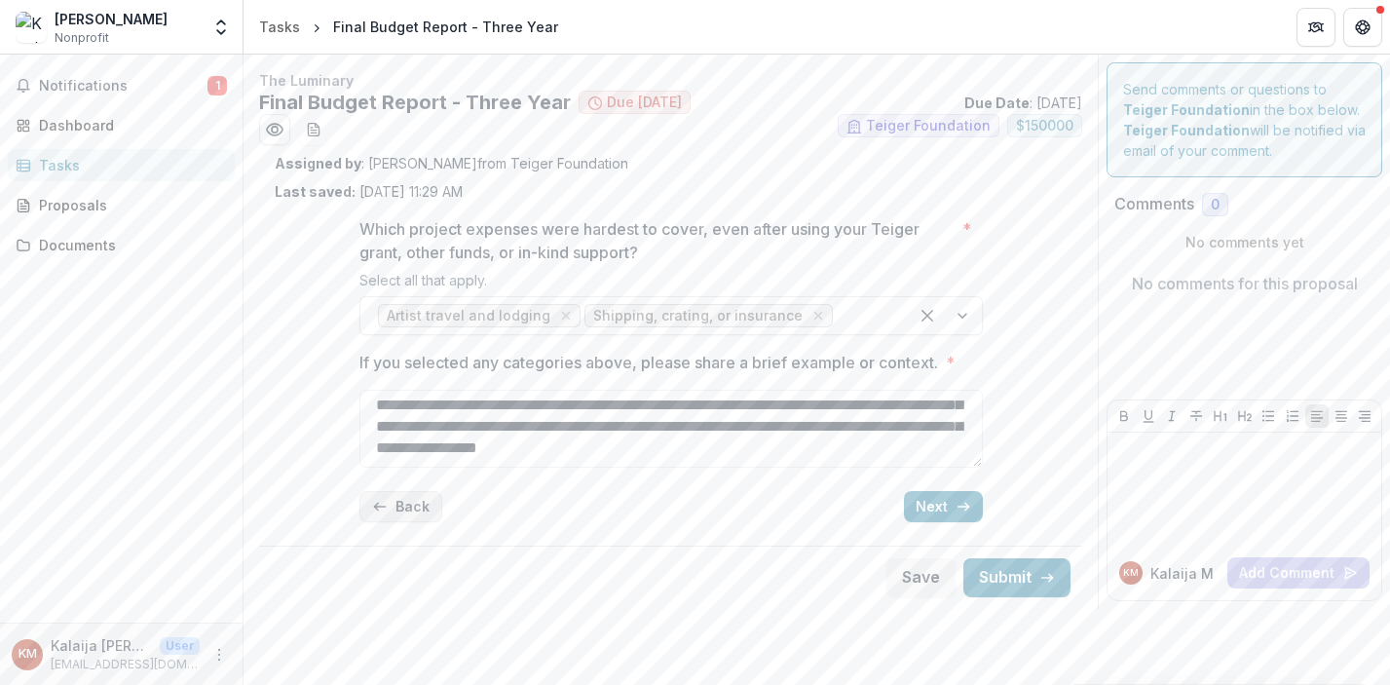
click at [403, 505] on button "Back" at bounding box center [400, 506] width 83 height 31
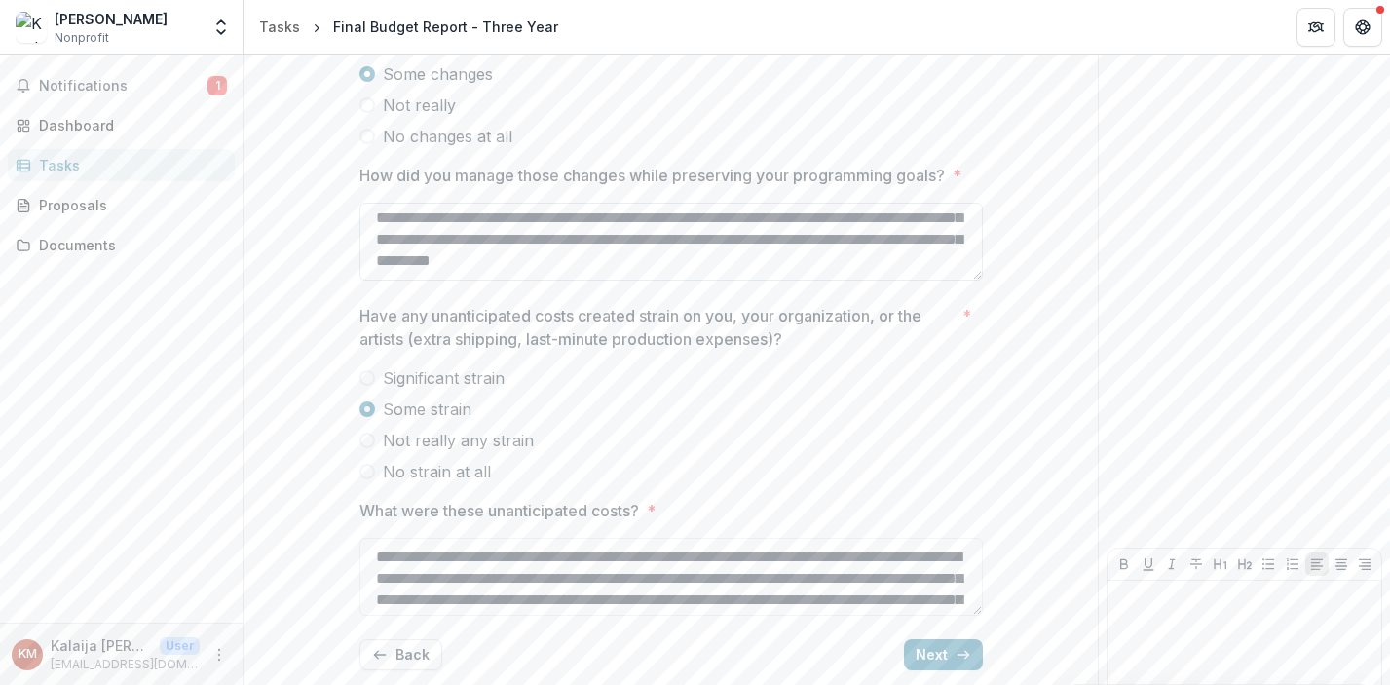
scroll to position [344, 0]
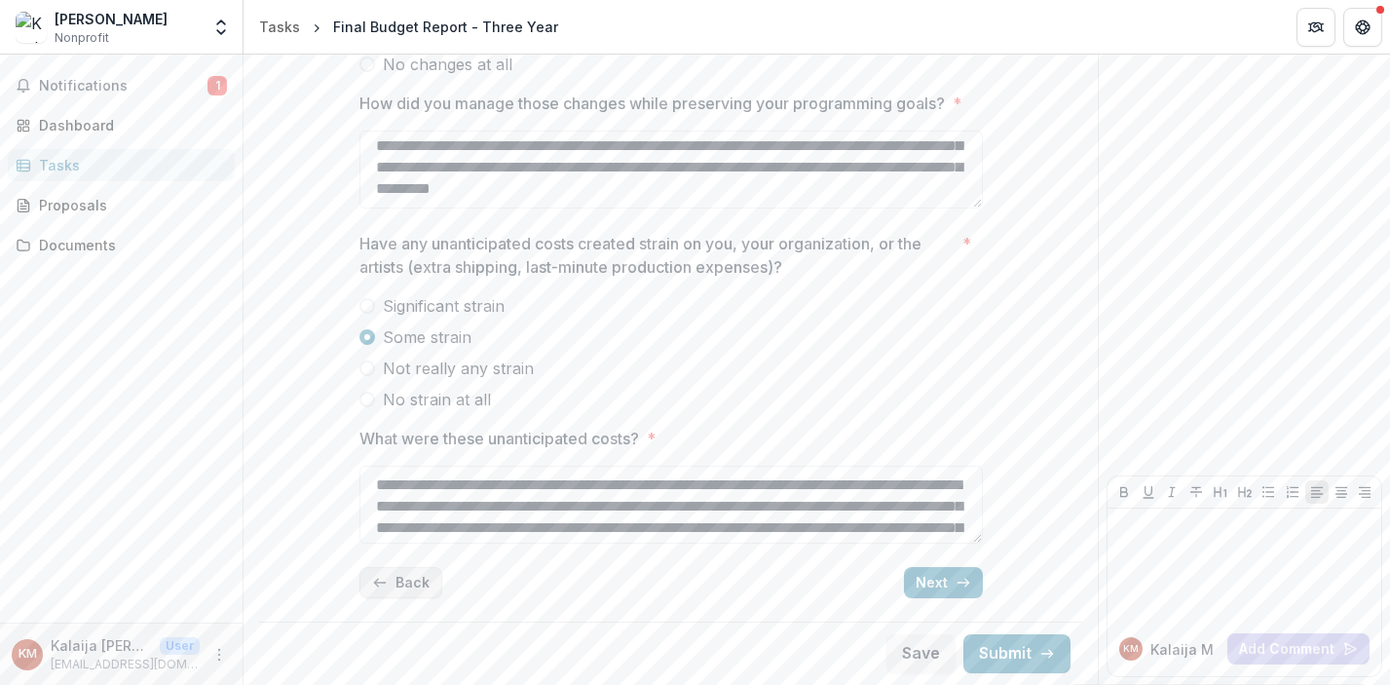
click at [400, 593] on button "Back" at bounding box center [400, 582] width 83 height 31
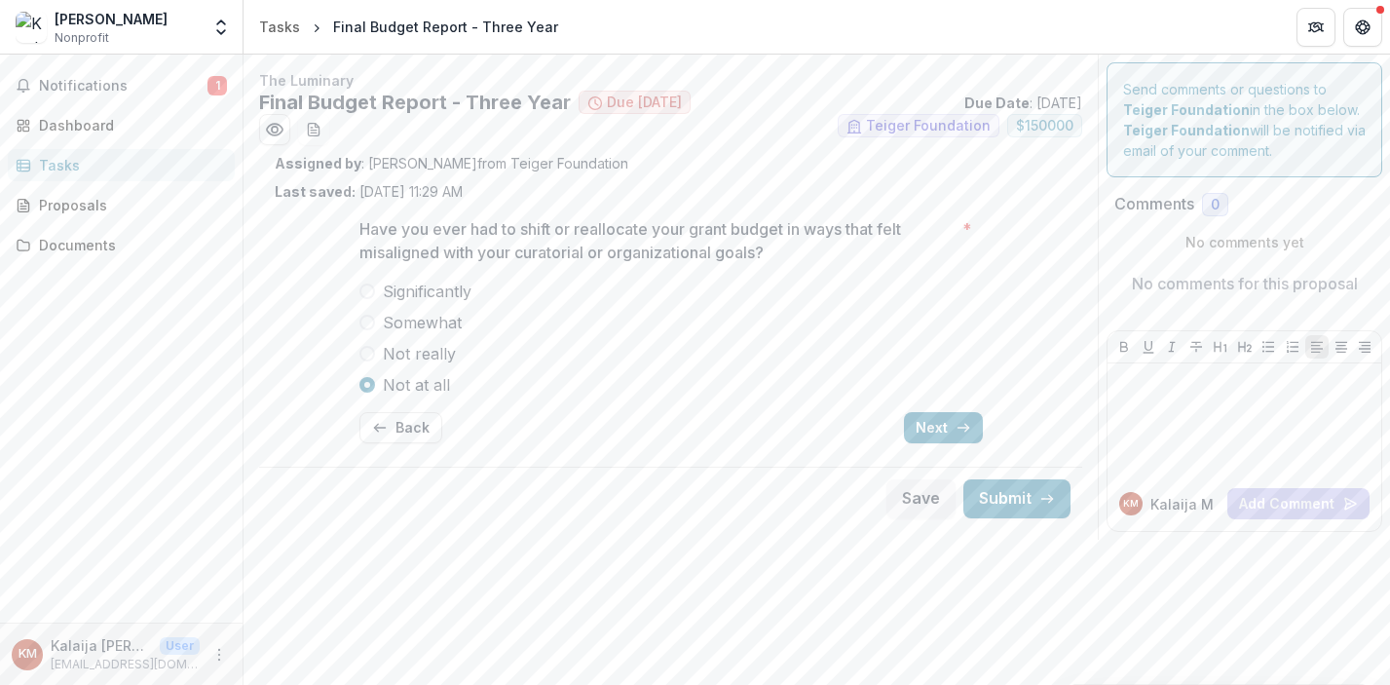
click at [928, 397] on div "Have you ever had to shift or reallocate your grant budget in ways that felt mi…" at bounding box center [670, 330] width 623 height 257
click at [928, 422] on button "Next" at bounding box center [943, 427] width 79 height 31
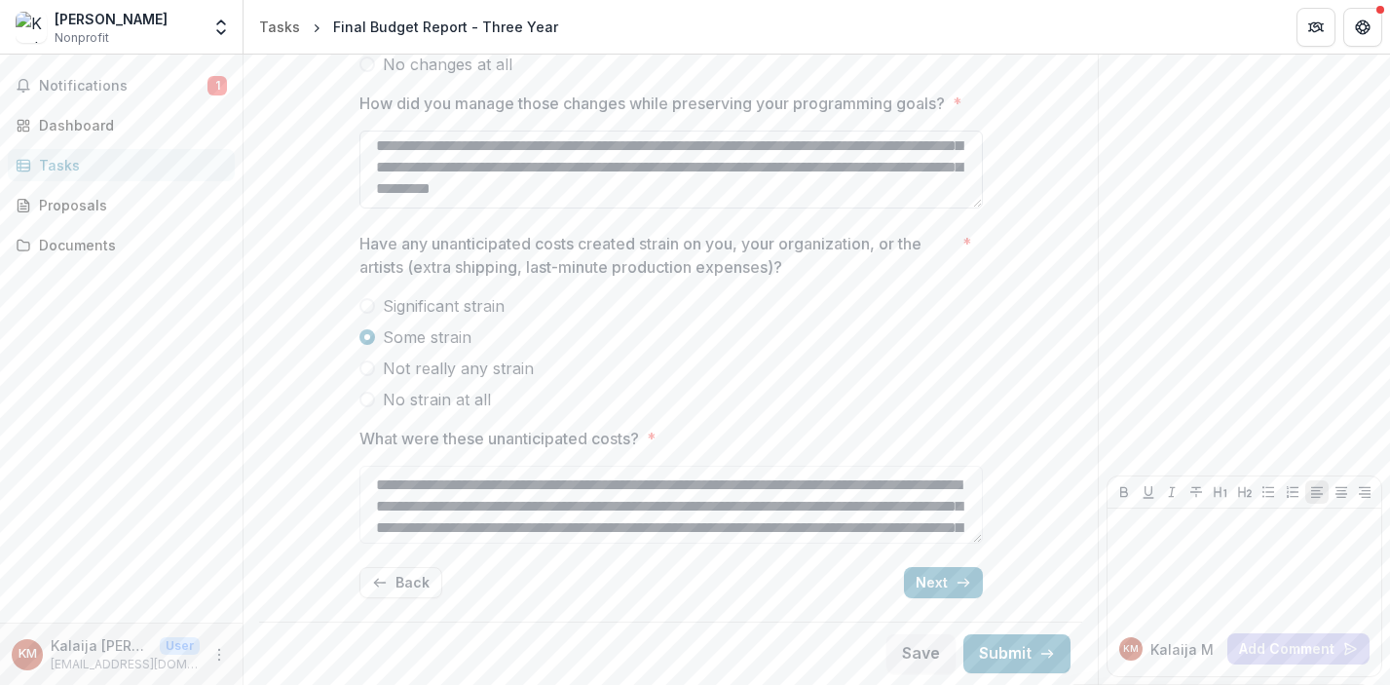
scroll to position [25, 0]
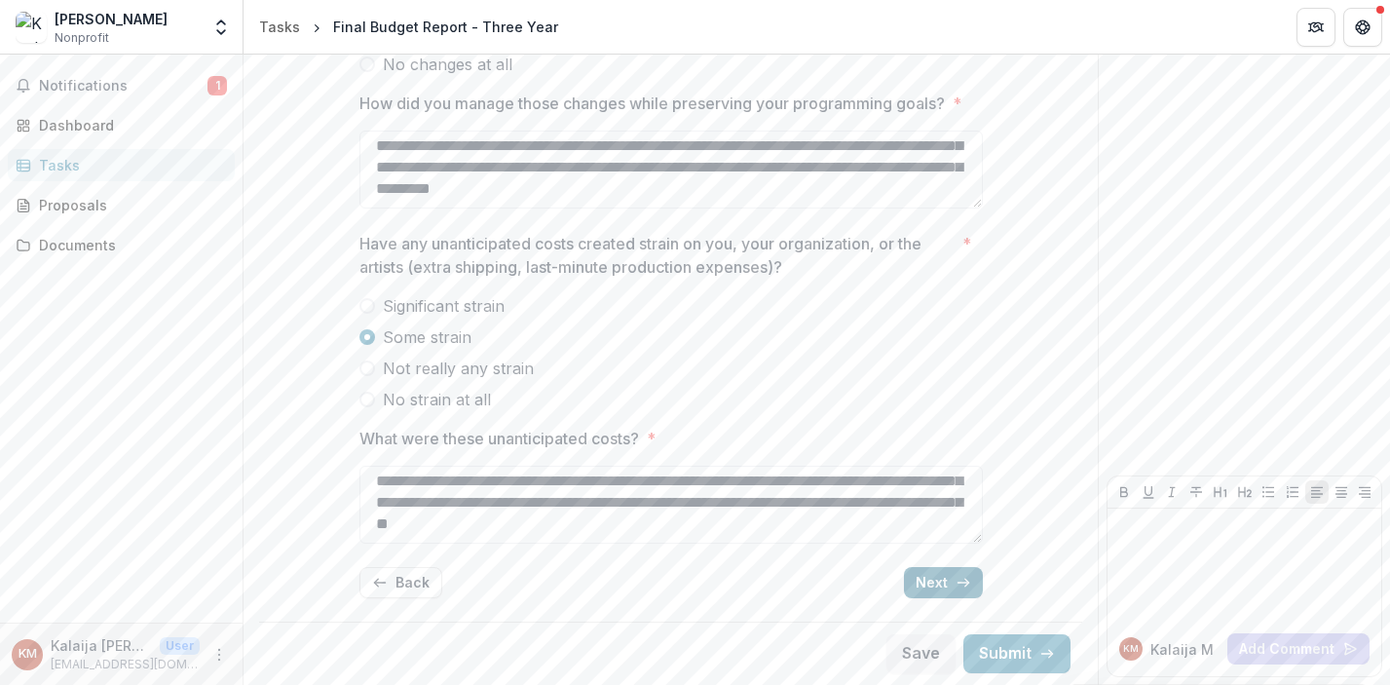
click at [944, 586] on button "Next" at bounding box center [943, 582] width 79 height 31
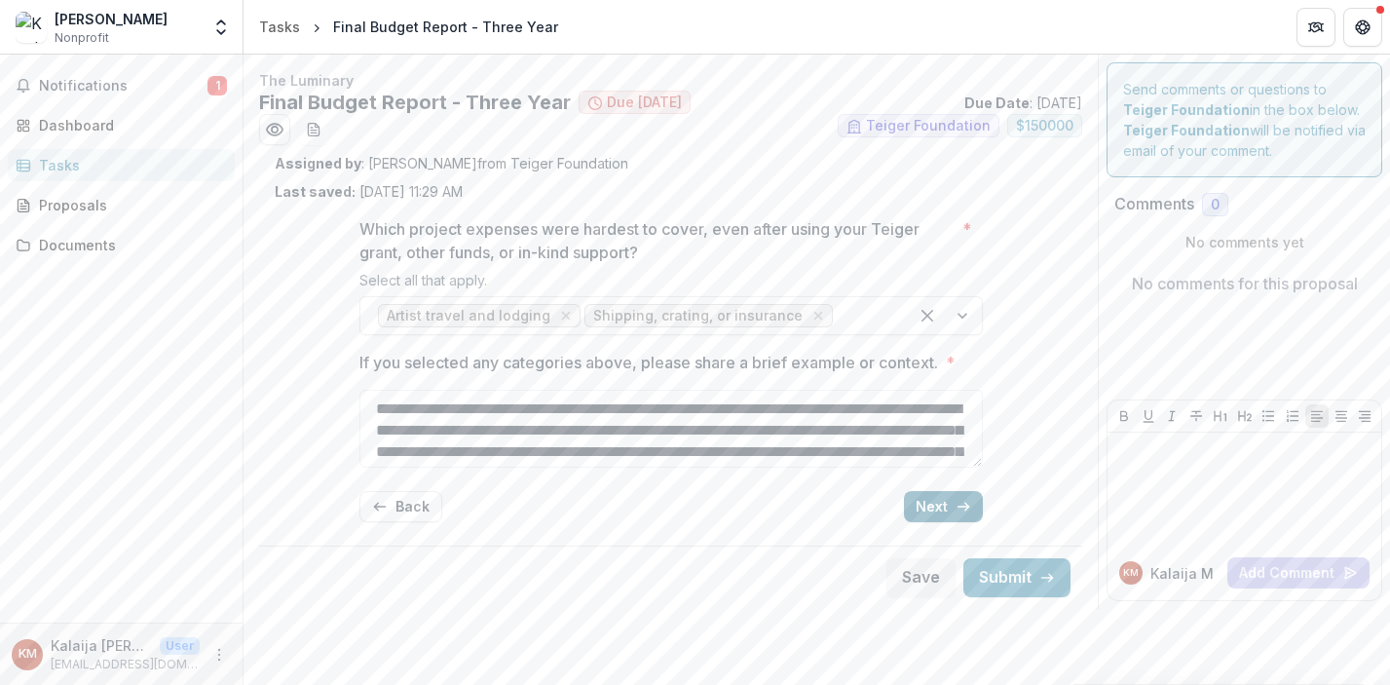
scroll to position [0, 0]
click at [950, 503] on button "Next" at bounding box center [943, 506] width 79 height 31
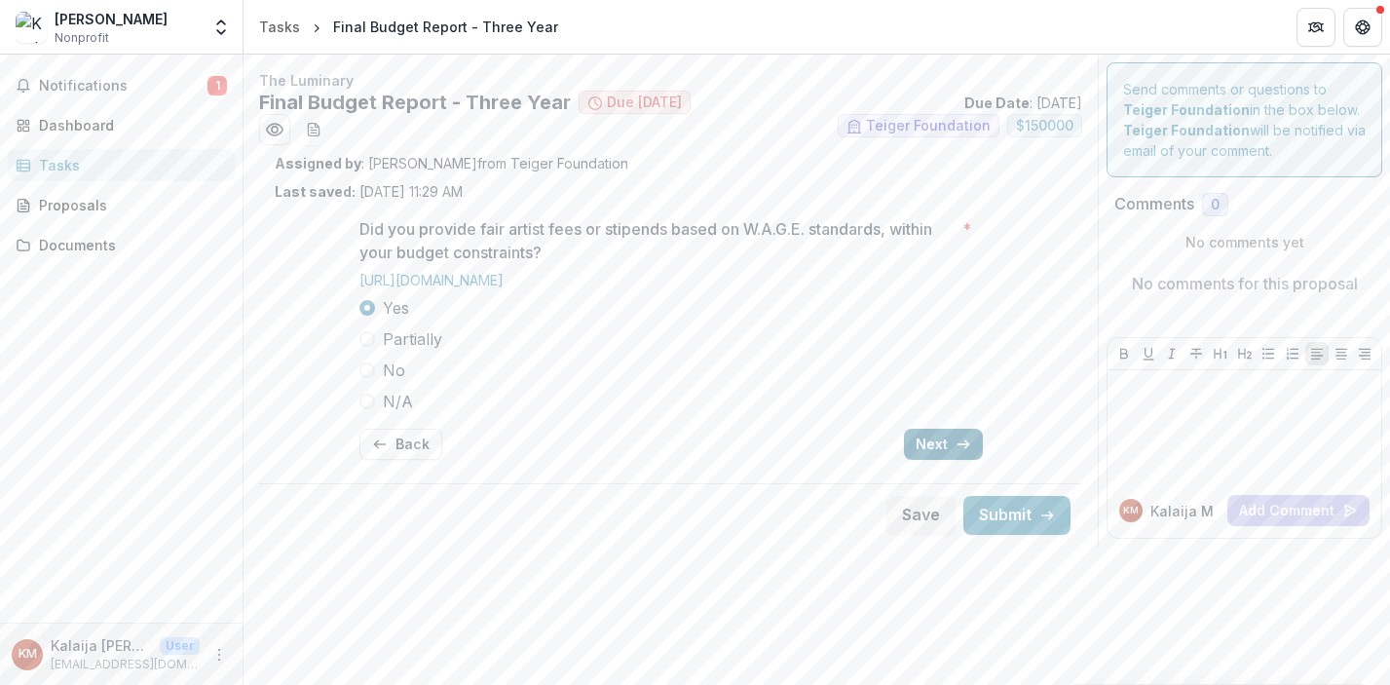
click at [946, 450] on button "Next" at bounding box center [943, 444] width 79 height 31
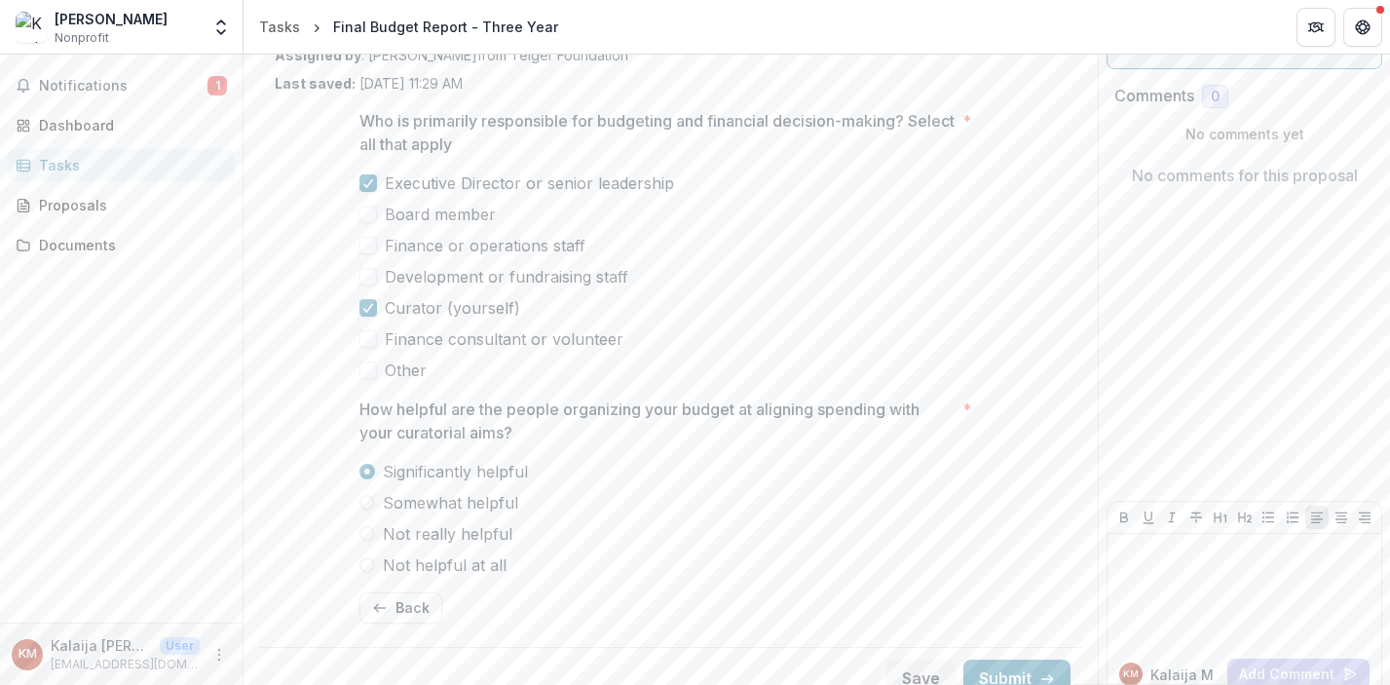
scroll to position [133, 0]
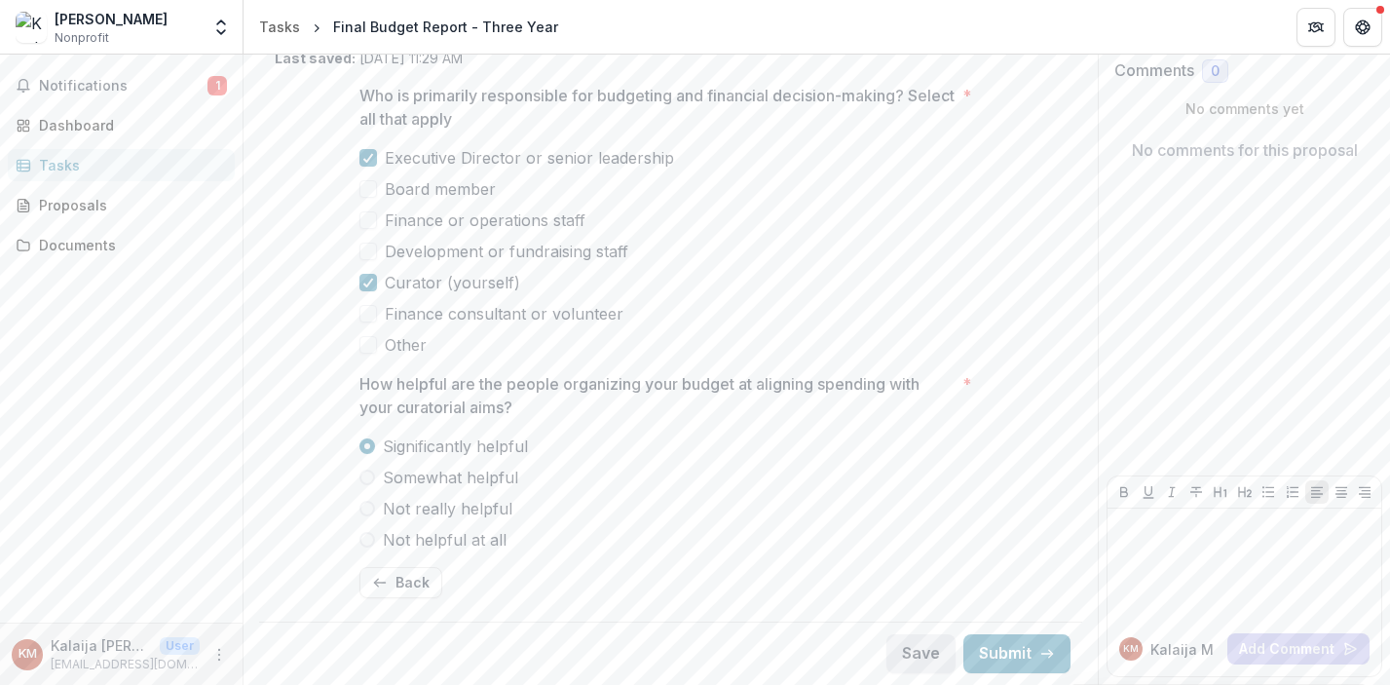
click at [903, 665] on button "Save" at bounding box center [920, 653] width 69 height 39
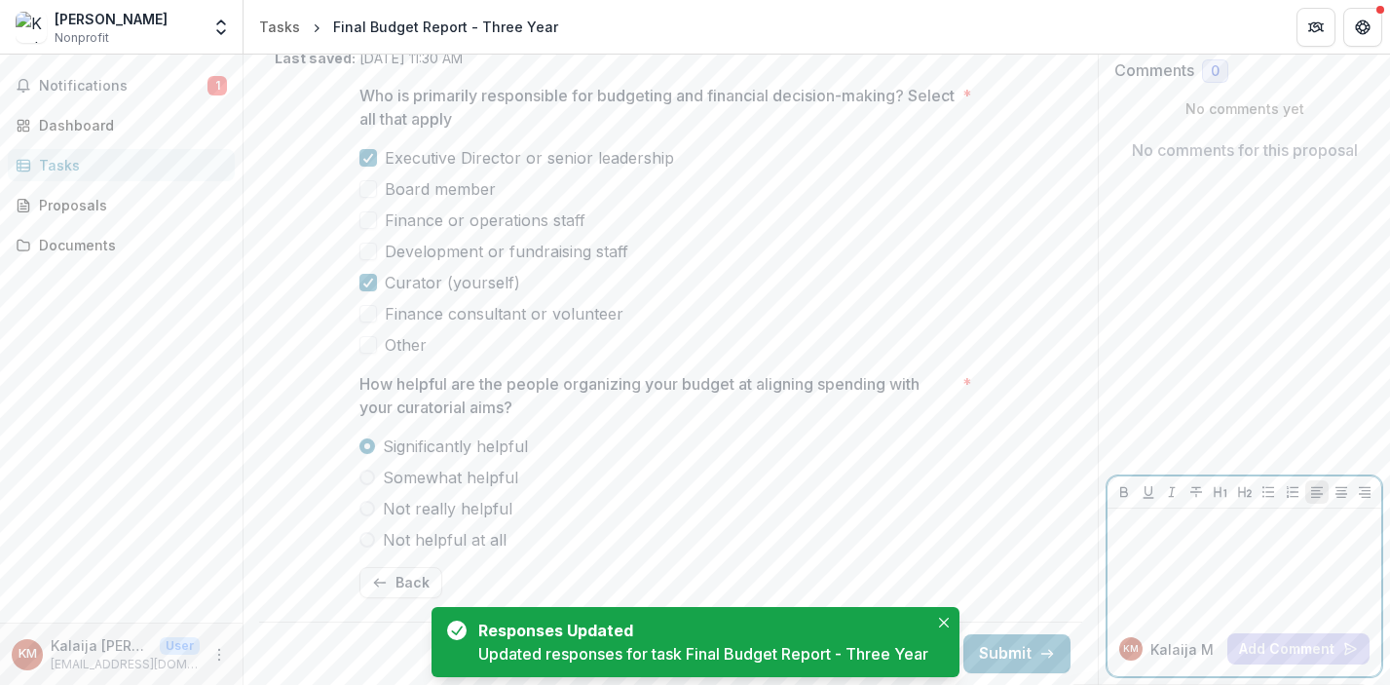
click at [1156, 544] on div at bounding box center [1244, 564] width 258 height 97
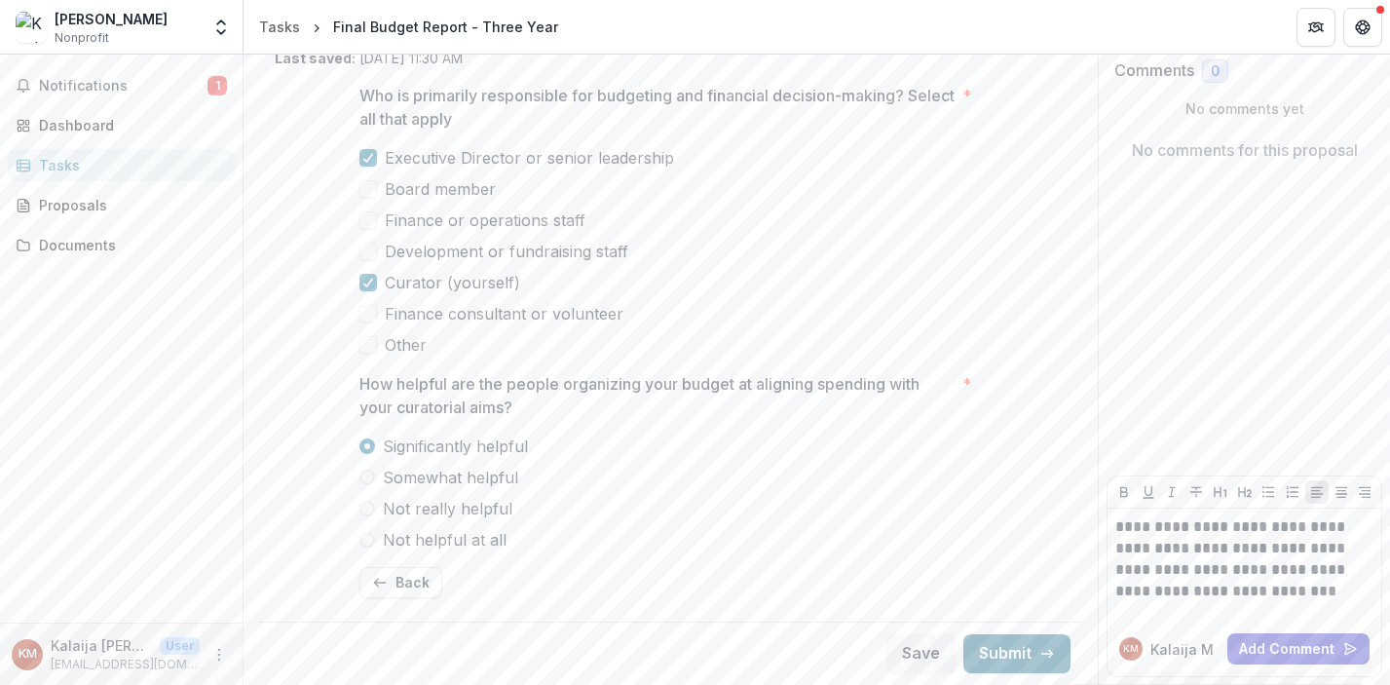
click at [1023, 651] on button "Submit" at bounding box center [1016, 653] width 107 height 39
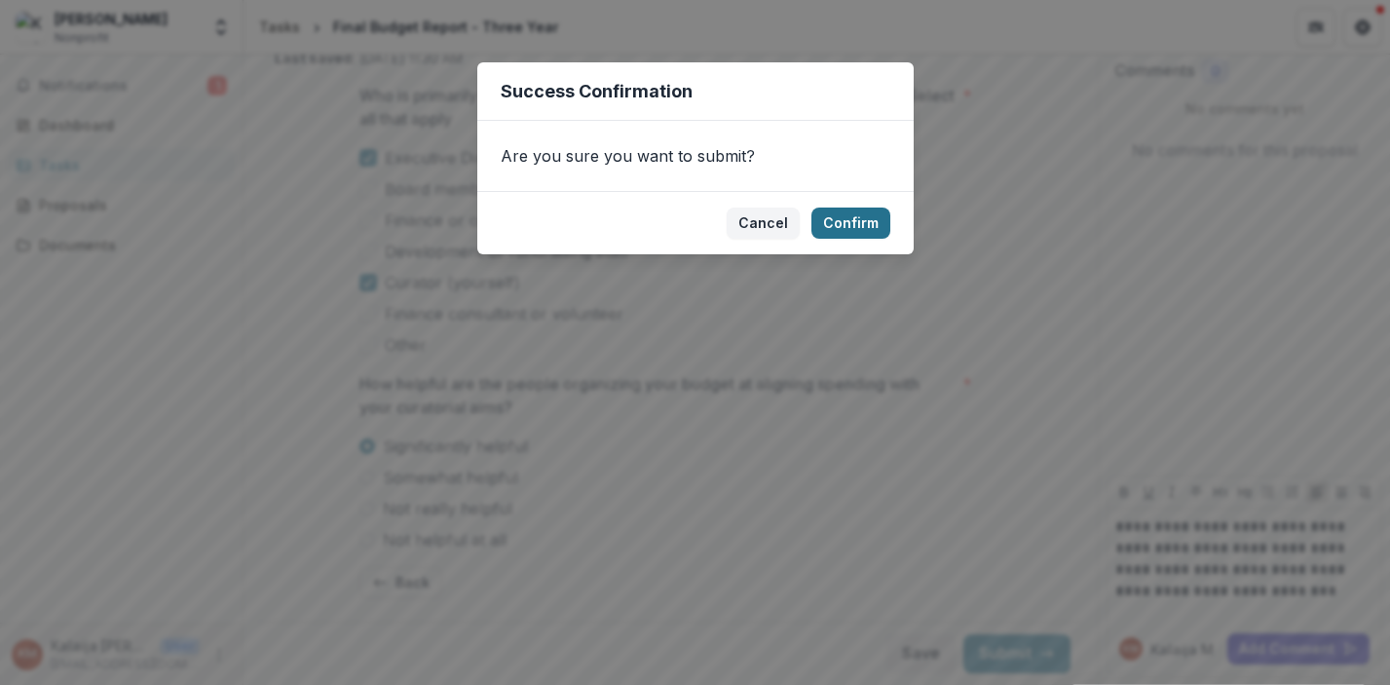
click at [868, 223] on button "Confirm" at bounding box center [850, 222] width 79 height 31
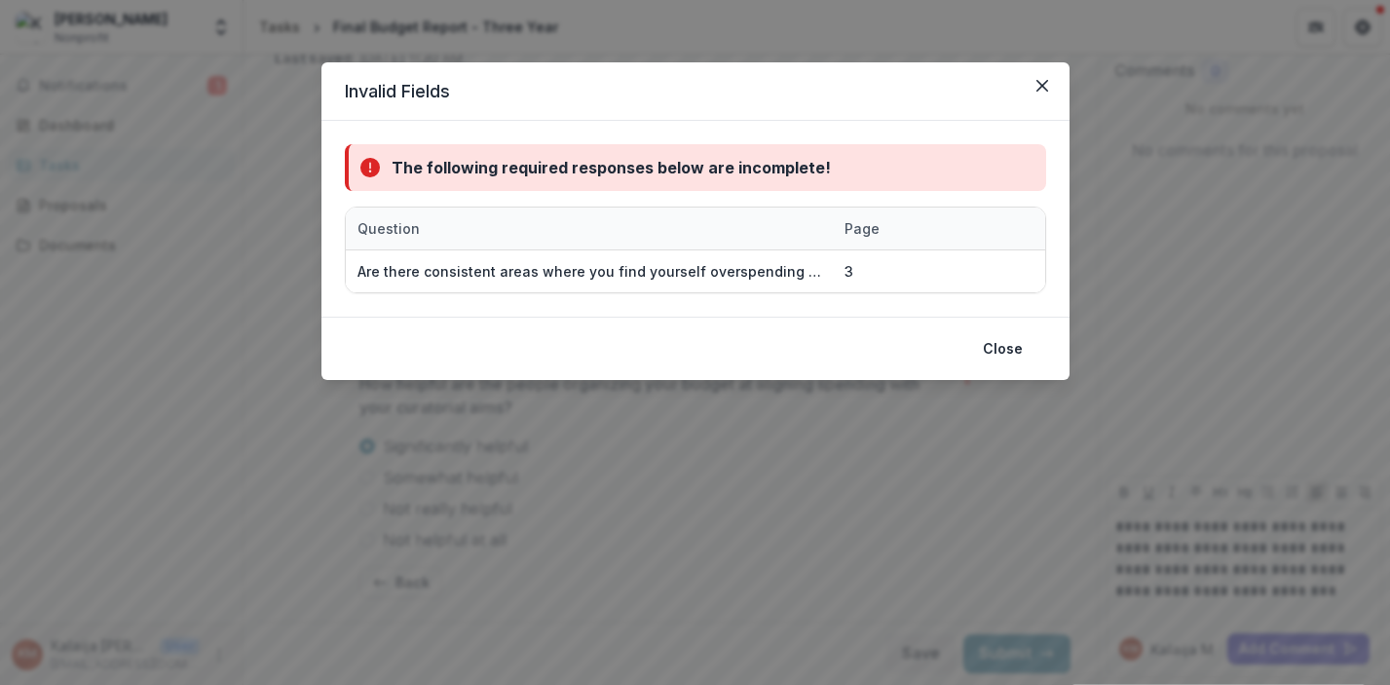
click at [1004, 494] on div "Invalid Fields The following required responses below are incomplete! Question …" at bounding box center [695, 342] width 1390 height 685
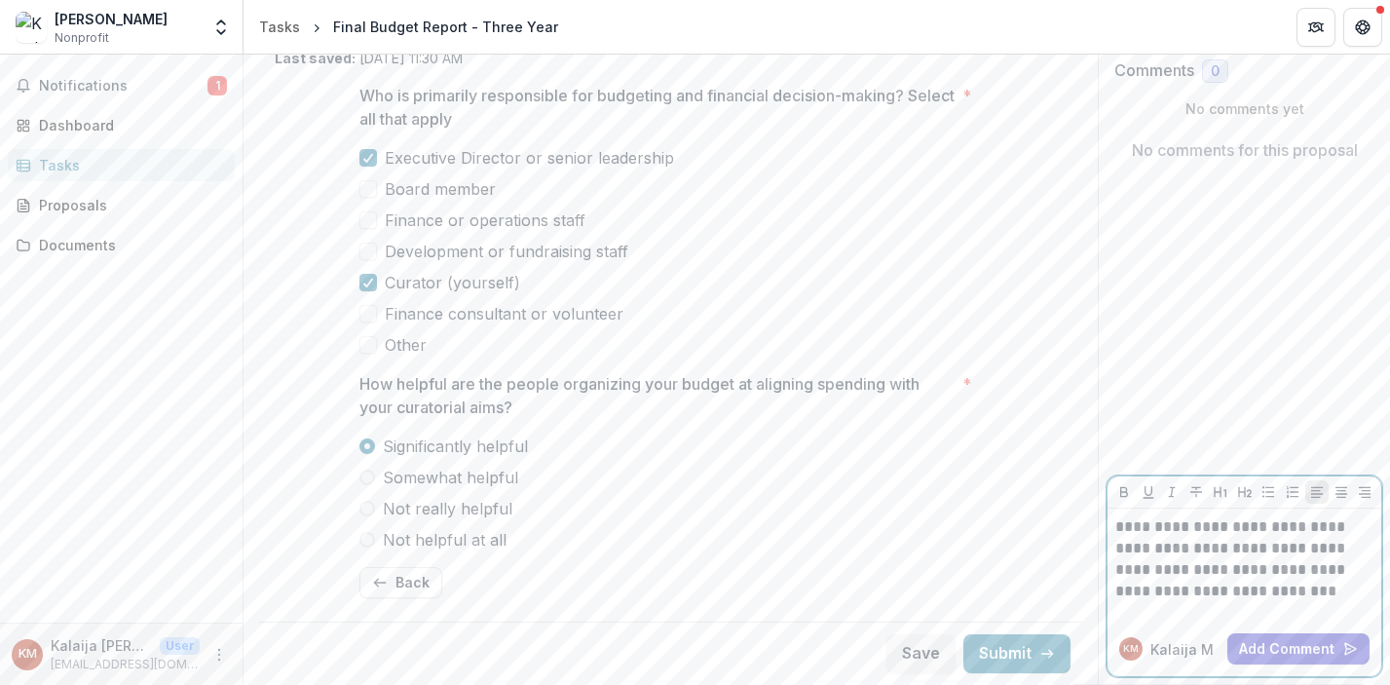
click at [1312, 593] on p "**********" at bounding box center [1244, 559] width 258 height 86
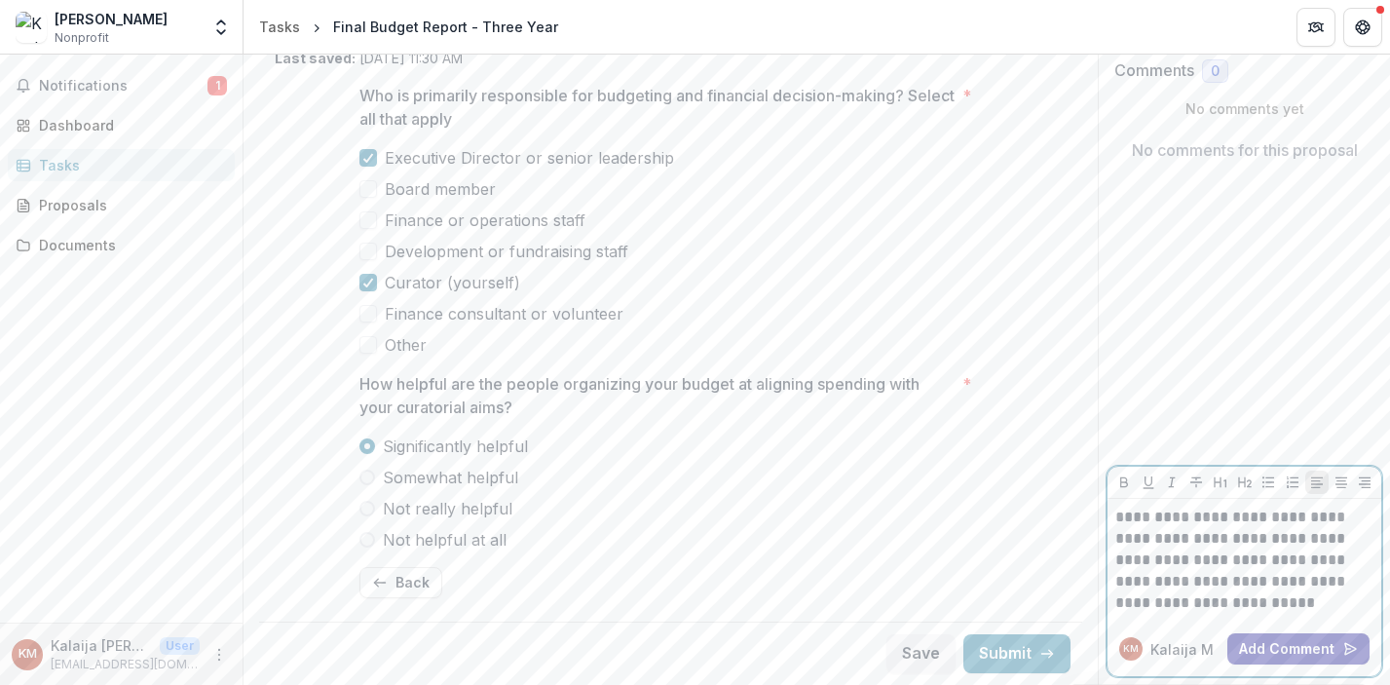
click at [1273, 645] on button "Add Comment" at bounding box center [1298, 648] width 142 height 31
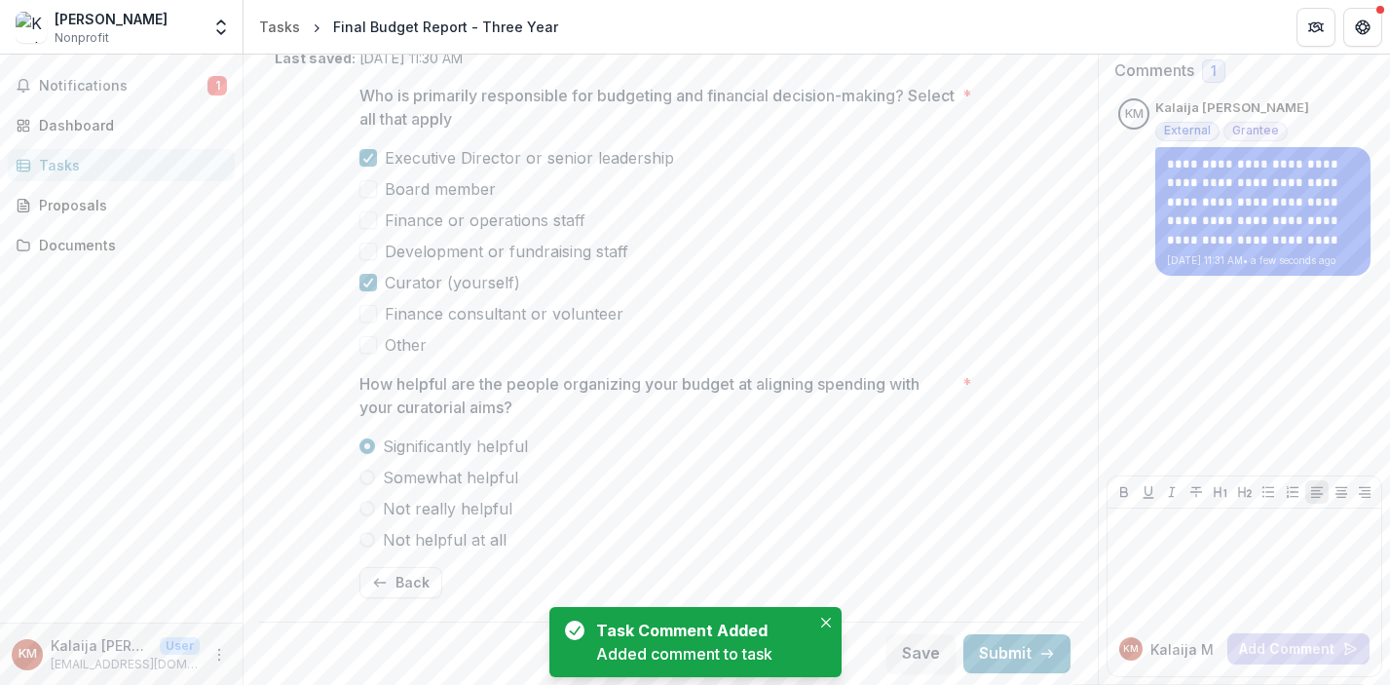
click at [118, 164] on div "Tasks" at bounding box center [129, 165] width 180 height 20
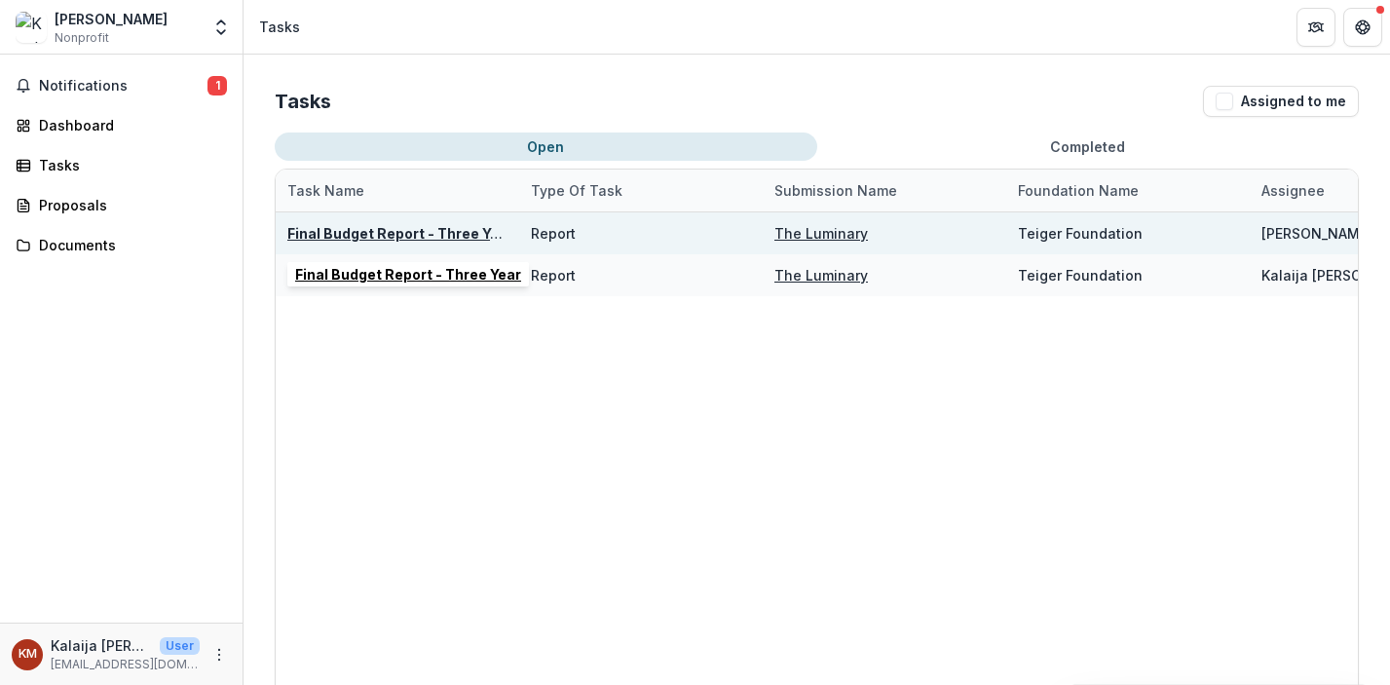
click at [399, 231] on u "Final Budget Report - Three Year" at bounding box center [400, 233] width 226 height 17
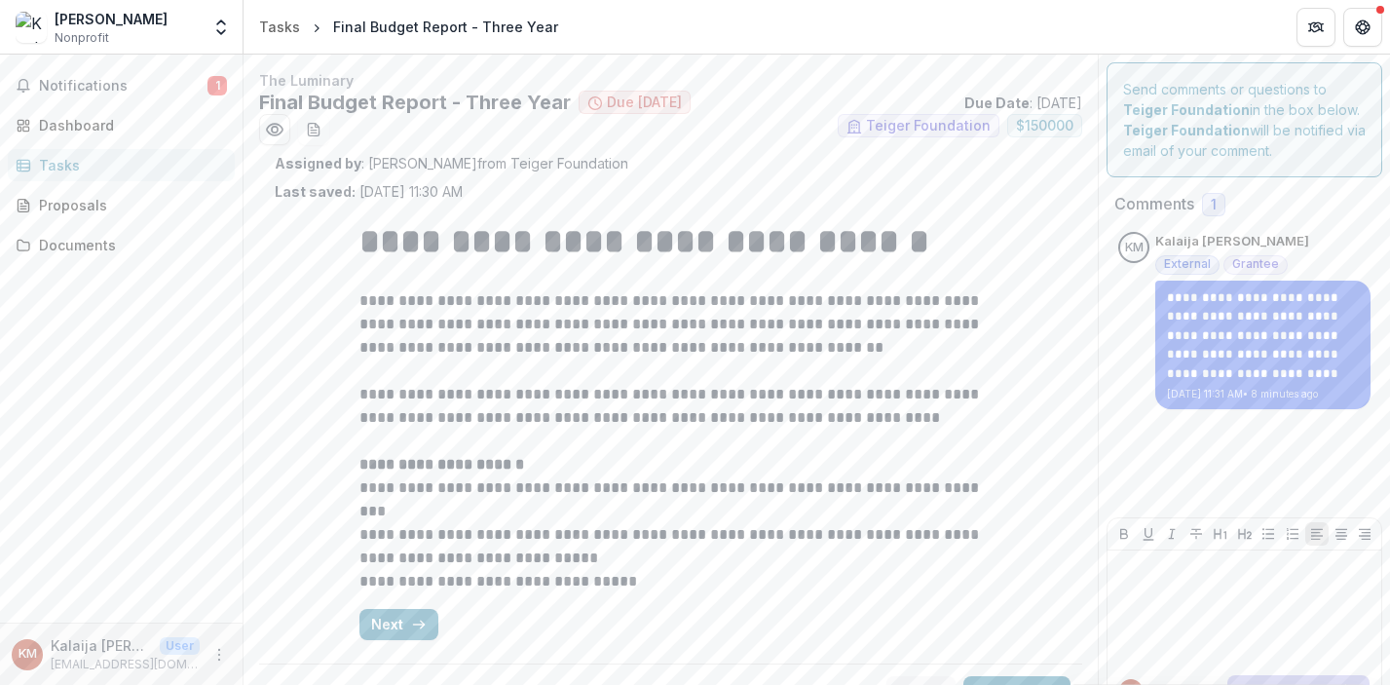
scroll to position [42, 0]
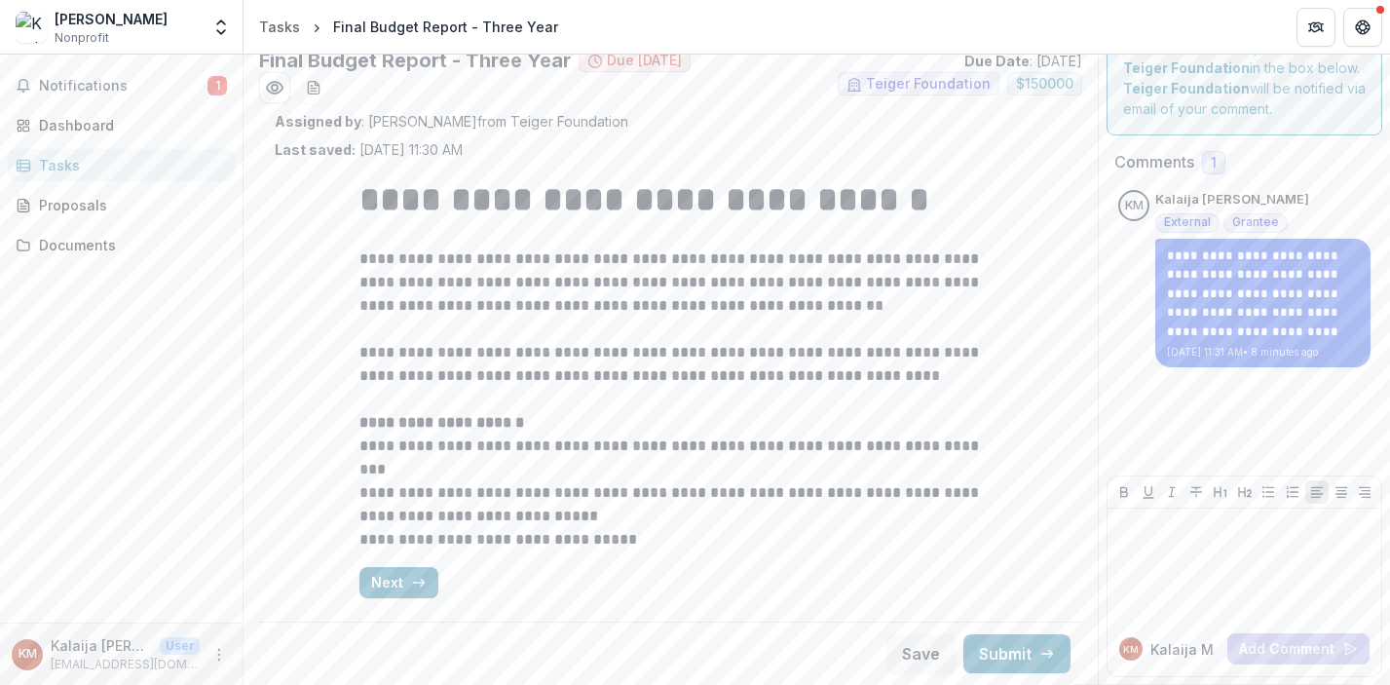
click at [378, 560] on div "**********" at bounding box center [670, 387] width 623 height 454
click at [382, 584] on button "Next" at bounding box center [398, 582] width 79 height 31
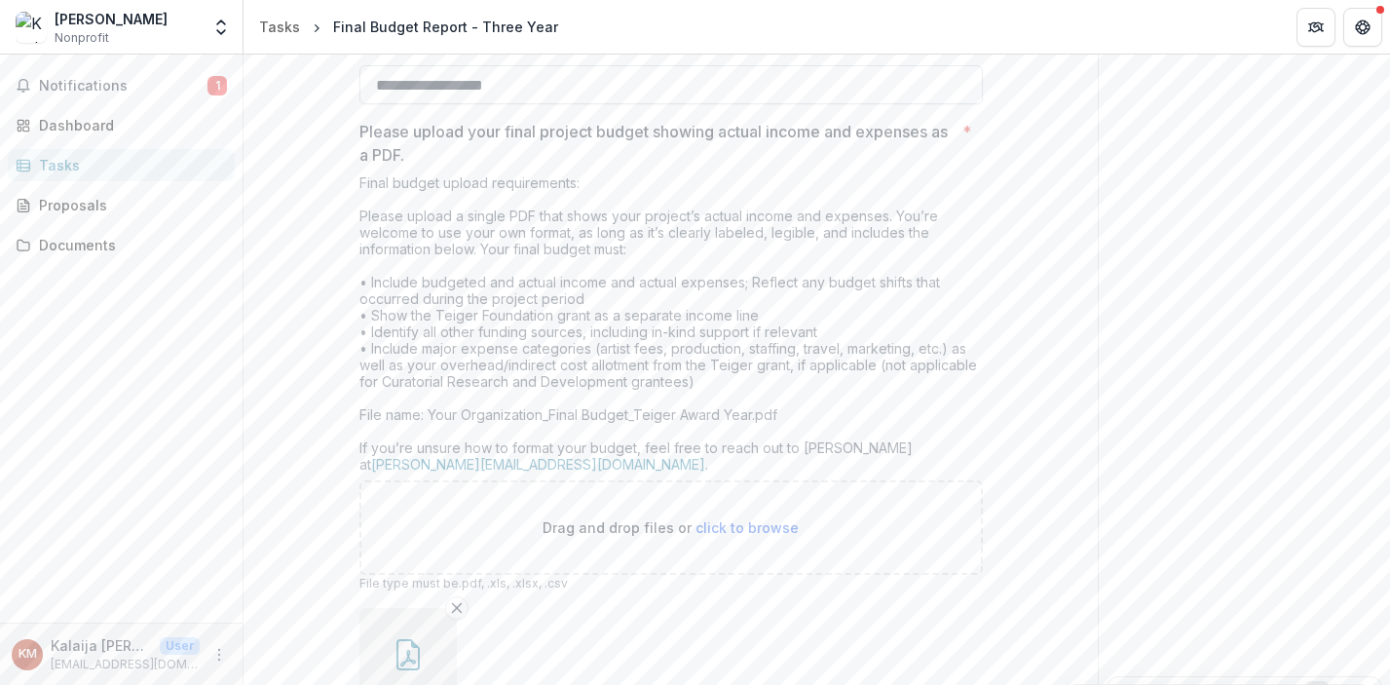
scroll to position [736, 0]
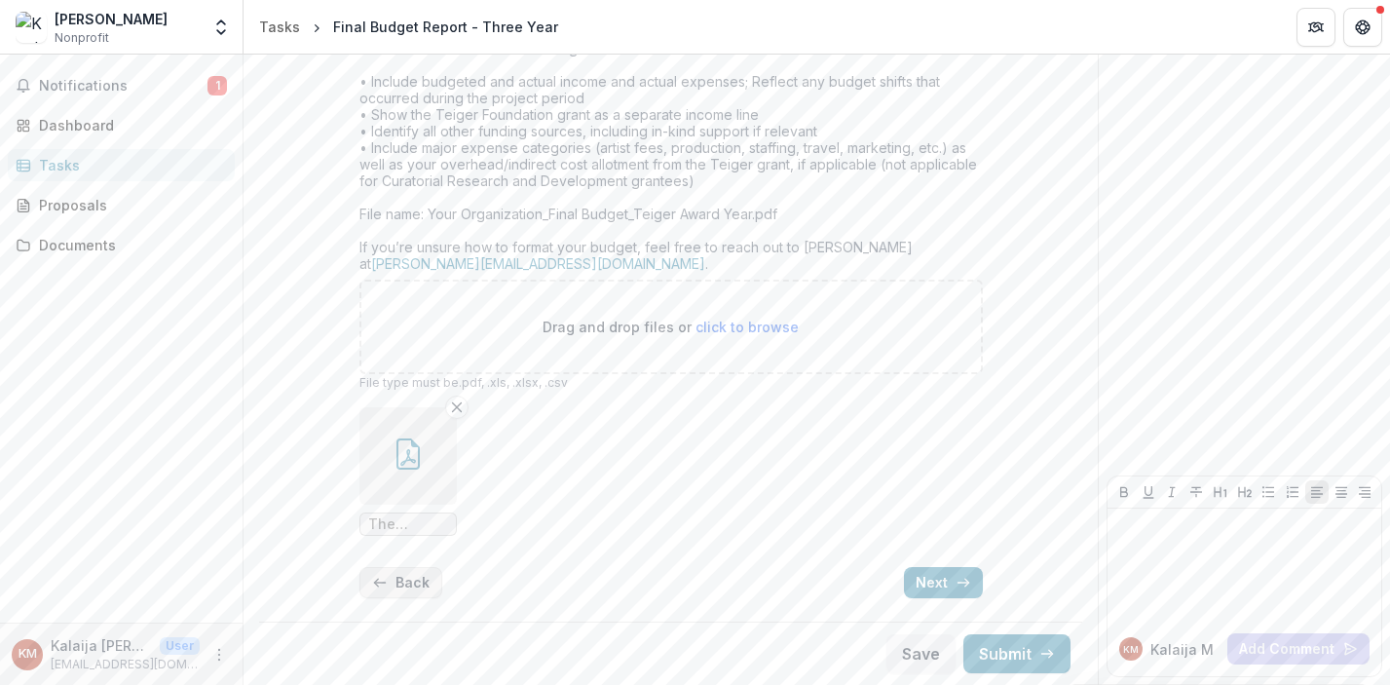
click at [402, 591] on button "Back" at bounding box center [400, 582] width 83 height 31
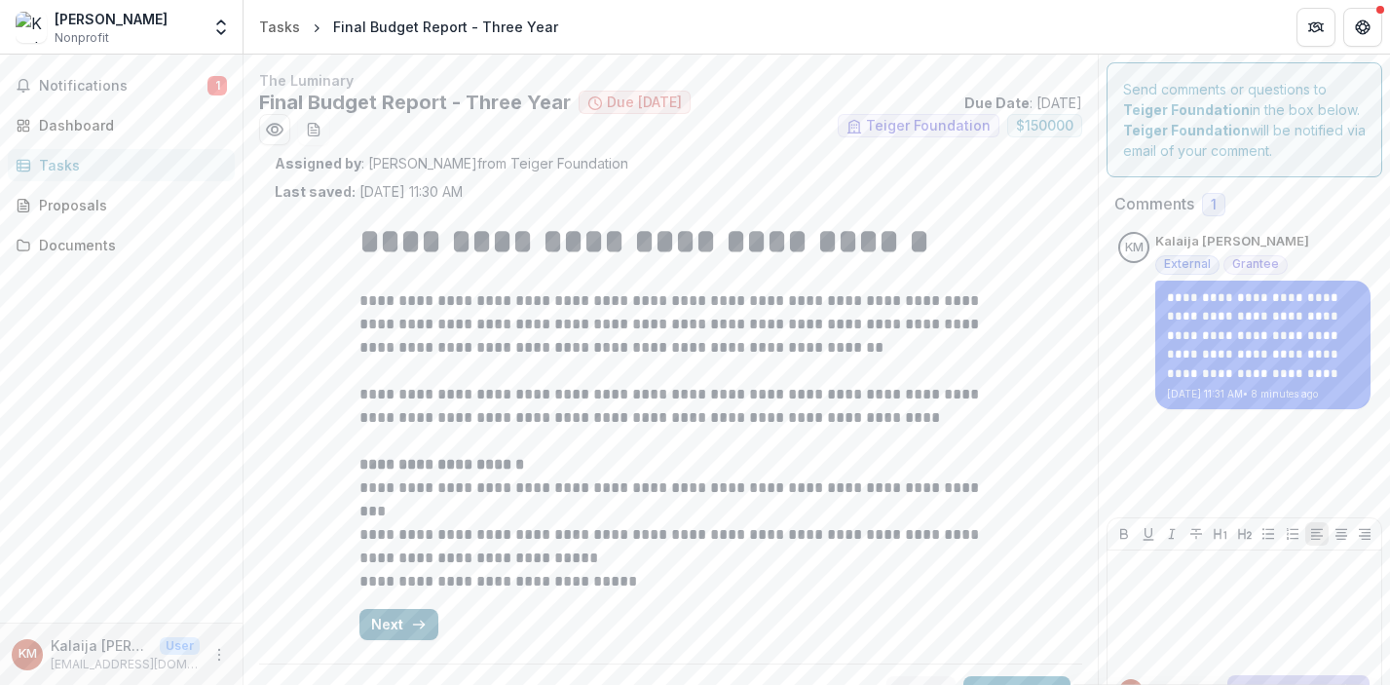
click at [396, 635] on button "Next" at bounding box center [398, 624] width 79 height 31
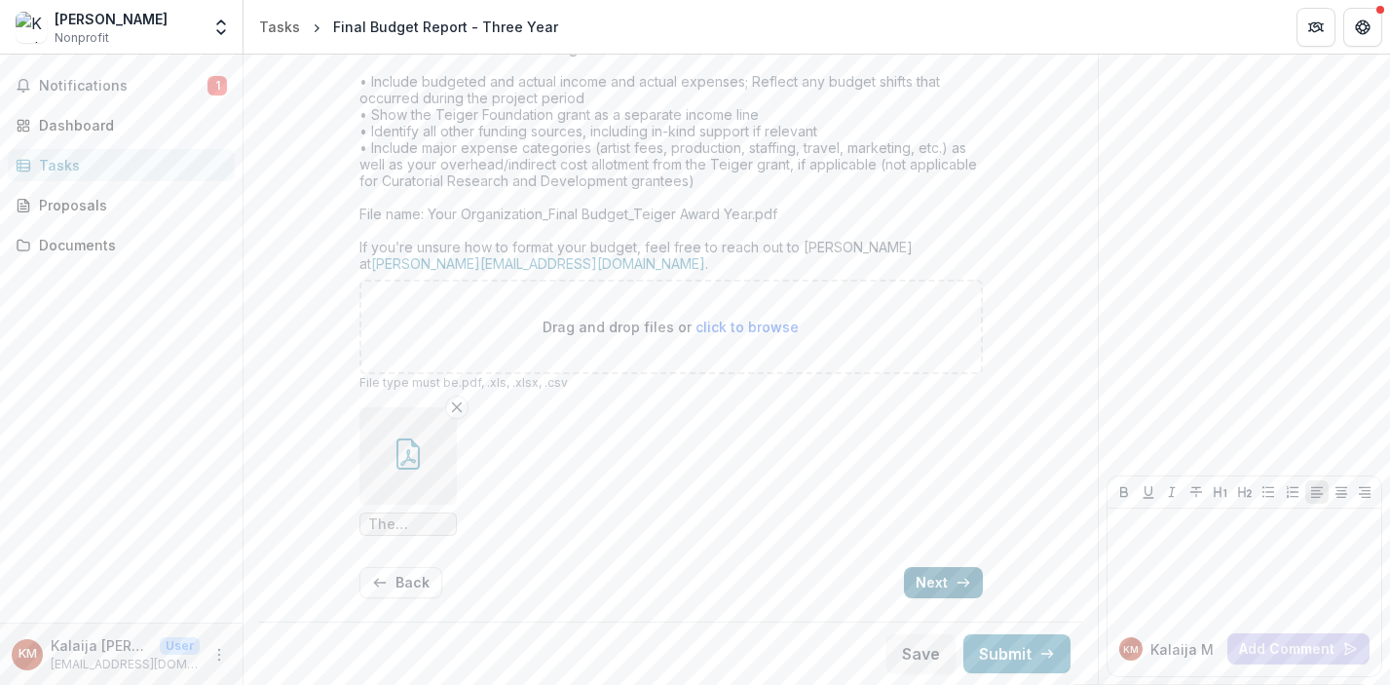
click at [930, 577] on button "Next" at bounding box center [943, 582] width 79 height 31
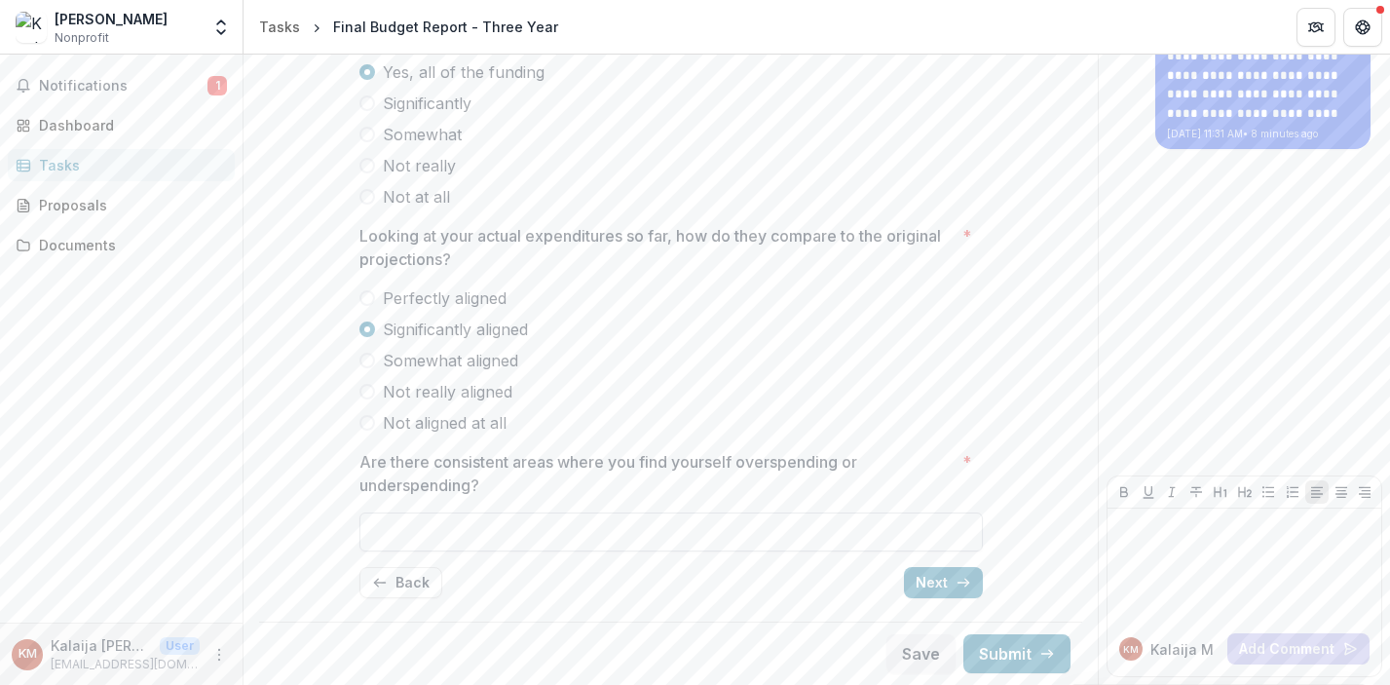
click at [873, 528] on input "Are there consistent areas where you find yourself overspending or underspendin…" at bounding box center [670, 531] width 623 height 39
click at [768, 536] on input "Are there consistent areas where you find yourself overspending or underspendin…" at bounding box center [670, 531] width 623 height 39
type input "*"
type input "***"
click at [783, 529] on input "***" at bounding box center [670, 531] width 623 height 39
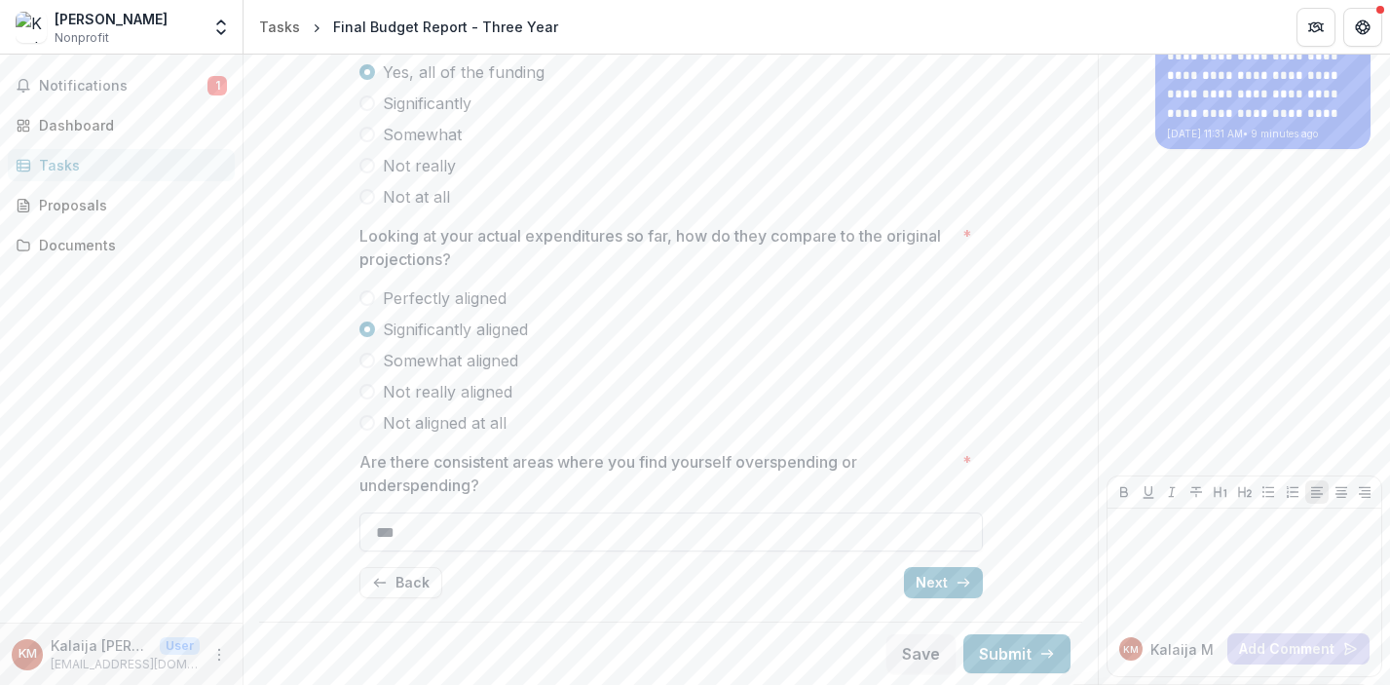
click at [783, 529] on input "***" at bounding box center [670, 531] width 623 height 39
click at [785, 534] on input "***" at bounding box center [670, 531] width 623 height 39
click at [927, 582] on button "Next" at bounding box center [943, 582] width 79 height 31
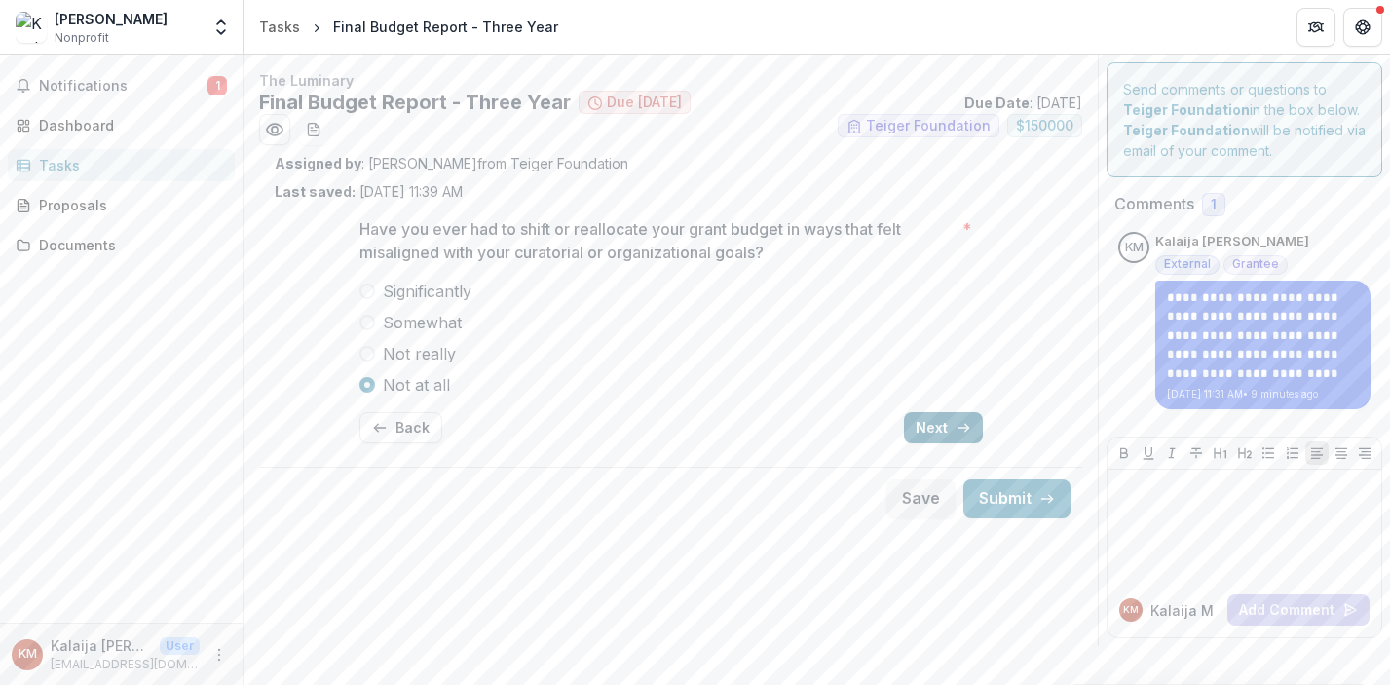
scroll to position [0, 0]
click at [1002, 496] on button "Submit" at bounding box center [1016, 498] width 107 height 39
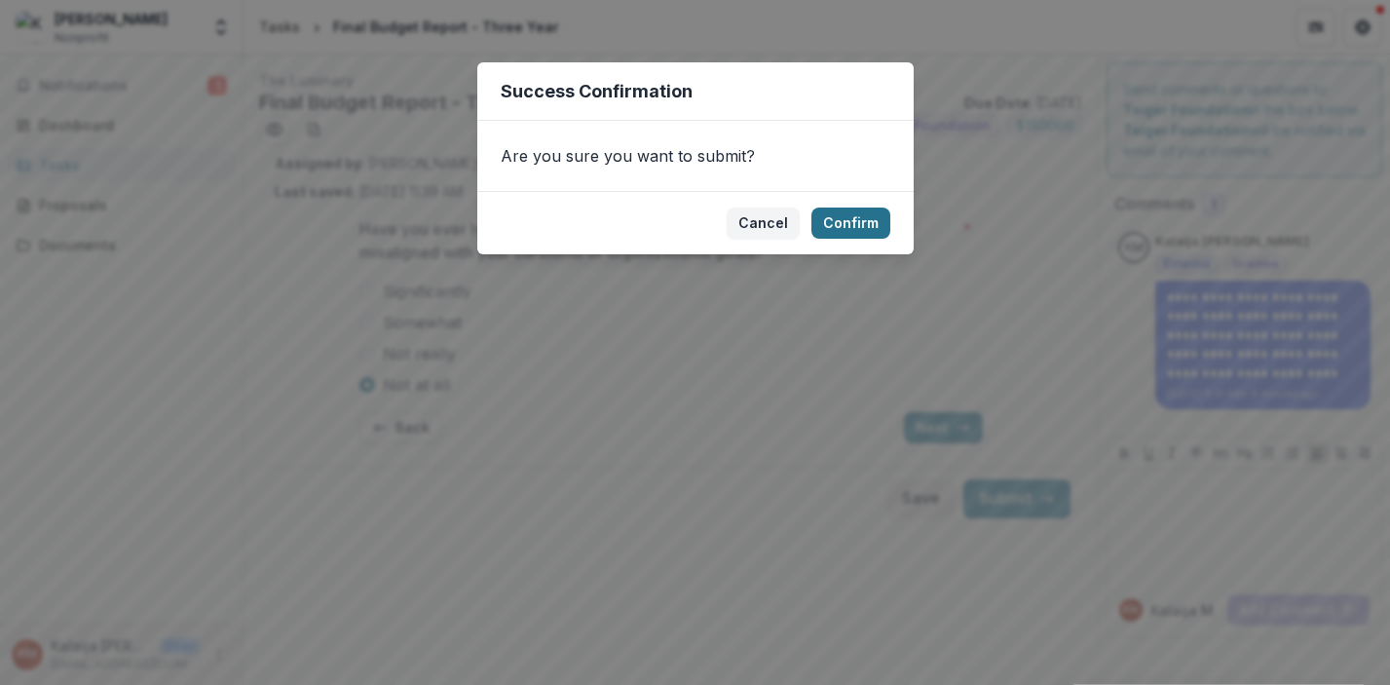
click at [849, 217] on button "Confirm" at bounding box center [850, 222] width 79 height 31
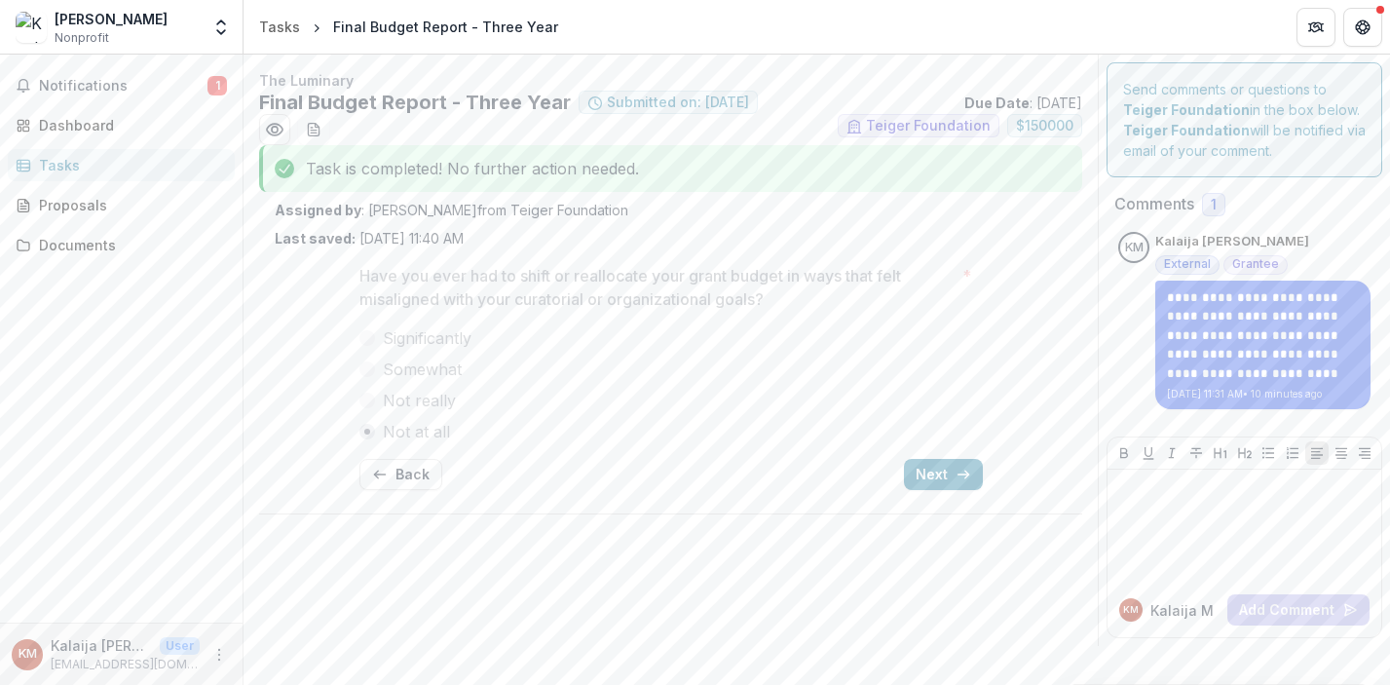
click at [87, 158] on div "Tasks" at bounding box center [129, 165] width 180 height 20
